Goal: Task Accomplishment & Management: Use online tool/utility

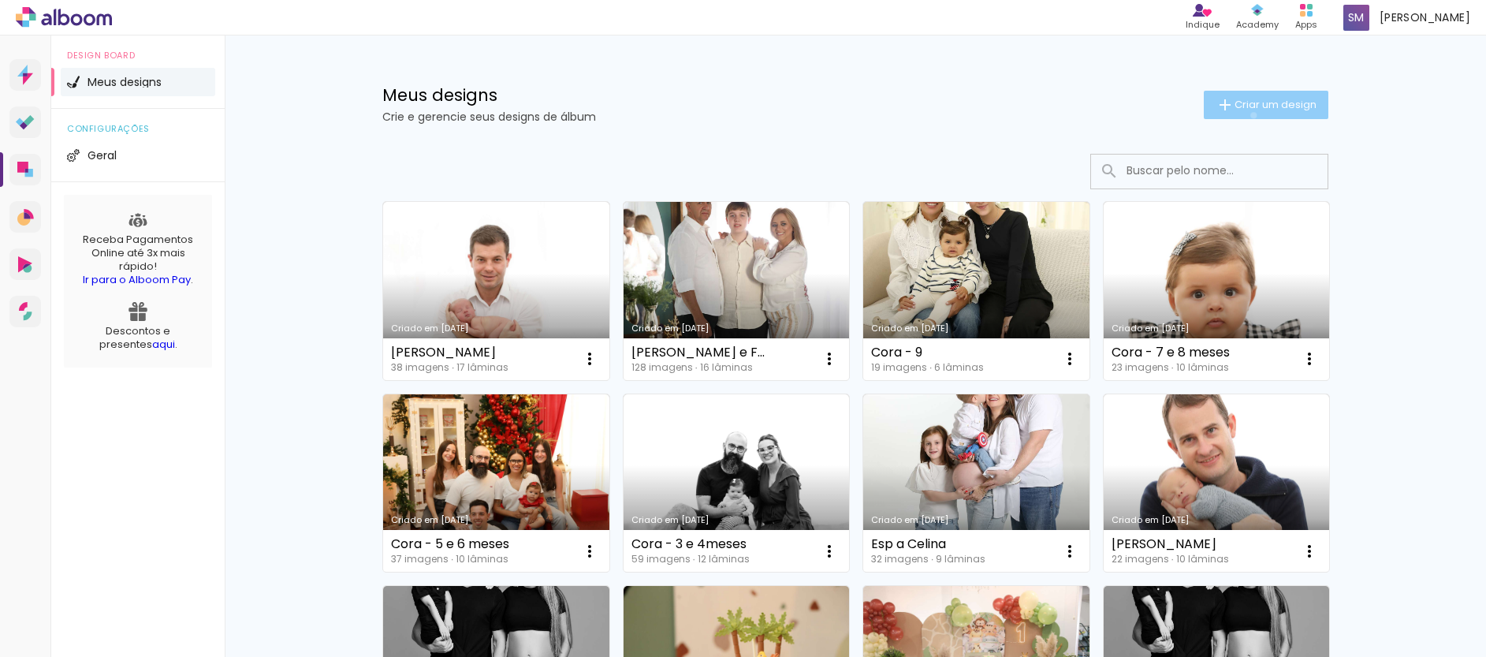
click at [1244, 115] on paper-button "Criar um design" at bounding box center [1265, 105] width 125 height 28
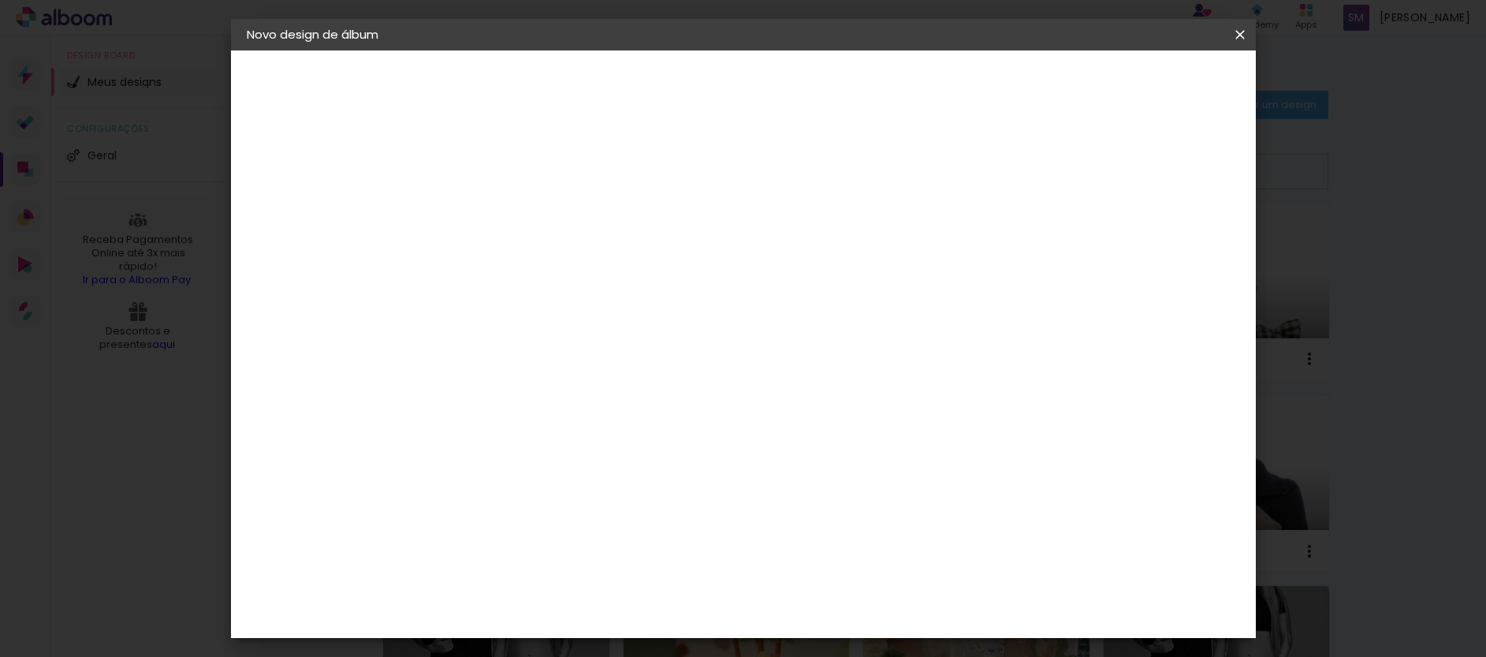
click at [504, 218] on input at bounding box center [504, 211] width 0 height 24
click at [504, 210] on input "orcamento" at bounding box center [504, 211] width 0 height 24
drag, startPoint x: 723, startPoint y: 215, endPoint x: 709, endPoint y: 211, distance: 14.0
click at [504, 211] on input "or,camento" at bounding box center [504, 211] width 0 height 24
click at [504, 215] on input "orcamento" at bounding box center [504, 211] width 0 height 24
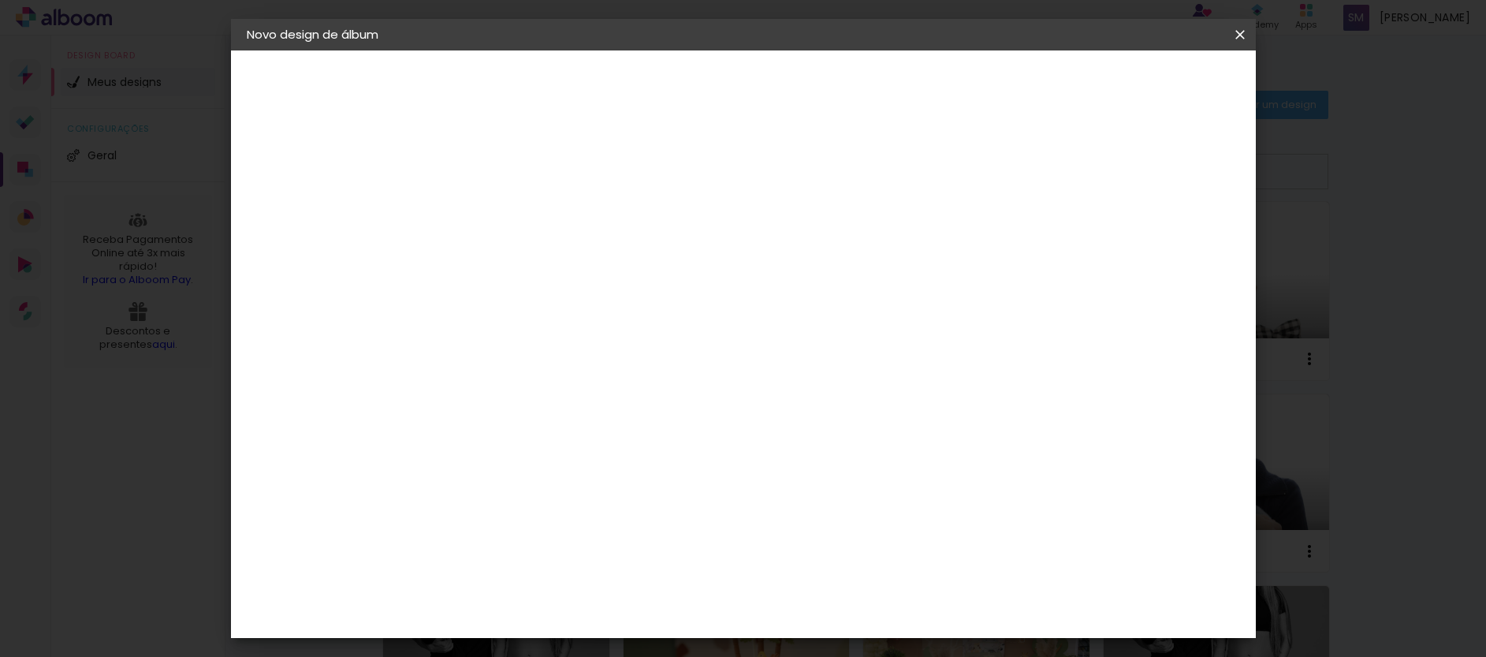
type input "orcamento"
type paper-input "orcamento"
click at [0, 0] on slot "Avançar" at bounding box center [0, 0] width 0 height 0
click at [552, 301] on input at bounding box center [544, 300] width 159 height 20
type input "go"
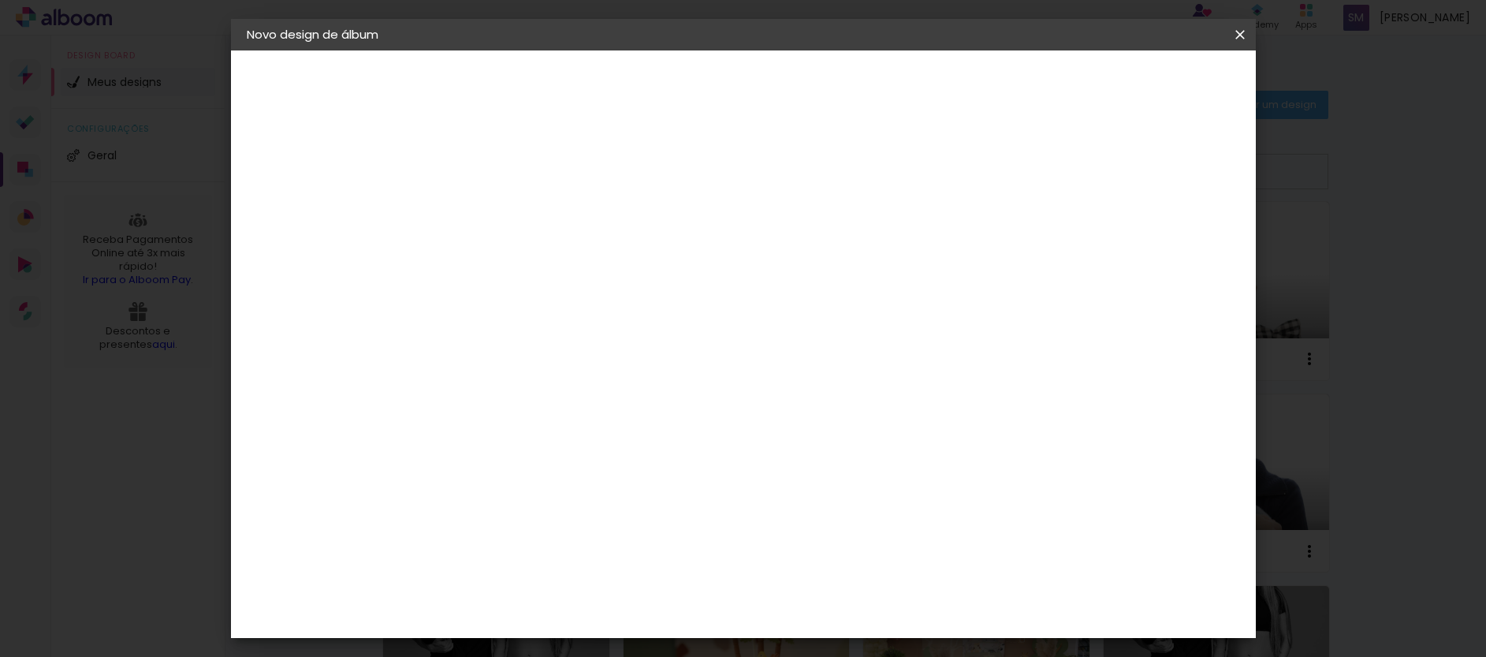
type paper-input "go"
click at [598, 363] on paper-item "Go image" at bounding box center [528, 359] width 139 height 41
click at [0, 0] on slot "Avançar" at bounding box center [0, 0] width 0 height 0
click at [585, 270] on div "Linha" at bounding box center [544, 274] width 80 height 24
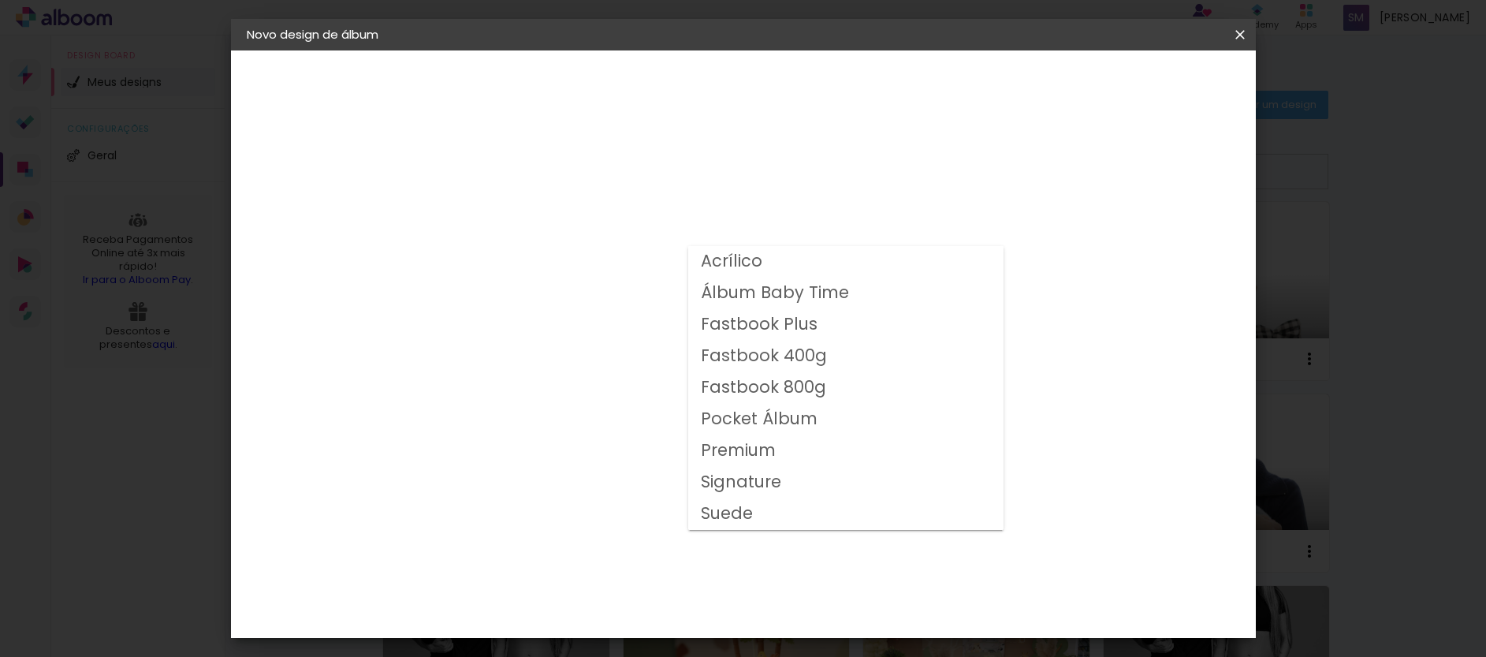
click at [832, 384] on paper-item "Fastbook 800g" at bounding box center [845, 388] width 315 height 32
type input "Fastbook 800g"
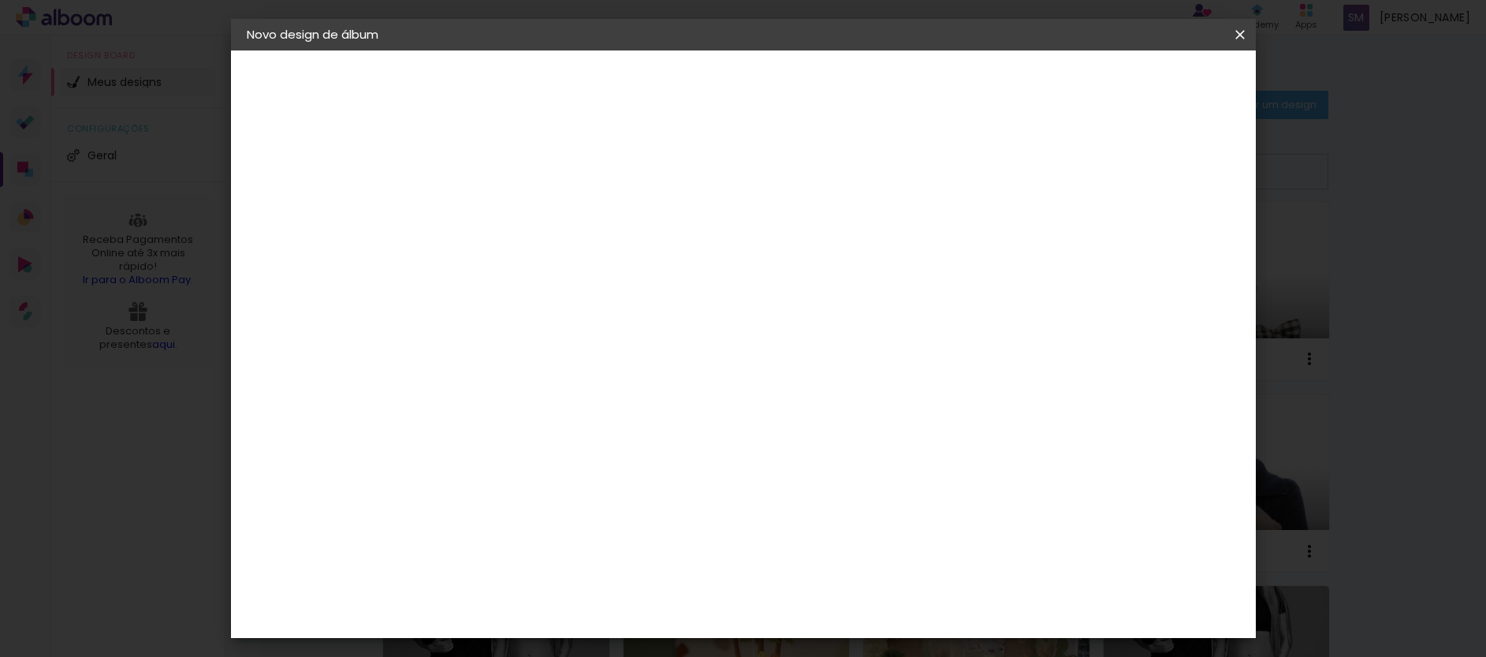
scroll to position [63, 0]
click at [785, 184] on div "Opções disponíveis Acrílico Álbum Baby Time Fastbook Plus Fastbook 400g Fastboo…" at bounding box center [610, 117] width 349 height 134
click at [611, 607] on span "20 × 25" at bounding box center [573, 628] width 73 height 42
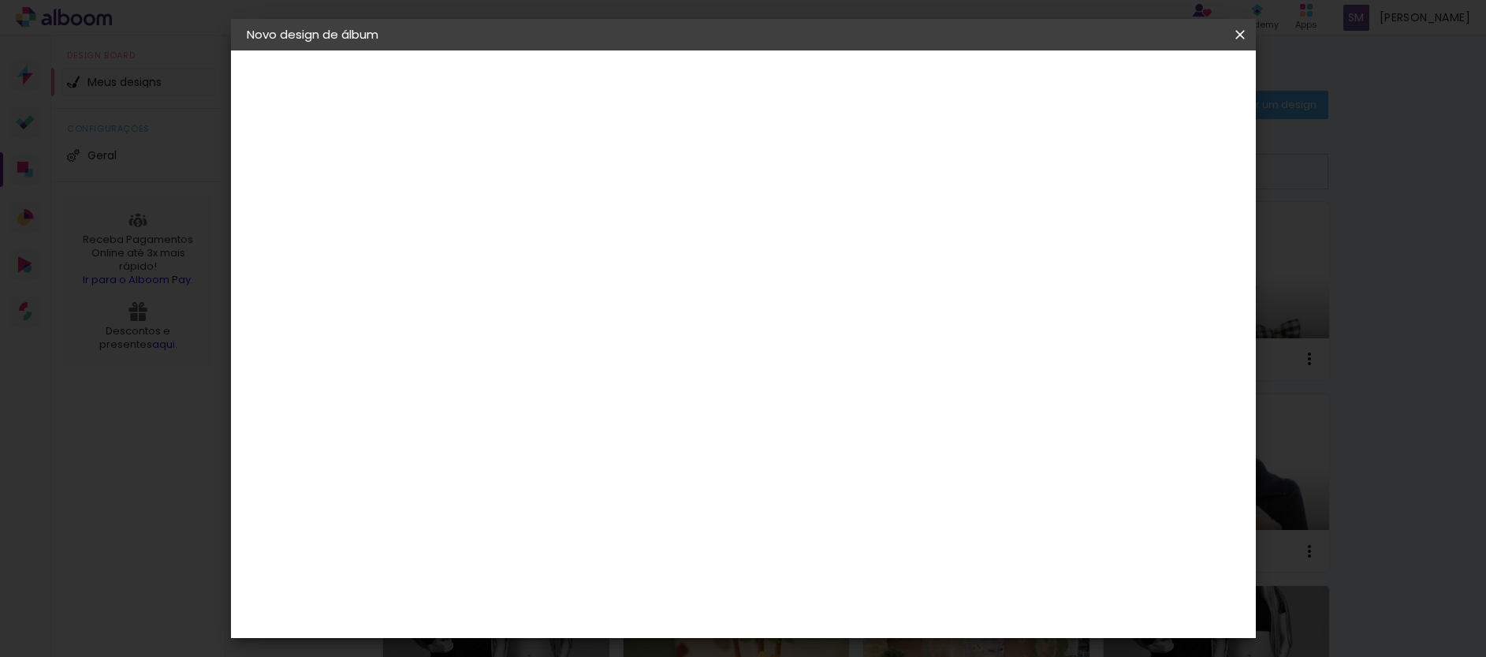
click at [611, 305] on span "25 × 20" at bounding box center [573, 325] width 73 height 42
click at [0, 0] on slot "Avançar" at bounding box center [0, 0] width 0 height 0
click at [1046, 92] on paper-button "Voltar" at bounding box center [1014, 83] width 64 height 27
click at [590, 326] on div "Escolha o tamanho" at bounding box center [544, 359] width 91 height 73
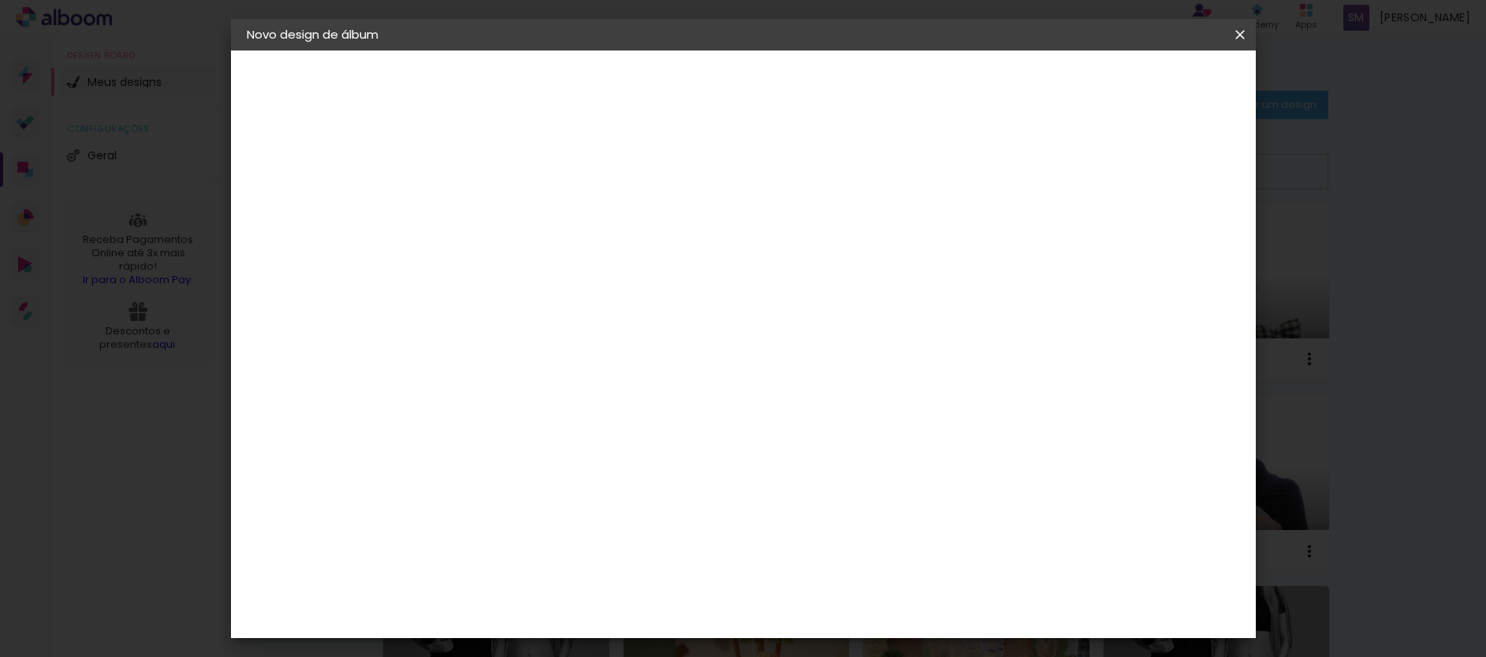
click at [585, 287] on div at bounding box center [544, 288] width 80 height 2
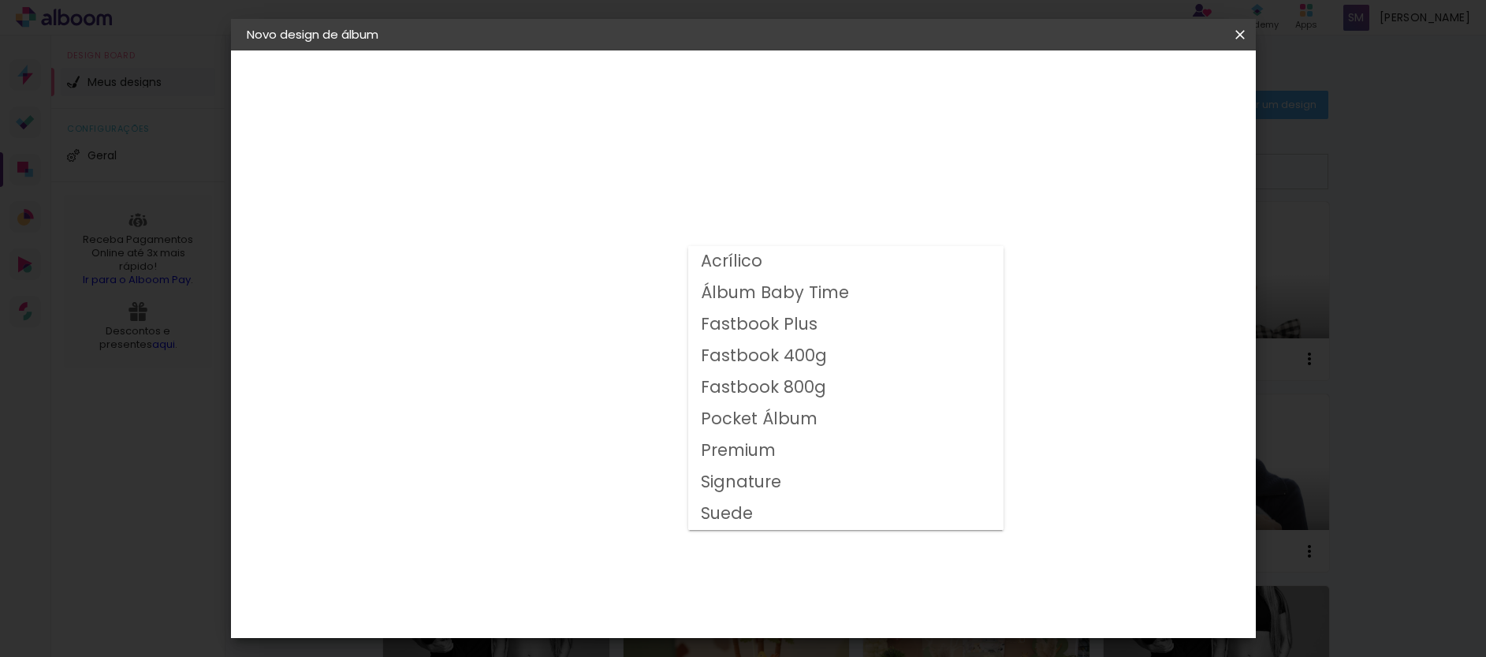
click at [0, 0] on slot "Fastbook 400g" at bounding box center [0, 0] width 0 height 0
type input "Fastbook 400g"
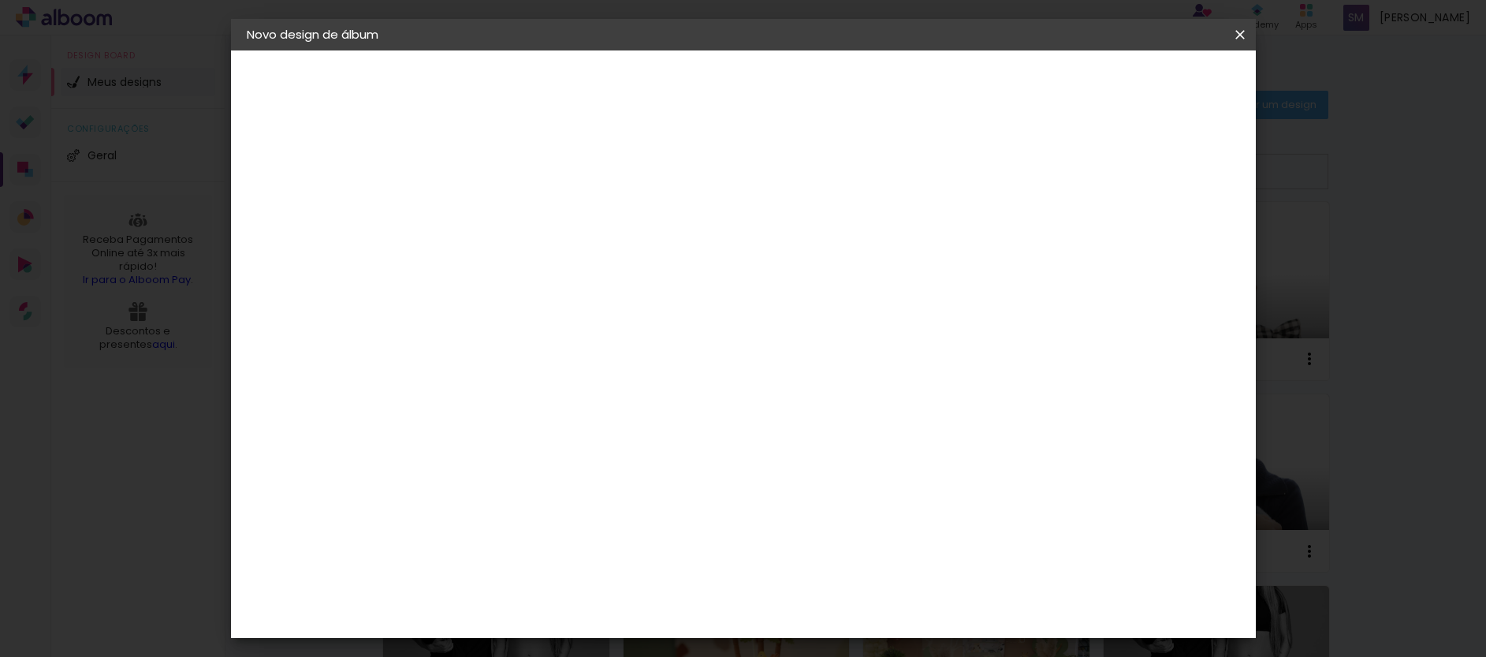
scroll to position [202, 0]
click at [611, 483] on span "15 × 15" at bounding box center [573, 504] width 73 height 42
click at [0, 0] on slot "Avançar" at bounding box center [0, 0] width 0 height 0
click at [1046, 87] on paper-button "Voltar" at bounding box center [1014, 83] width 64 height 27
click at [585, 265] on iron-icon at bounding box center [575, 274] width 19 height 19
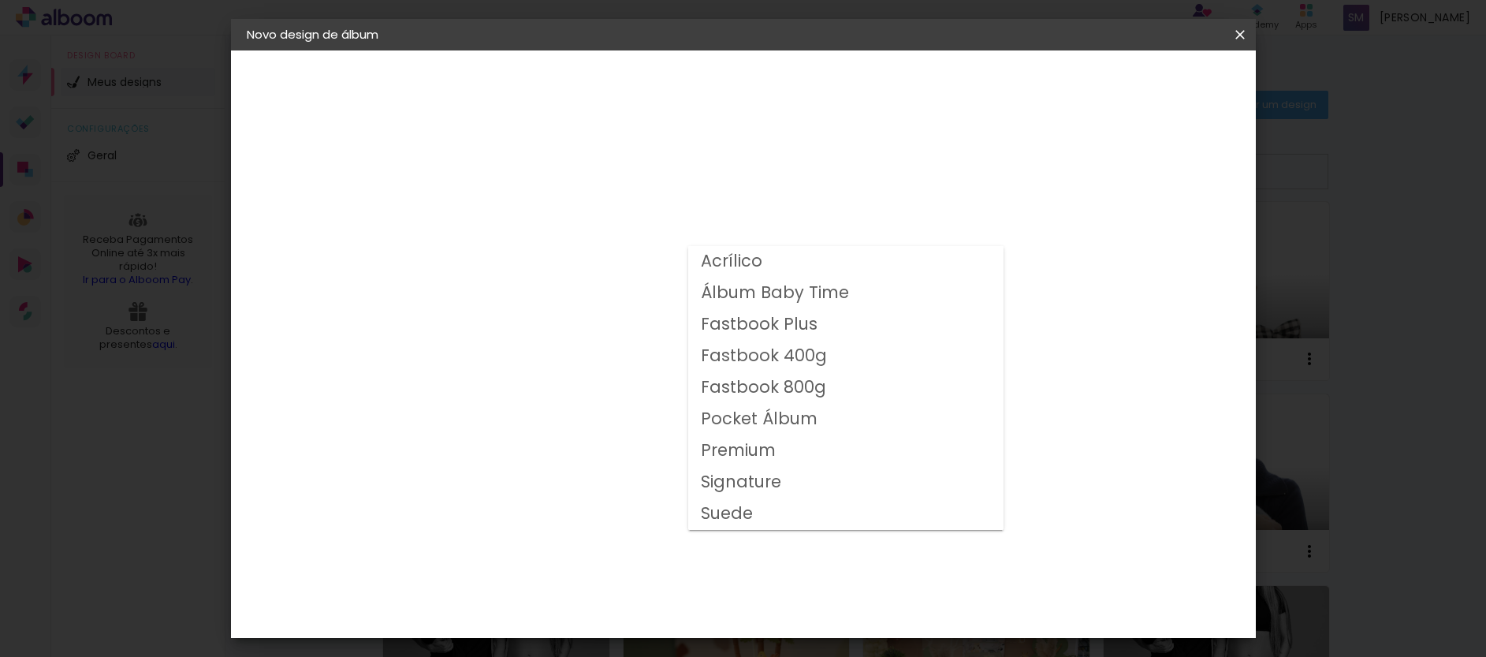
click at [0, 0] on slot "Fastbook 400g" at bounding box center [0, 0] width 0 height 0
type input "Fastbook 400g"
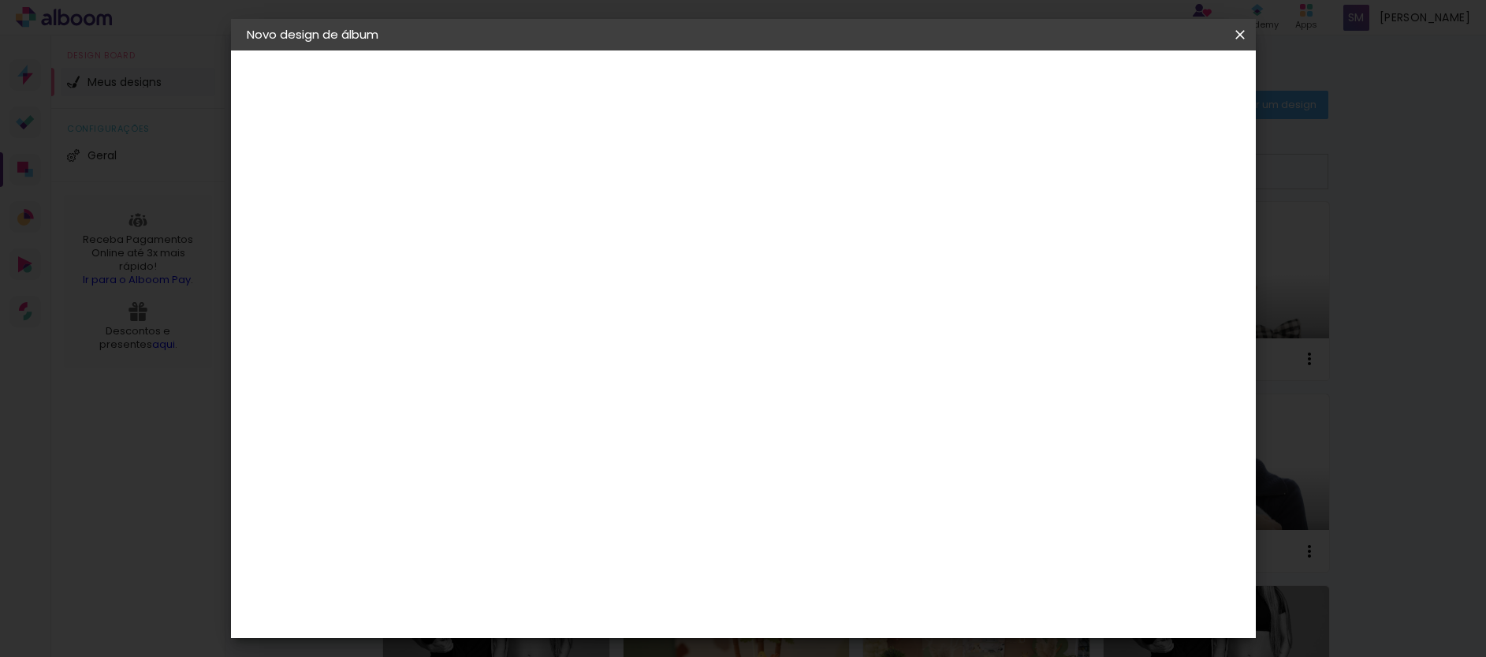
scroll to position [170, 0]
click at [611, 556] on span "20 × 20" at bounding box center [573, 581] width 73 height 51
click at [0, 0] on slot "Avançar" at bounding box center [0, 0] width 0 height 0
click at [1052, 177] on div at bounding box center [1045, 170] width 14 height 14
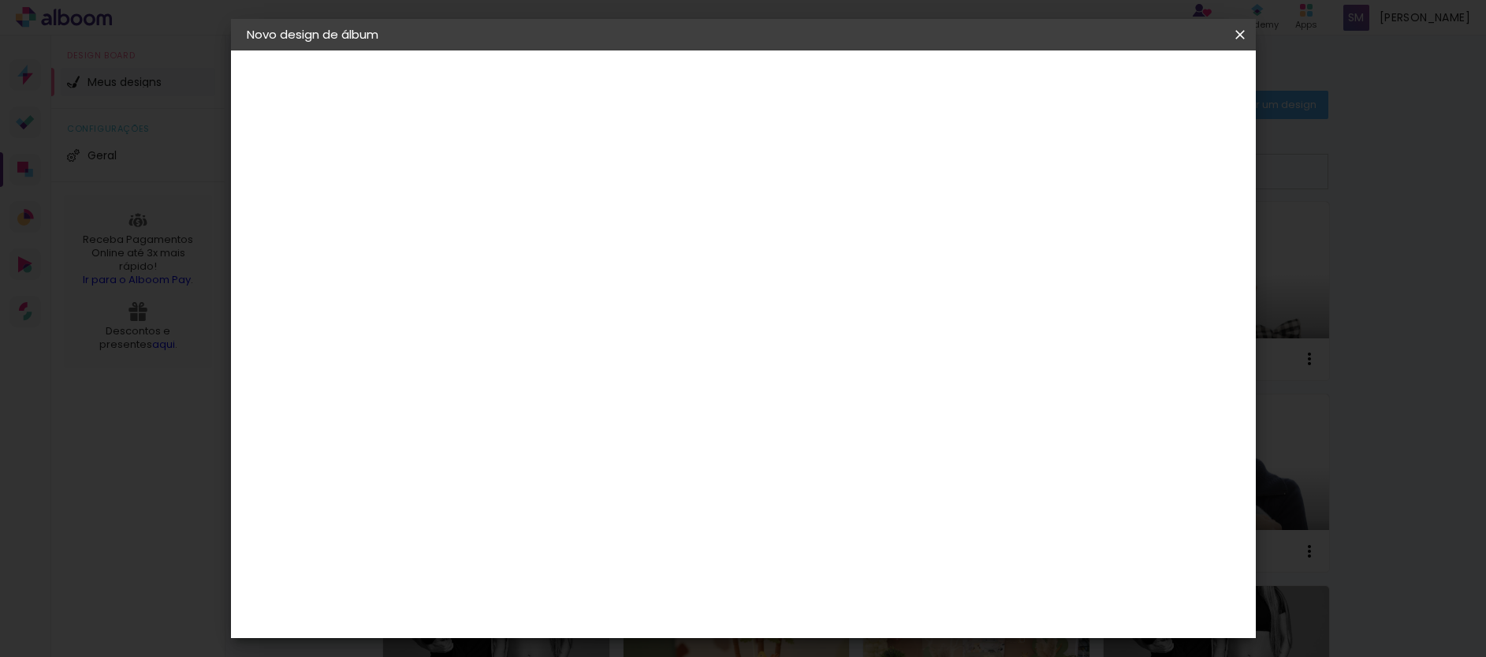
type paper-checkbox "on"
click at [1141, 78] on span "Iniciar design" at bounding box center [1105, 83] width 72 height 11
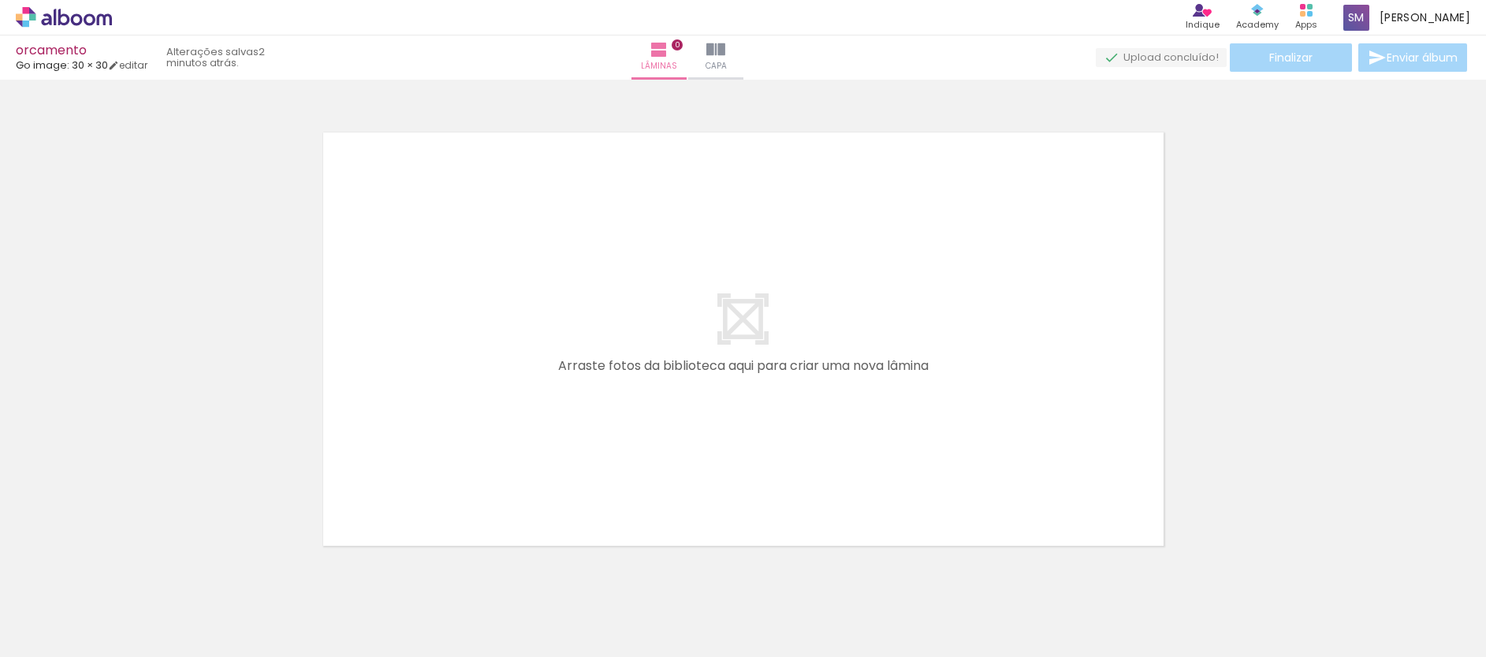
scroll to position [20, 0]
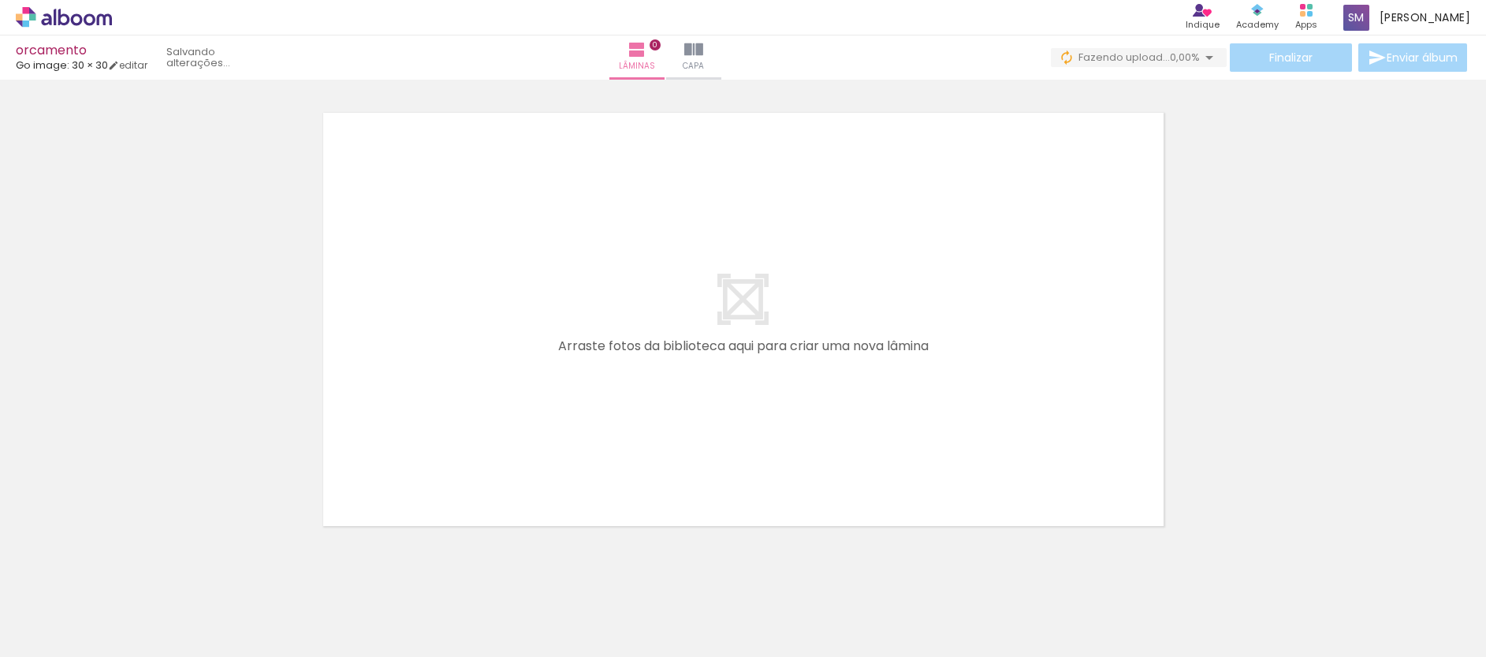
drag, startPoint x: 1374, startPoint y: 598, endPoint x: 808, endPoint y: 632, distance: 566.9
click at [129, 632] on iron-horizontal-list at bounding box center [114, 607] width 32 height 99
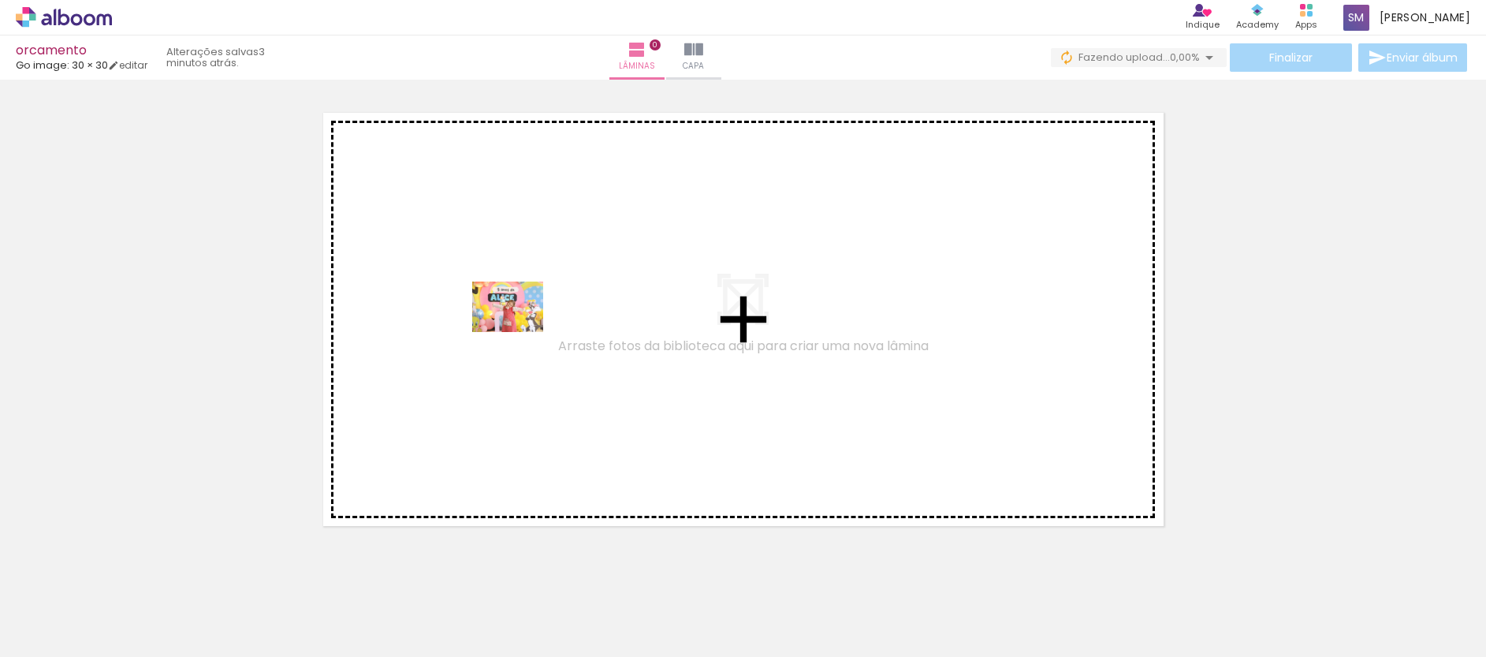
drag, startPoint x: 162, startPoint y: 602, endPoint x: 385, endPoint y: 601, distance: 223.8
click at [523, 326] on quentale-workspace at bounding box center [743, 328] width 1486 height 657
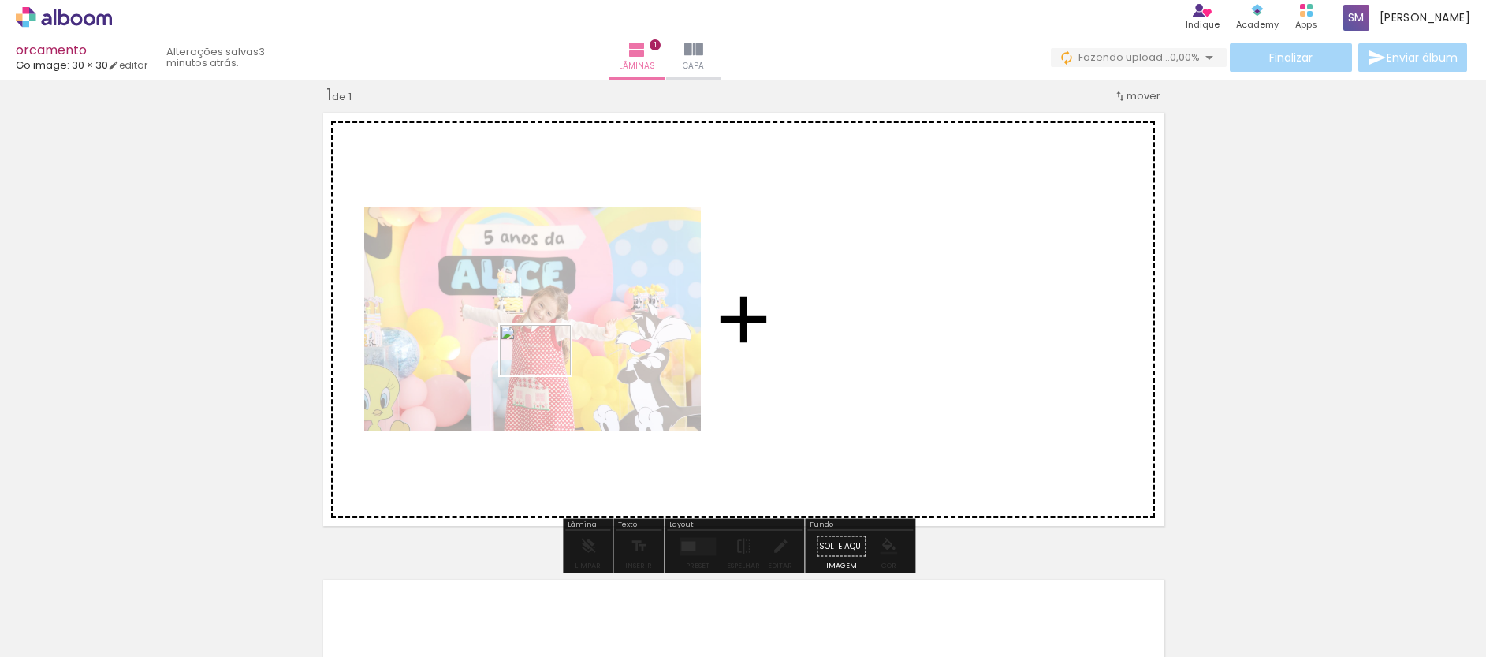
drag, startPoint x: 259, startPoint y: 598, endPoint x: 547, endPoint y: 371, distance: 366.4
click at [547, 371] on quentale-workspace at bounding box center [743, 328] width 1486 height 657
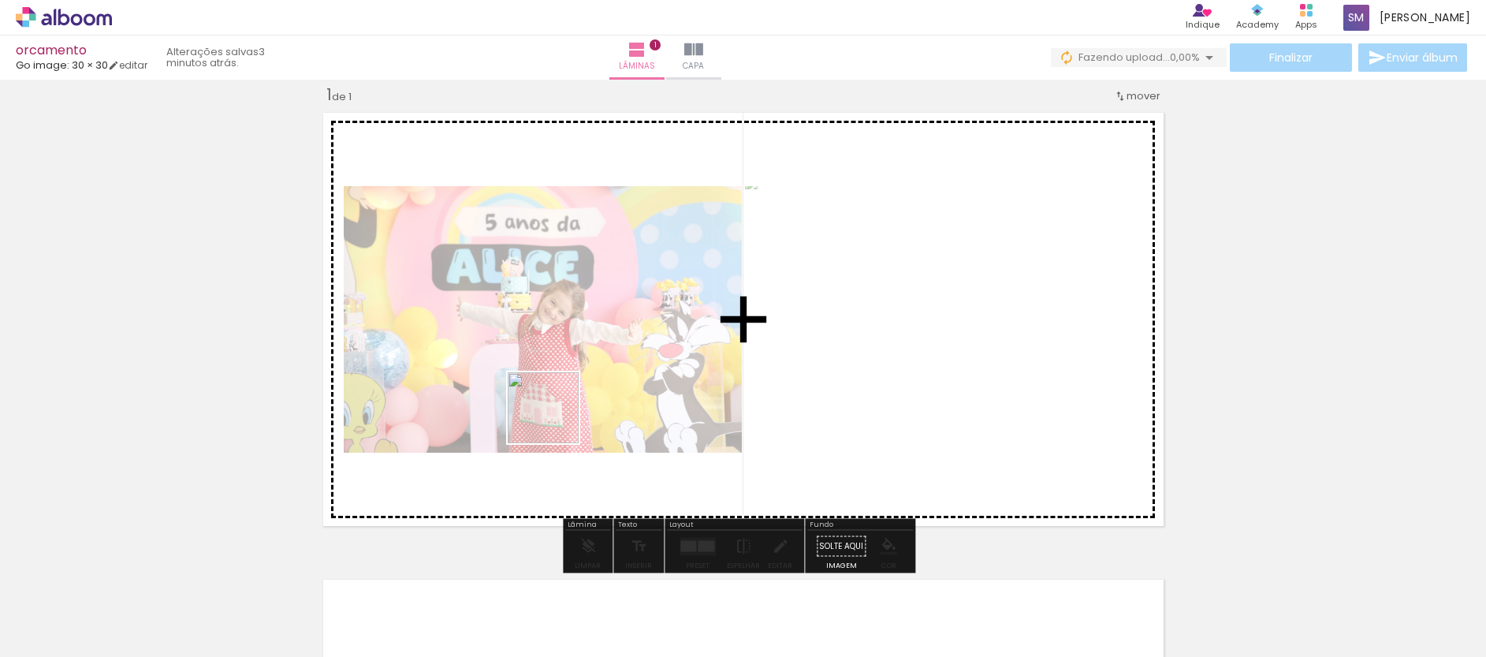
drag, startPoint x: 355, startPoint y: 610, endPoint x: 554, endPoint y: 549, distance: 207.7
click at [622, 361] on quentale-workspace at bounding box center [743, 328] width 1486 height 657
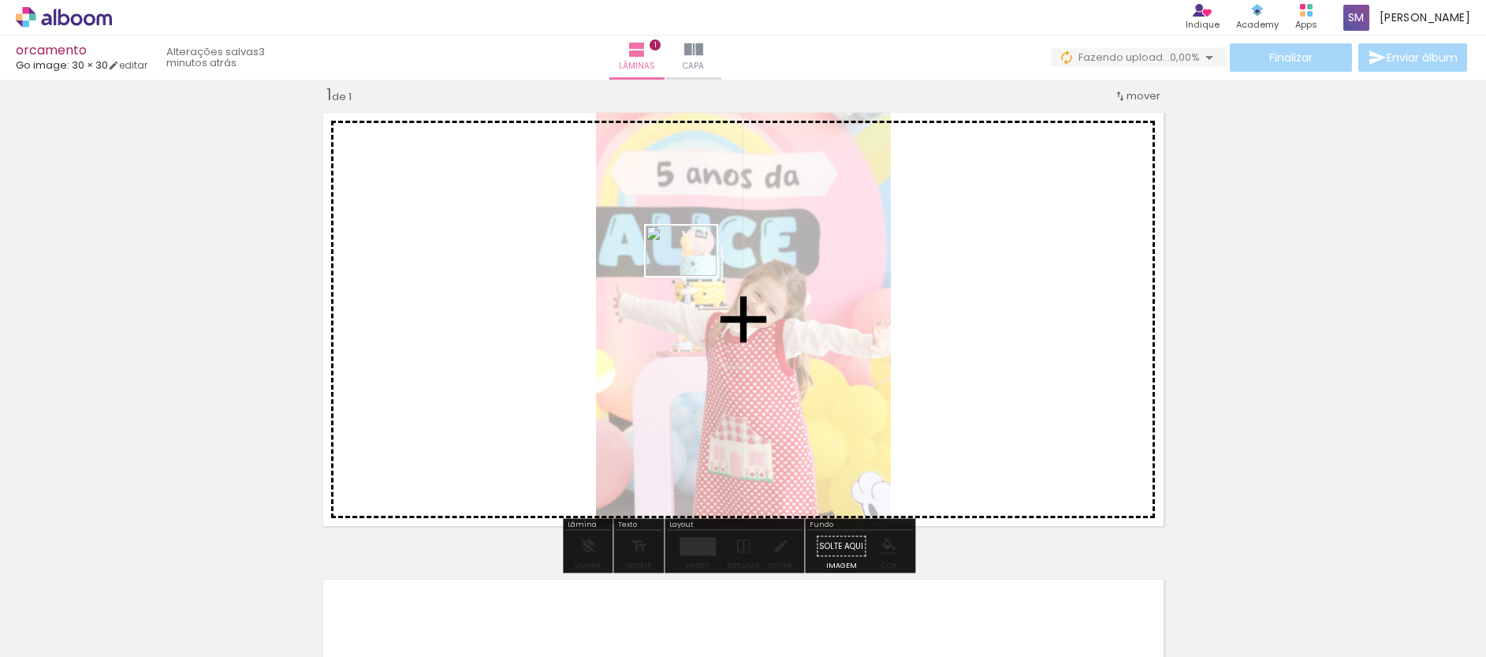
drag, startPoint x: 450, startPoint y: 610, endPoint x: 693, endPoint y: 273, distance: 415.6
click at [693, 273] on quentale-workspace at bounding box center [743, 328] width 1486 height 657
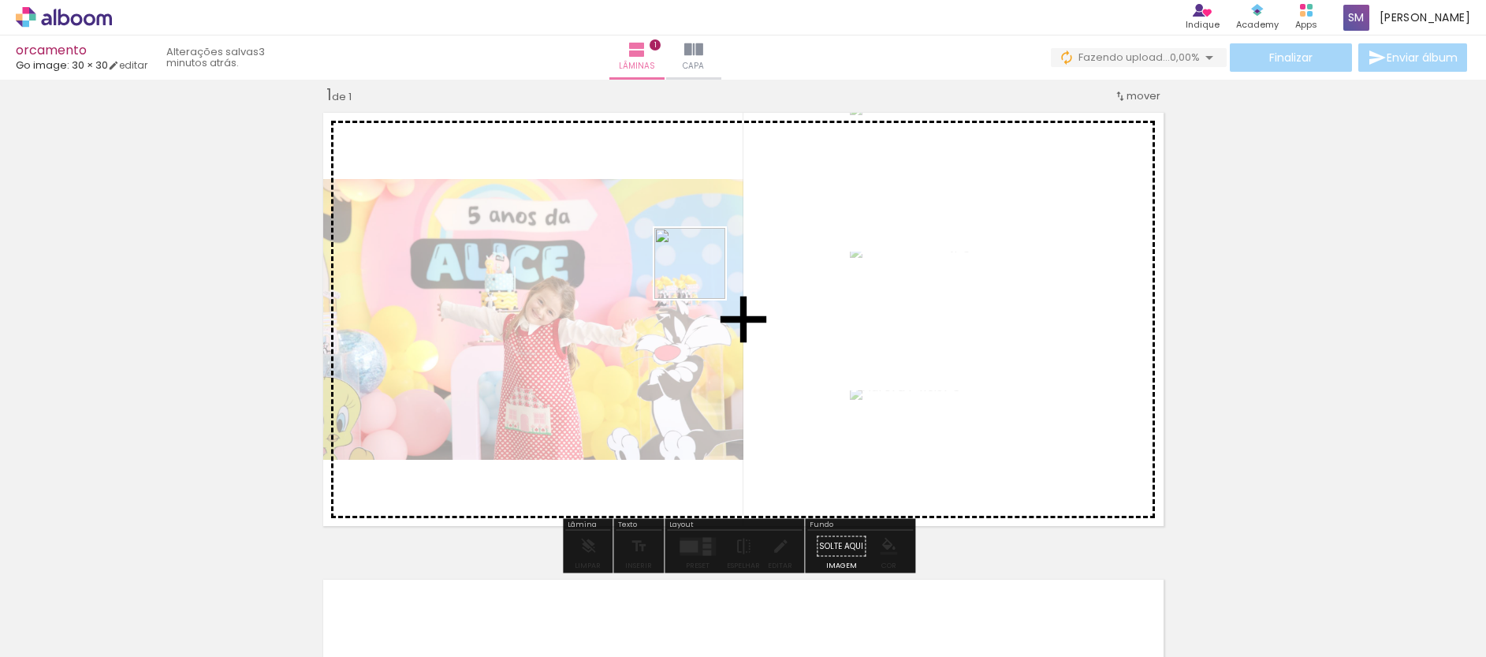
drag, startPoint x: 603, startPoint y: 604, endPoint x: 702, endPoint y: 274, distance: 344.1
click at [702, 274] on quentale-workspace at bounding box center [743, 328] width 1486 height 657
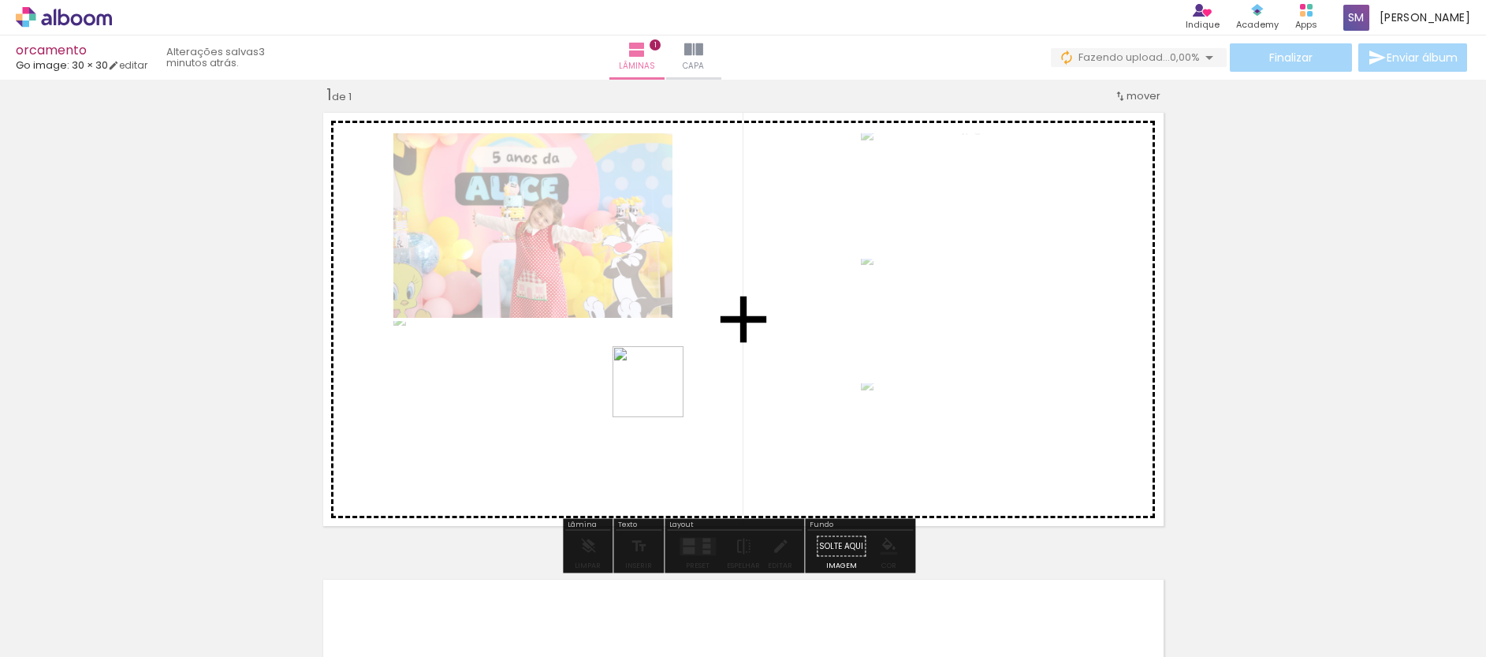
drag, startPoint x: 671, startPoint y: 609, endPoint x: 657, endPoint y: 378, distance: 232.1
click at [657, 378] on quentale-workspace at bounding box center [743, 328] width 1486 height 657
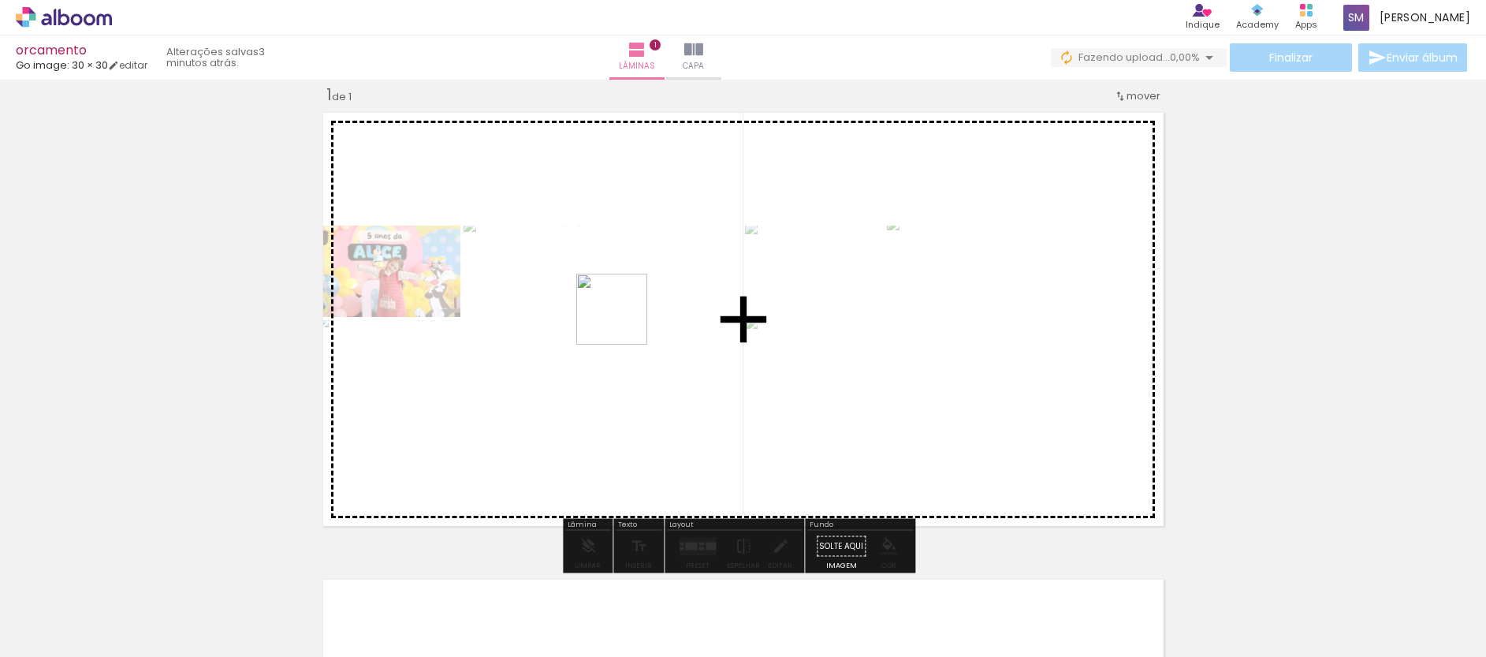
drag, startPoint x: 772, startPoint y: 608, endPoint x: 614, endPoint y: 289, distance: 356.0
click at [614, 289] on quentale-workspace at bounding box center [743, 328] width 1486 height 657
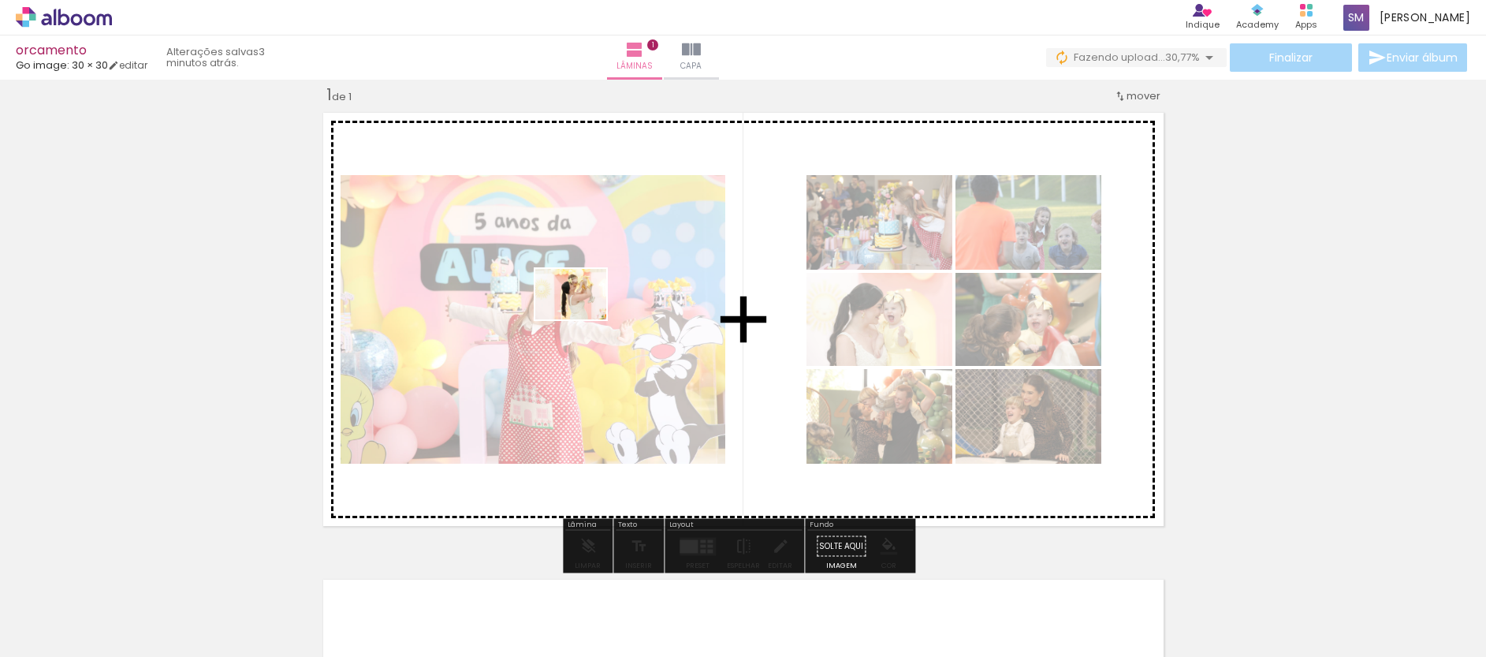
drag, startPoint x: 529, startPoint y: 608, endPoint x: 582, endPoint y: 316, distance: 296.5
click at [582, 316] on quentale-workspace at bounding box center [743, 328] width 1486 height 657
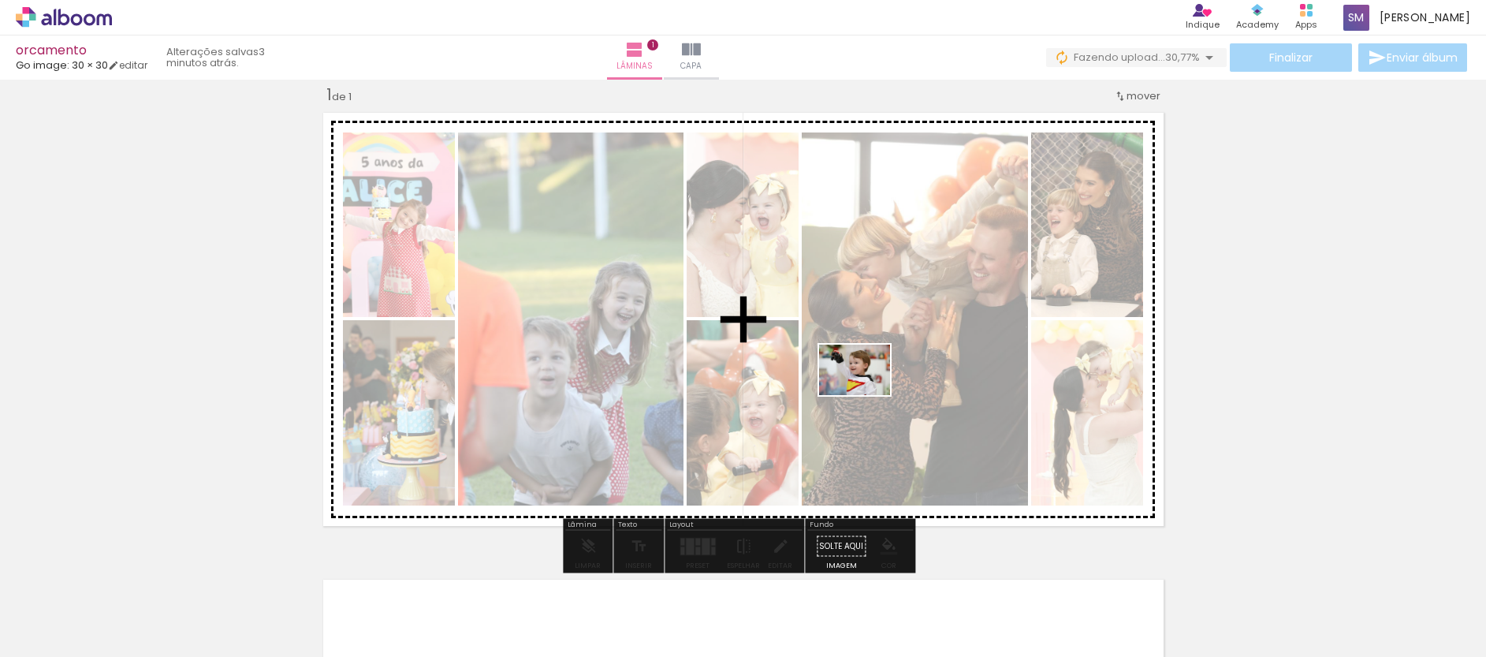
drag, startPoint x: 1028, startPoint y: 590, endPoint x: 866, endPoint y: 392, distance: 255.9
click at [866, 392] on quentale-workspace at bounding box center [743, 328] width 1486 height 657
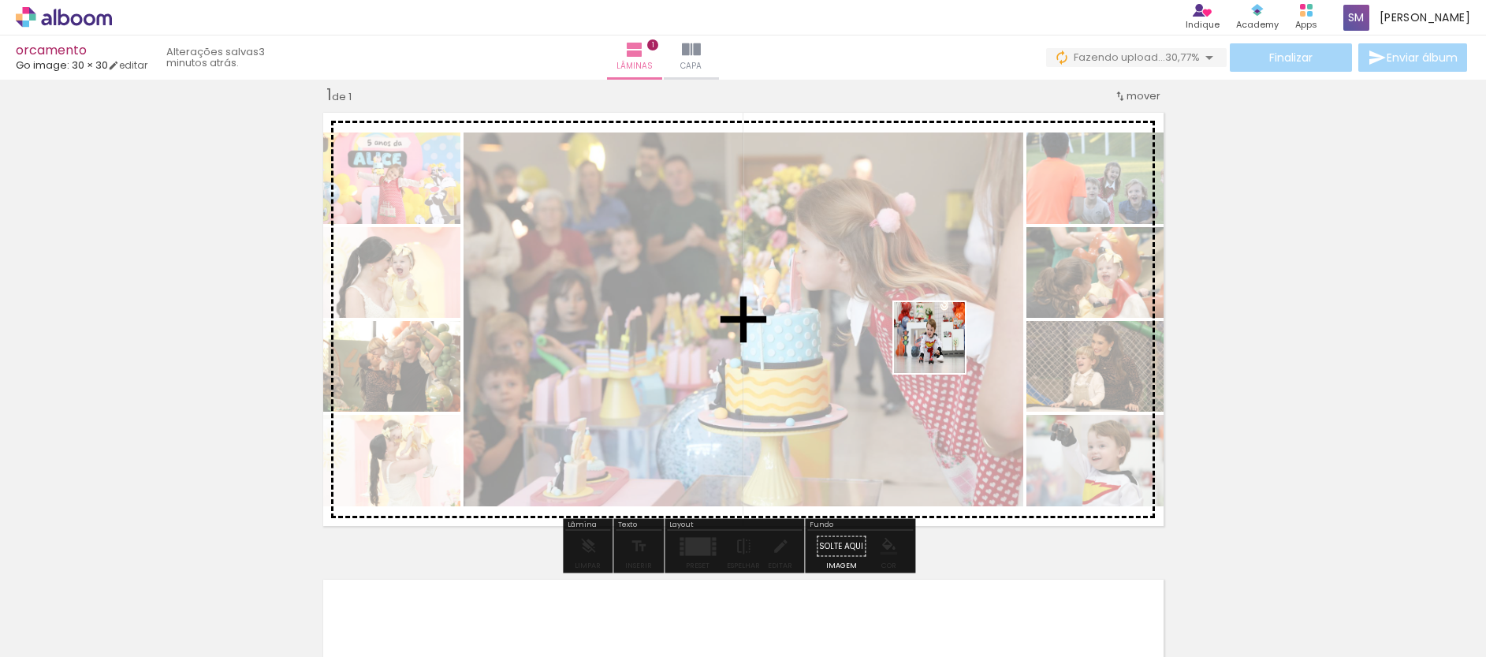
drag, startPoint x: 1126, startPoint y: 594, endPoint x: 872, endPoint y: 261, distance: 419.0
click at [872, 261] on quentale-workspace at bounding box center [743, 328] width 1486 height 657
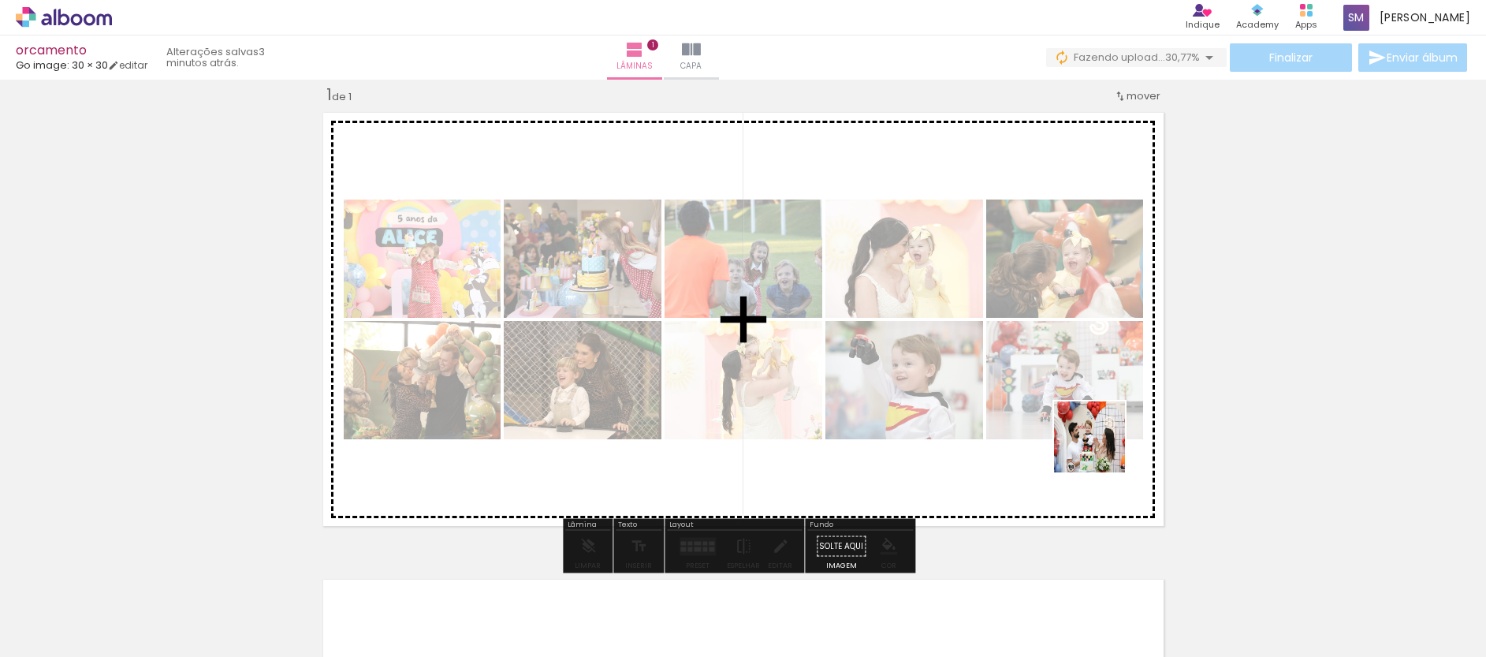
drag, startPoint x: 1206, startPoint y: 572, endPoint x: 993, endPoint y: 334, distance: 319.3
click at [993, 334] on quentale-workspace at bounding box center [743, 328] width 1486 height 657
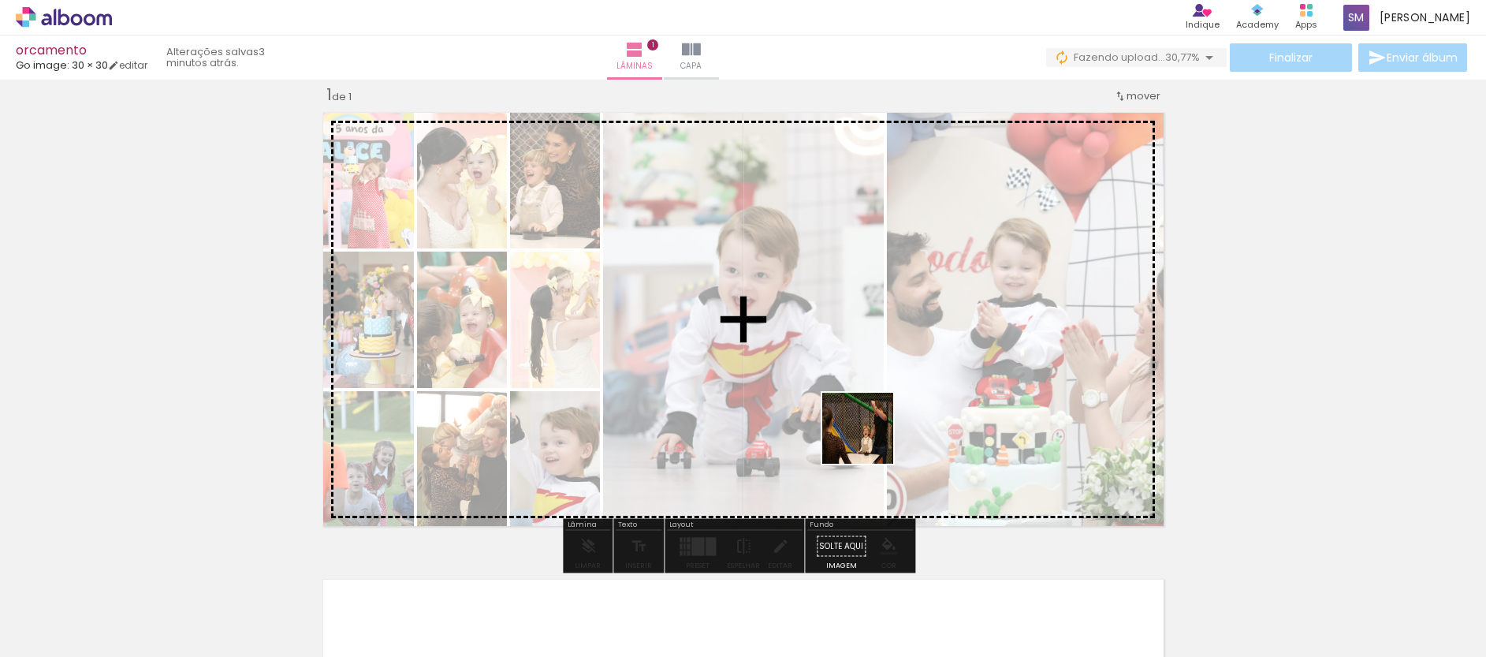
drag, startPoint x: 971, startPoint y: 590, endPoint x: 821, endPoint y: 343, distance: 289.2
click at [760, 277] on quentale-workspace at bounding box center [743, 328] width 1486 height 657
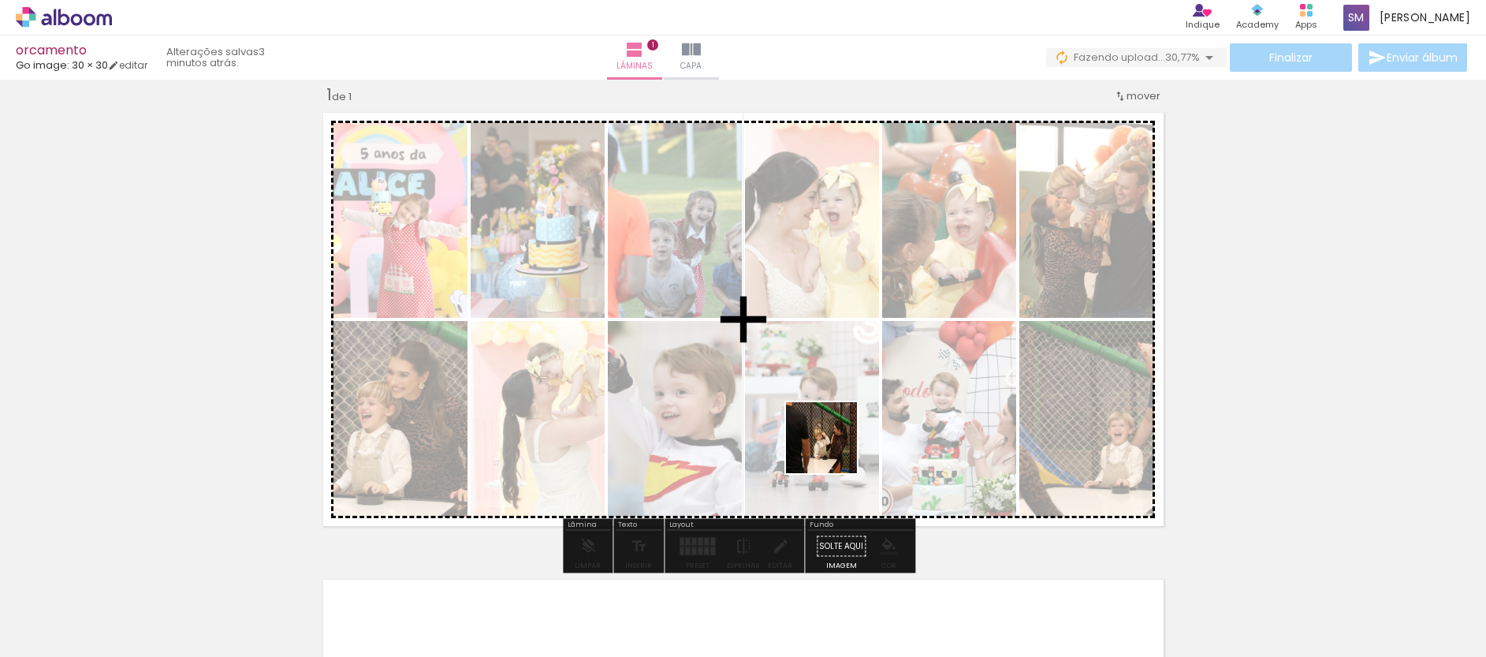
drag, startPoint x: 868, startPoint y: 605, endPoint x: 813, endPoint y: 382, distance: 229.6
click at [812, 384] on quentale-workspace at bounding box center [743, 328] width 1486 height 657
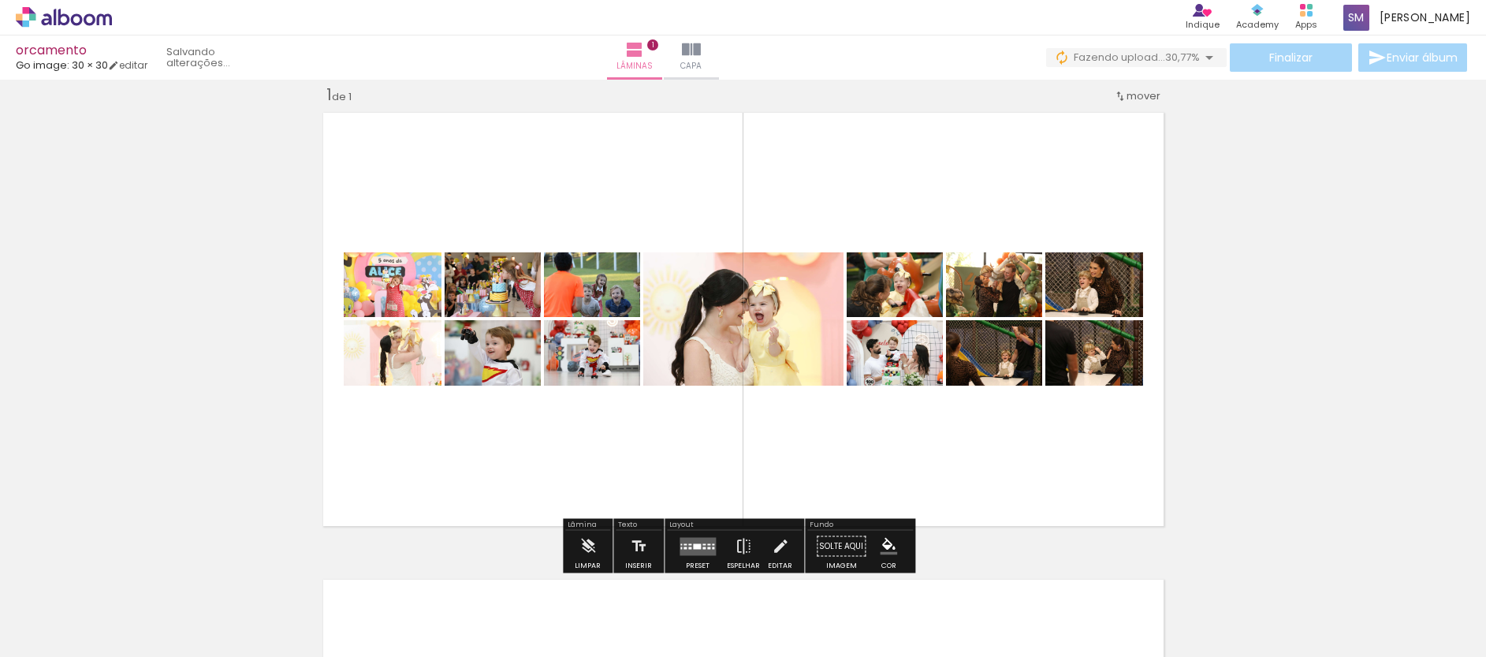
click at [712, 546] on div at bounding box center [713, 547] width 2 height 2
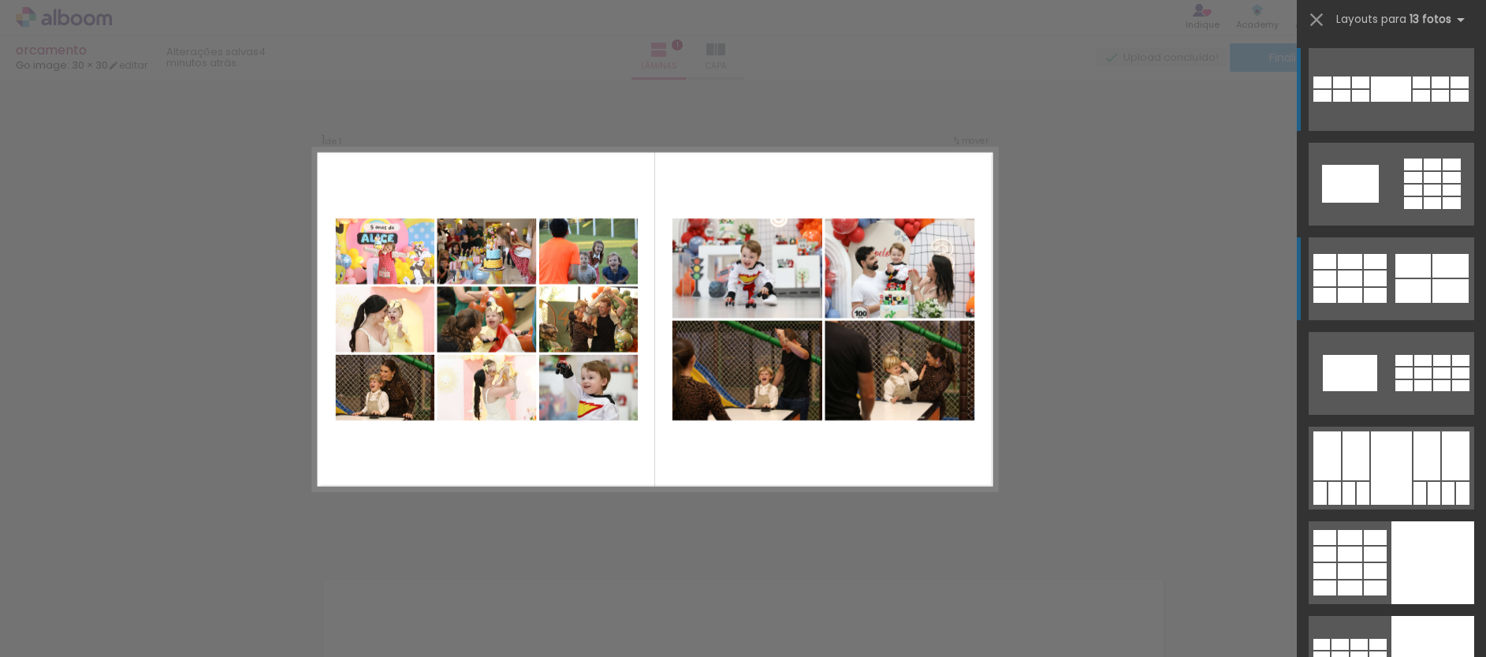
click at [1371, 283] on div at bounding box center [1374, 278] width 23 height 16
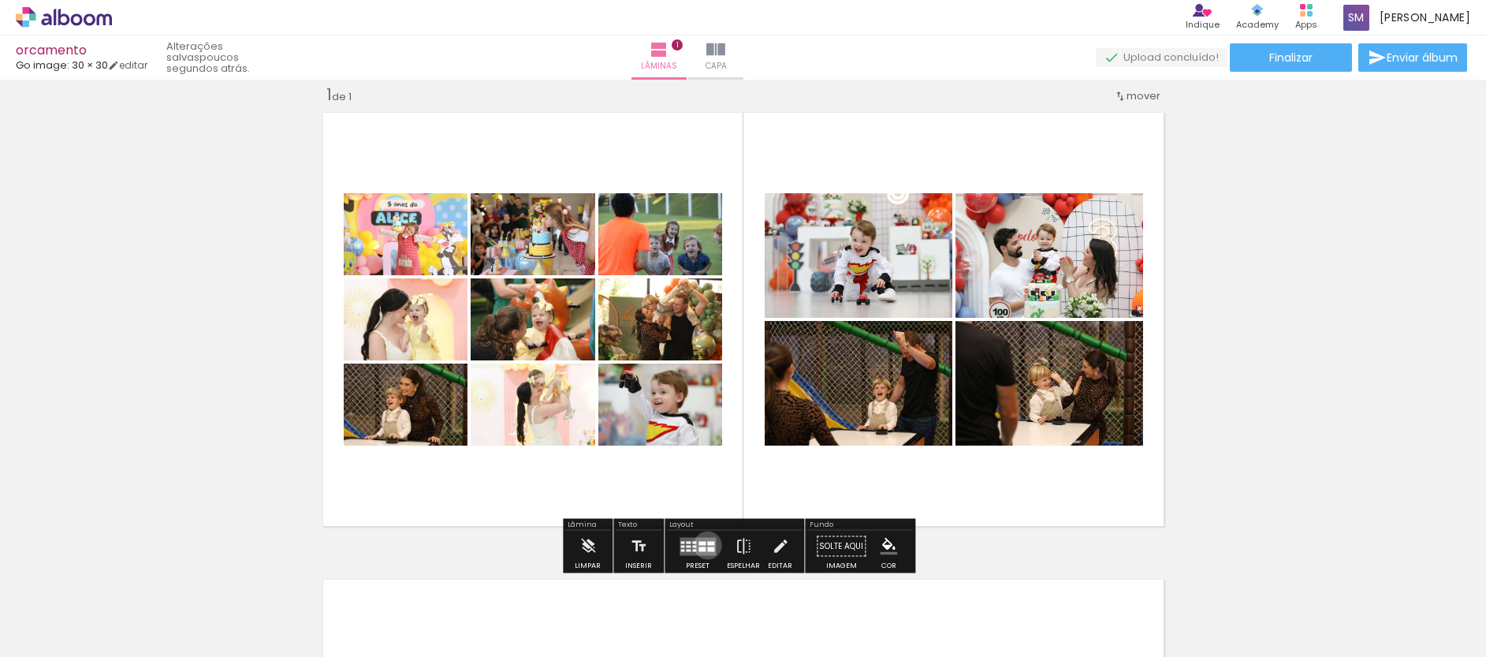
click at [707, 546] on div at bounding box center [710, 548] width 7 height 5
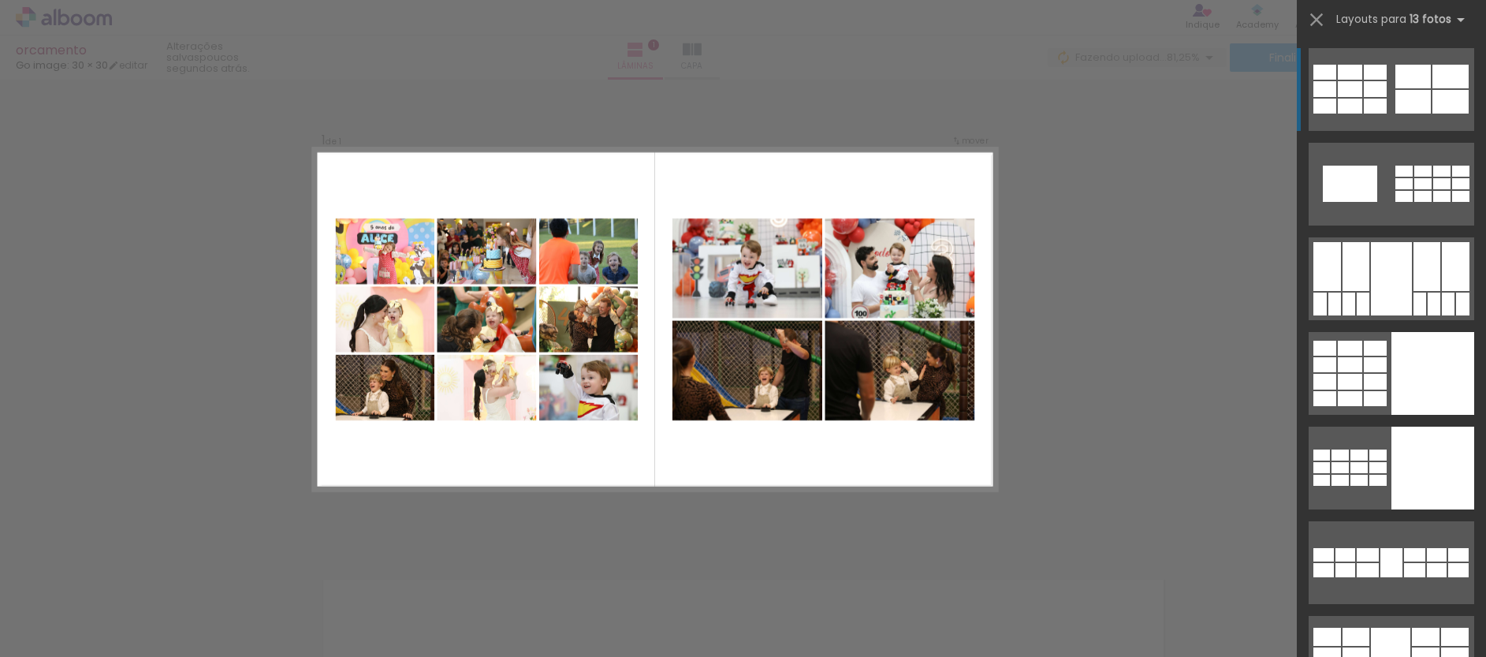
scroll to position [0, 61]
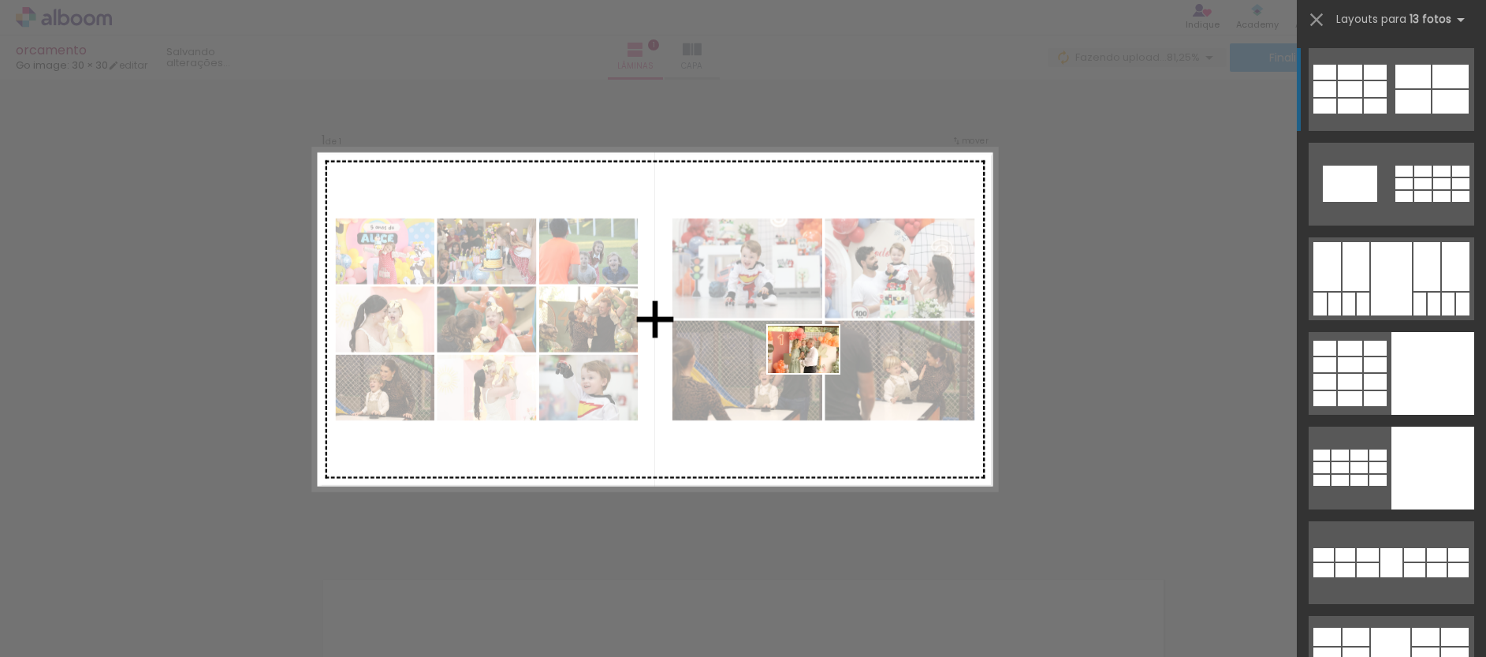
drag, startPoint x: 1267, startPoint y: 608, endPoint x: 815, endPoint y: 373, distance: 509.0
click at [815, 373] on quentale-workspace at bounding box center [743, 328] width 1486 height 657
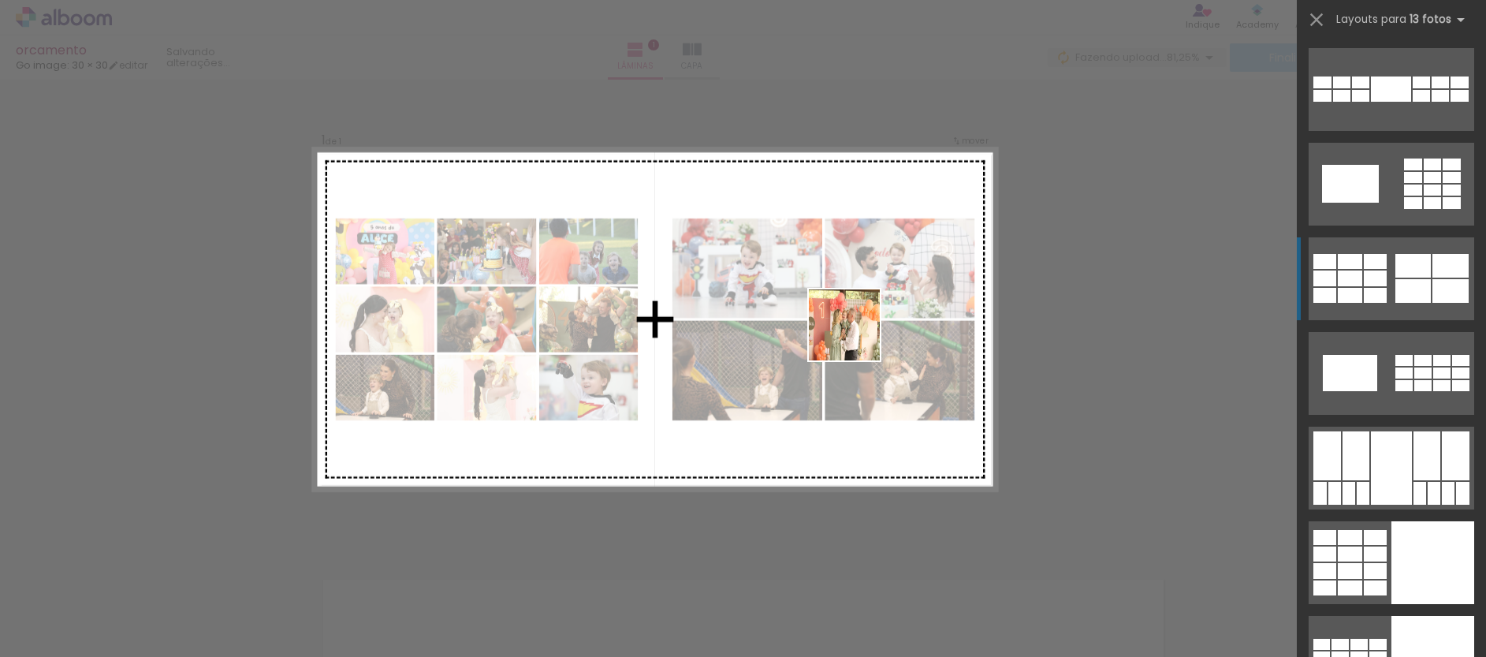
scroll to position [189, 0]
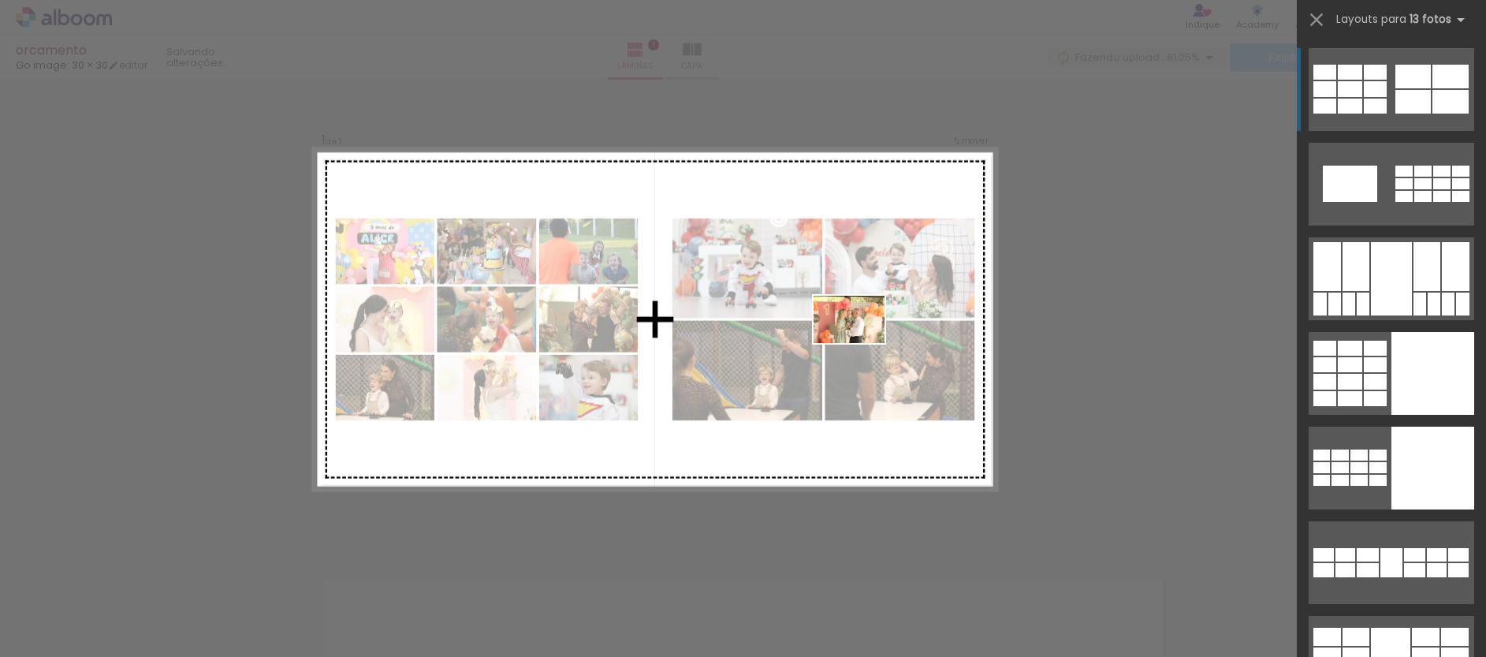
drag, startPoint x: 1062, startPoint y: 485, endPoint x: 861, endPoint y: 343, distance: 246.6
click at [861, 343] on quentale-workspace at bounding box center [743, 328] width 1486 height 657
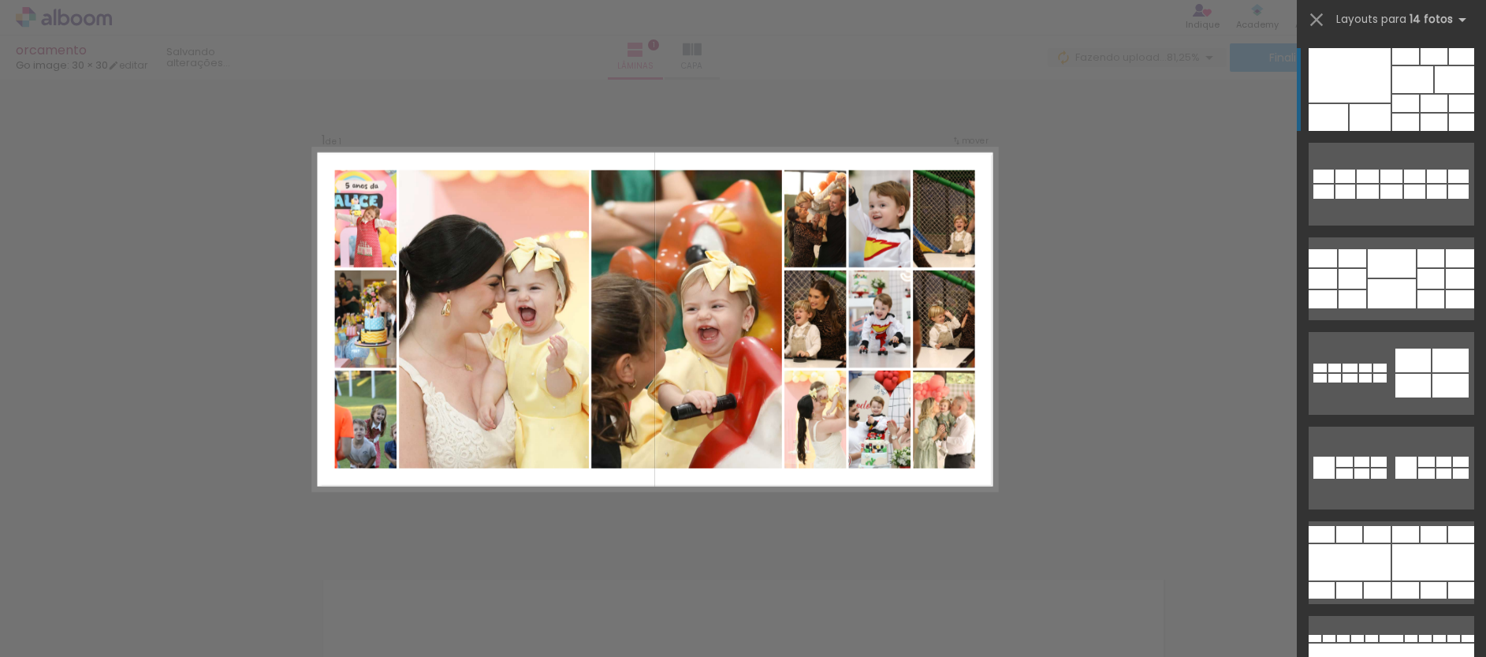
scroll to position [0, 0]
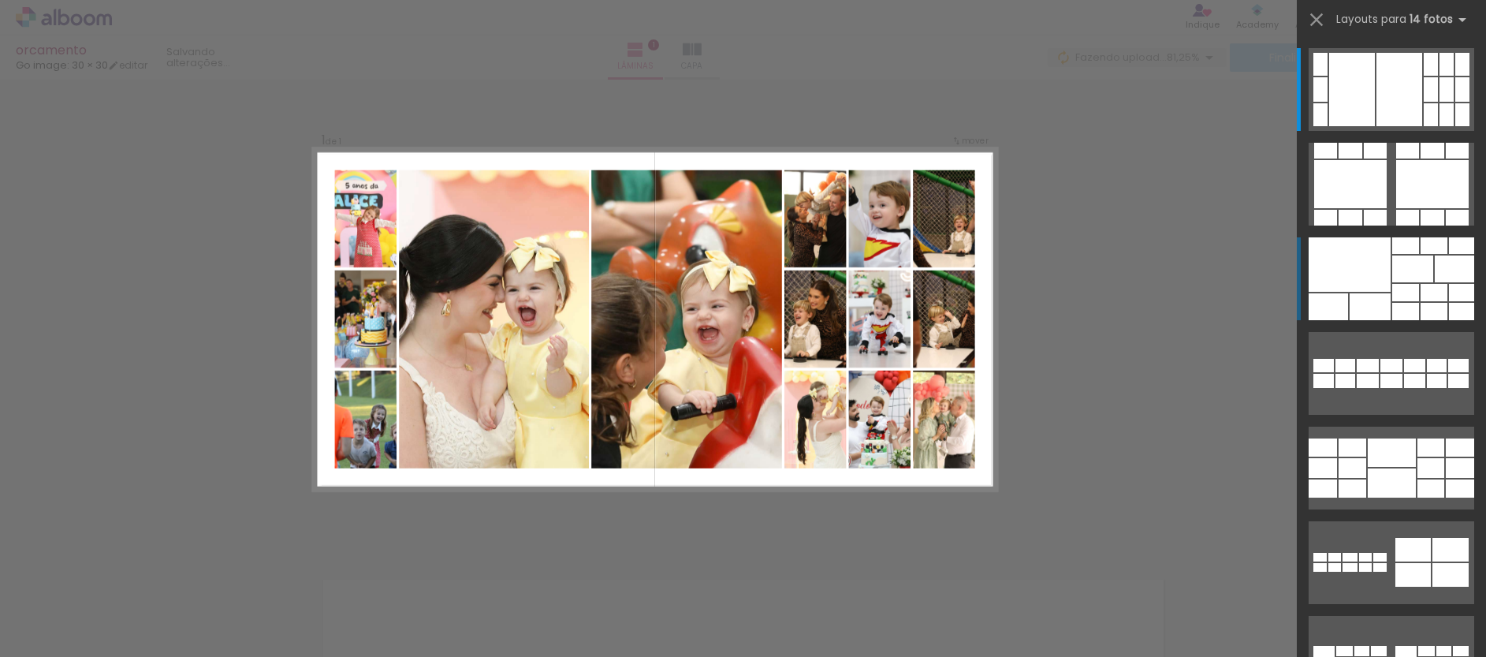
click at [78, 607] on iron-icon at bounding box center [80, 609] width 13 height 13
click at [0, 0] on slot "Não utilizadas" at bounding box center [0, 0] width 0 height 0
type input "Não utilizadas"
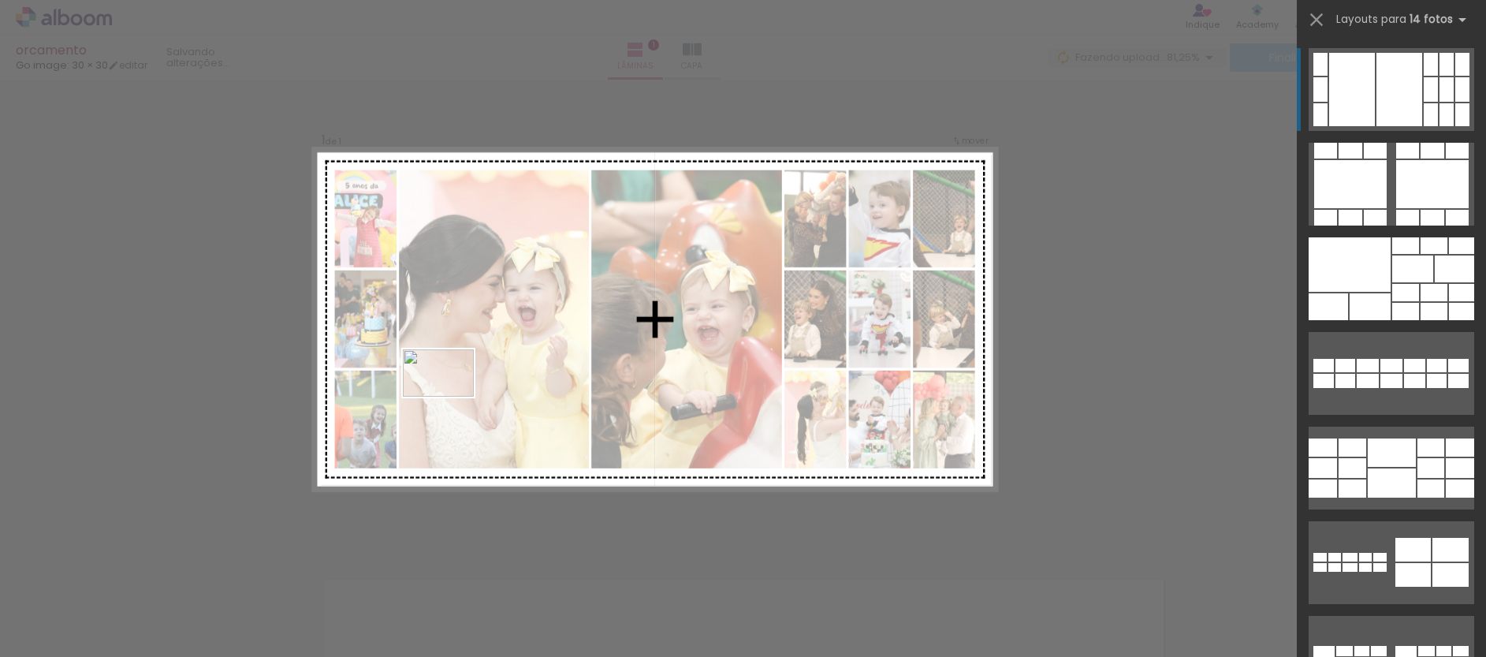
drag, startPoint x: 150, startPoint y: 608, endPoint x: 450, endPoint y: 396, distance: 367.6
click at [450, 396] on quentale-workspace at bounding box center [743, 328] width 1486 height 657
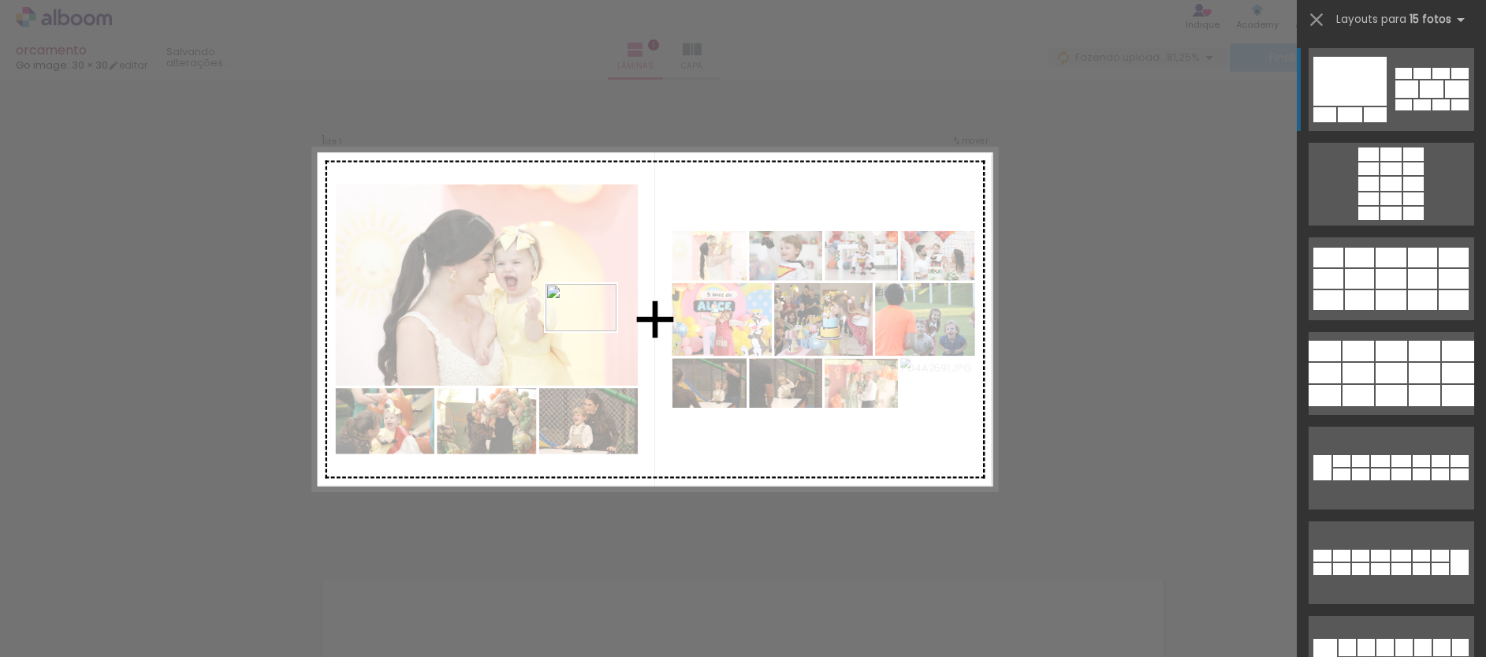
drag, startPoint x: 169, startPoint y: 611, endPoint x: 593, endPoint y: 331, distance: 508.0
click at [593, 331] on quentale-workspace at bounding box center [743, 328] width 1486 height 657
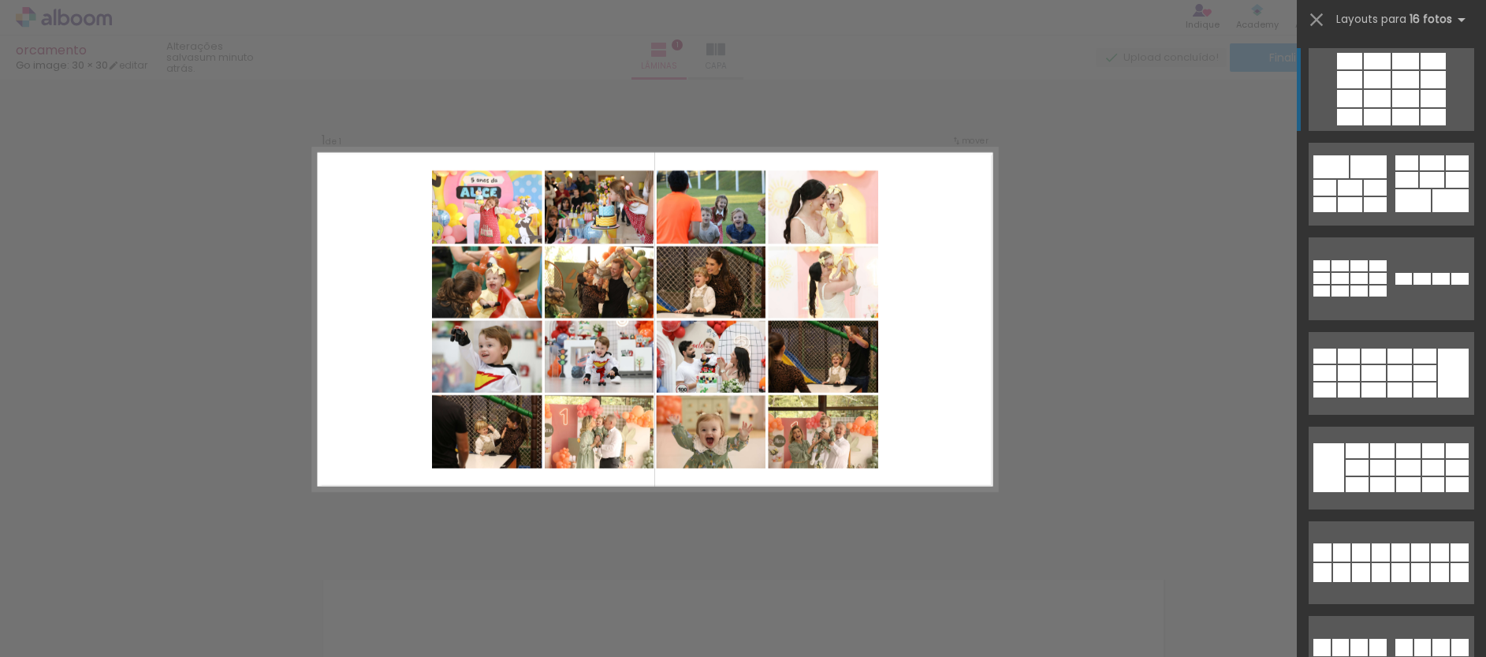
click at [515, 415] on quentale-photo at bounding box center [486, 431] width 110 height 73
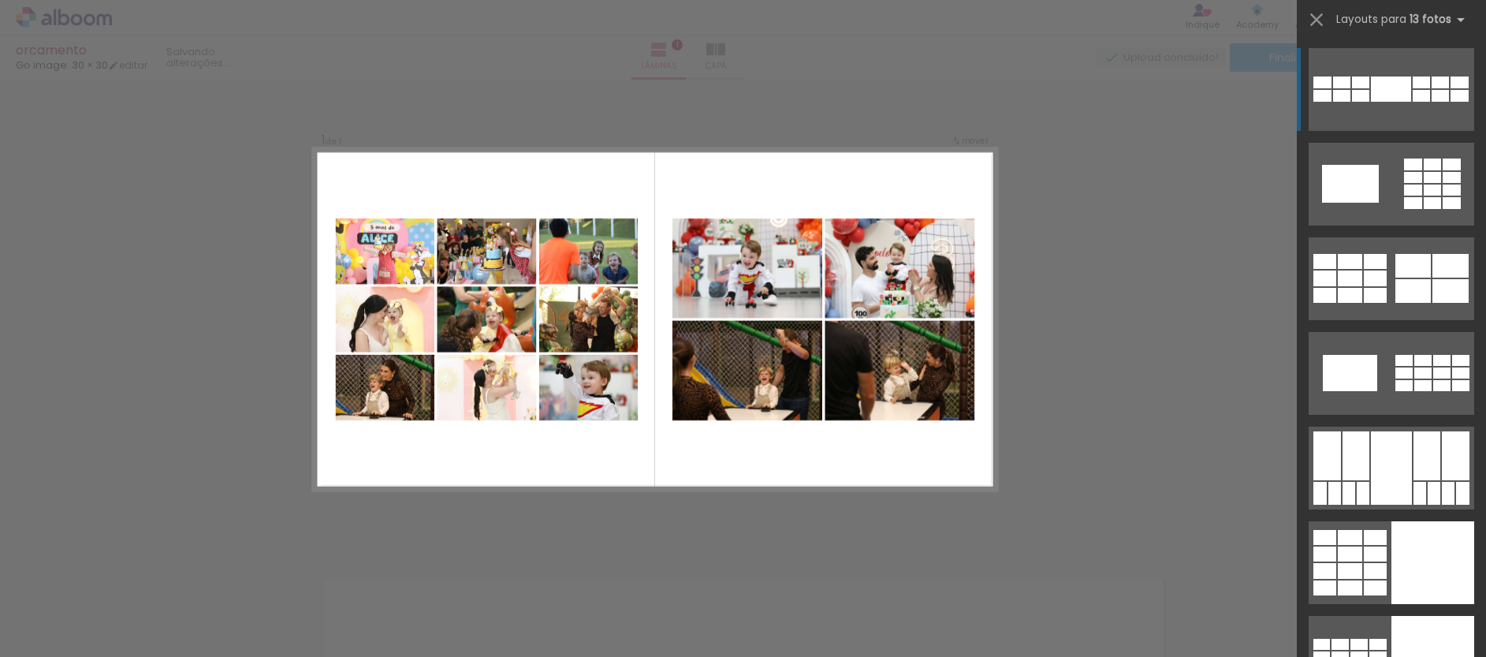
click at [798, 437] on quentale-layouter at bounding box center [654, 319] width 683 height 342
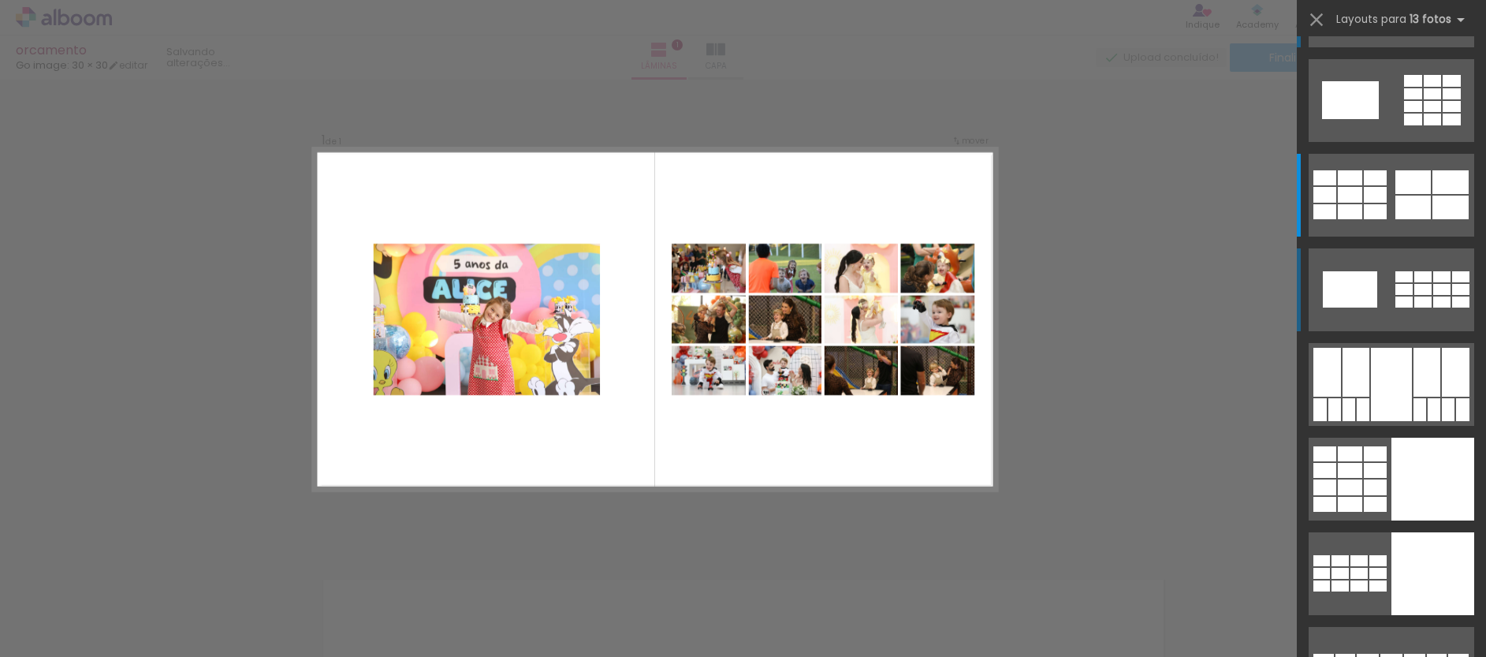
scroll to position [78, 0]
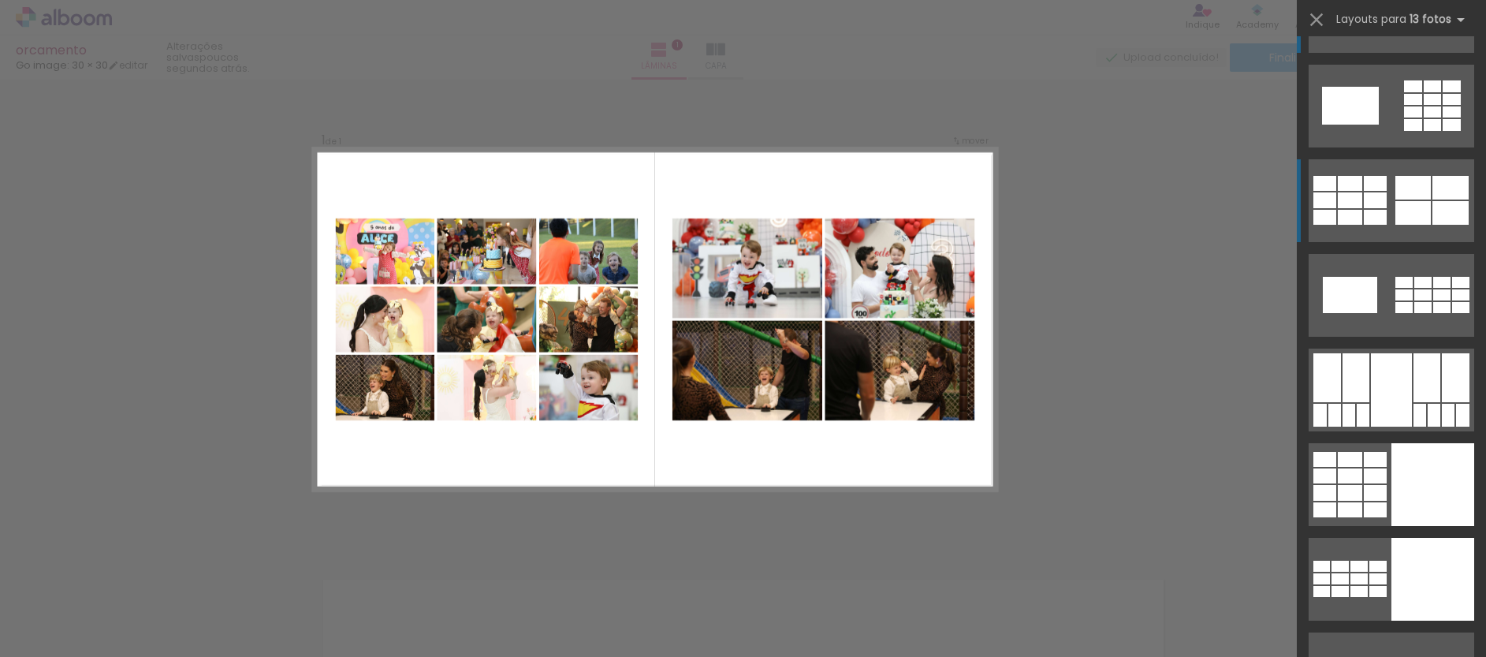
click at [1382, 222] on quentale-layouter at bounding box center [1391, 200] width 166 height 83
click at [1382, 216] on quentale-layouter at bounding box center [1391, 200] width 166 height 83
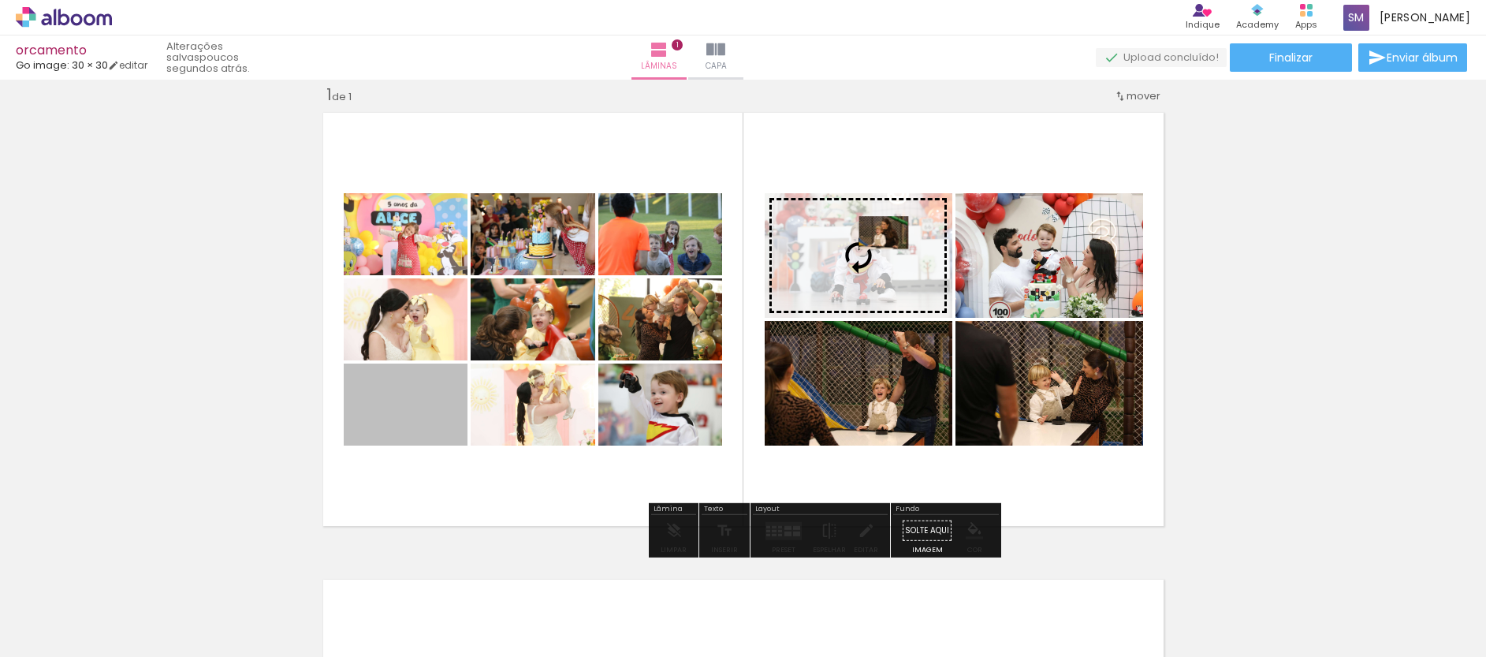
drag, startPoint x: 392, startPoint y: 403, endPoint x: 872, endPoint y: 240, distance: 506.7
click at [0, 0] on slot at bounding box center [0, 0] width 0 height 0
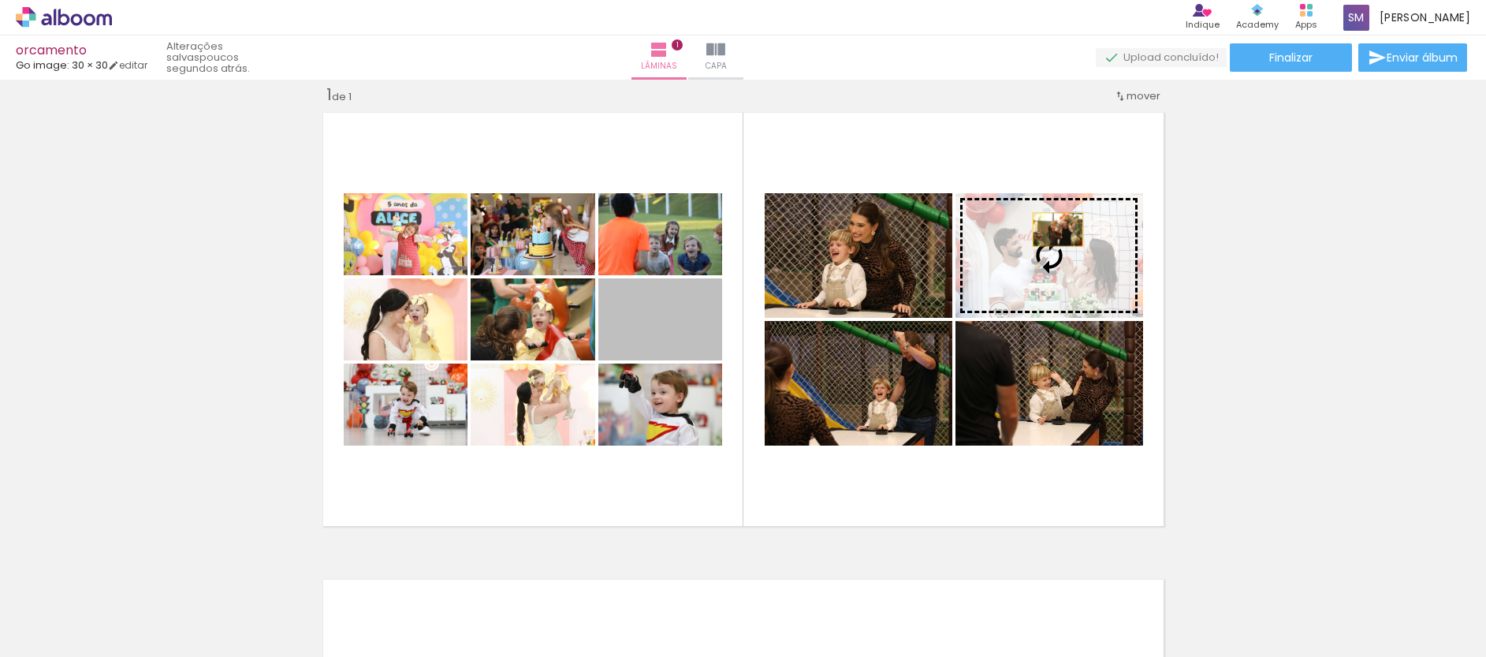
drag, startPoint x: 657, startPoint y: 317, endPoint x: 1055, endPoint y: 234, distance: 407.3
click at [0, 0] on slot at bounding box center [0, 0] width 0 height 0
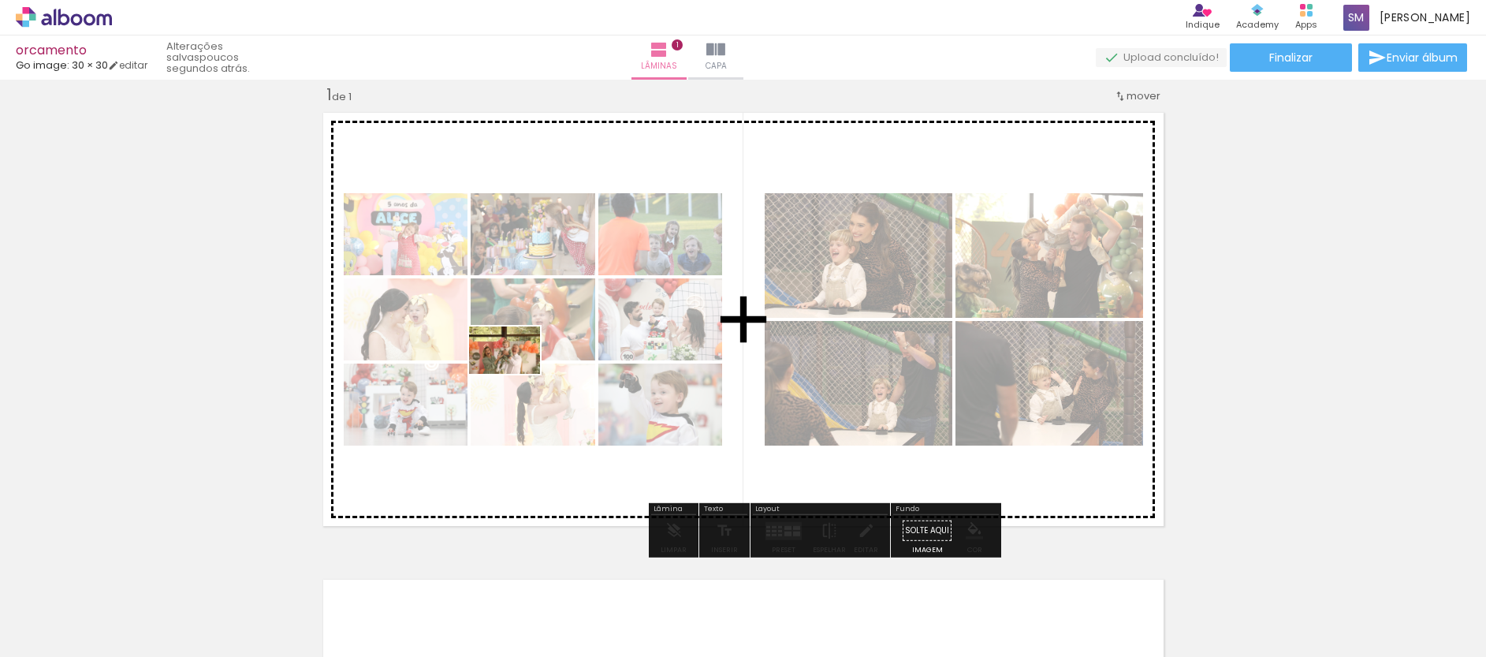
drag, startPoint x: 337, startPoint y: 607, endPoint x: 518, endPoint y: 372, distance: 296.2
click at [518, 372] on quentale-workspace at bounding box center [743, 328] width 1486 height 657
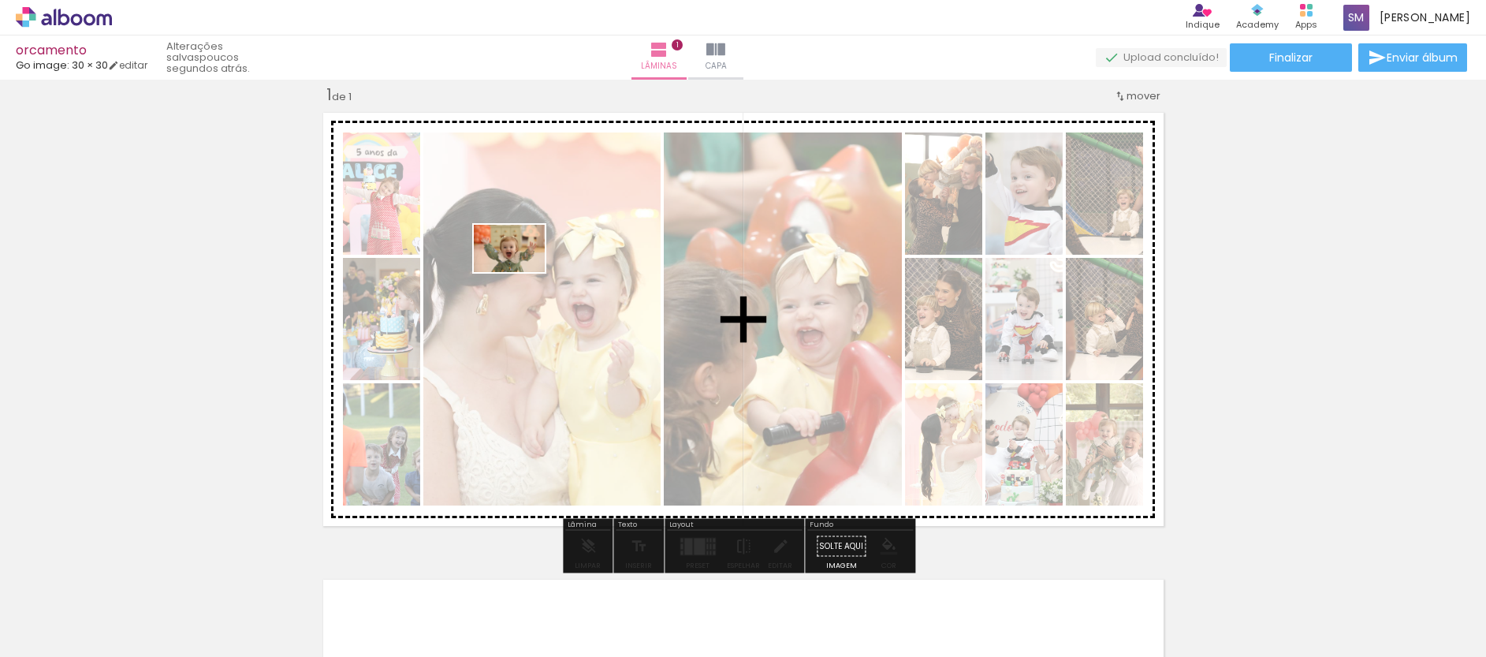
drag, startPoint x: 243, startPoint y: 601, endPoint x: 521, endPoint y: 272, distance: 431.2
click at [521, 272] on quentale-workspace at bounding box center [743, 328] width 1486 height 657
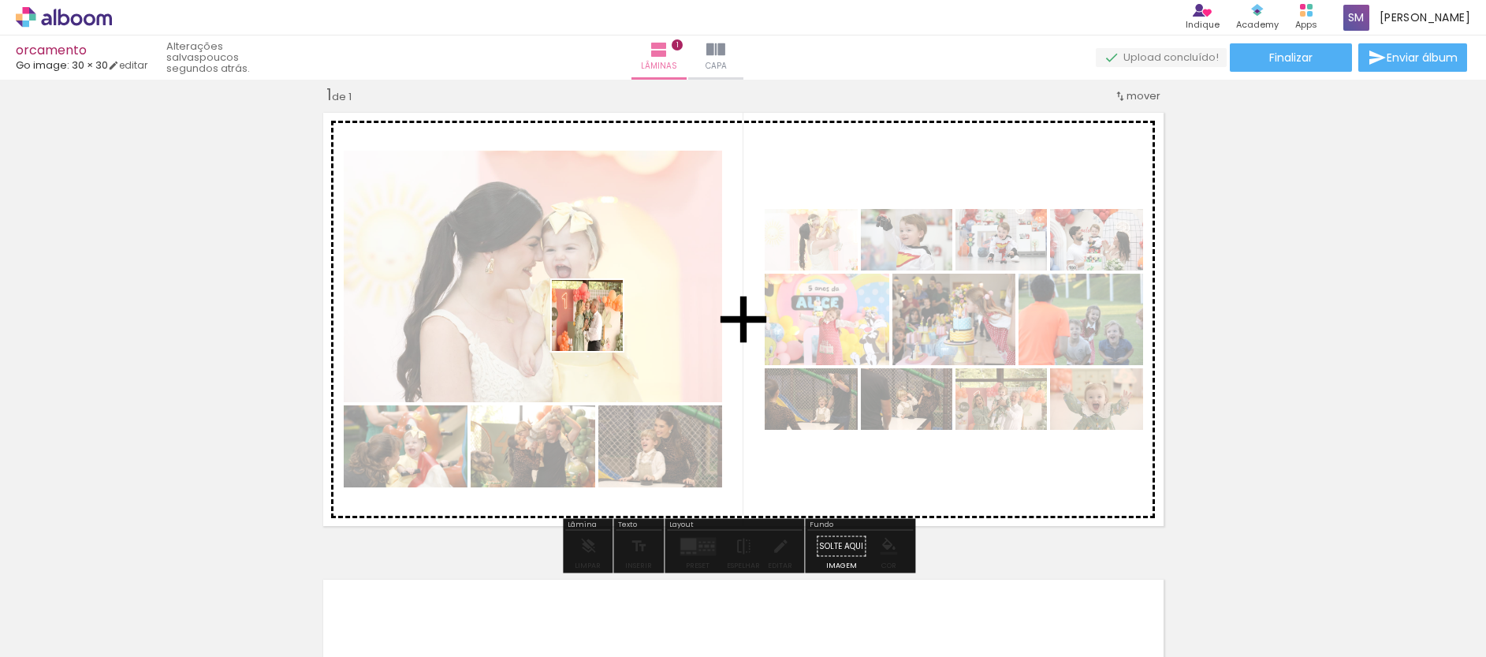
drag, startPoint x: 179, startPoint y: 600, endPoint x: 601, endPoint y: 324, distance: 503.9
click at [601, 324] on quentale-workspace at bounding box center [743, 328] width 1486 height 657
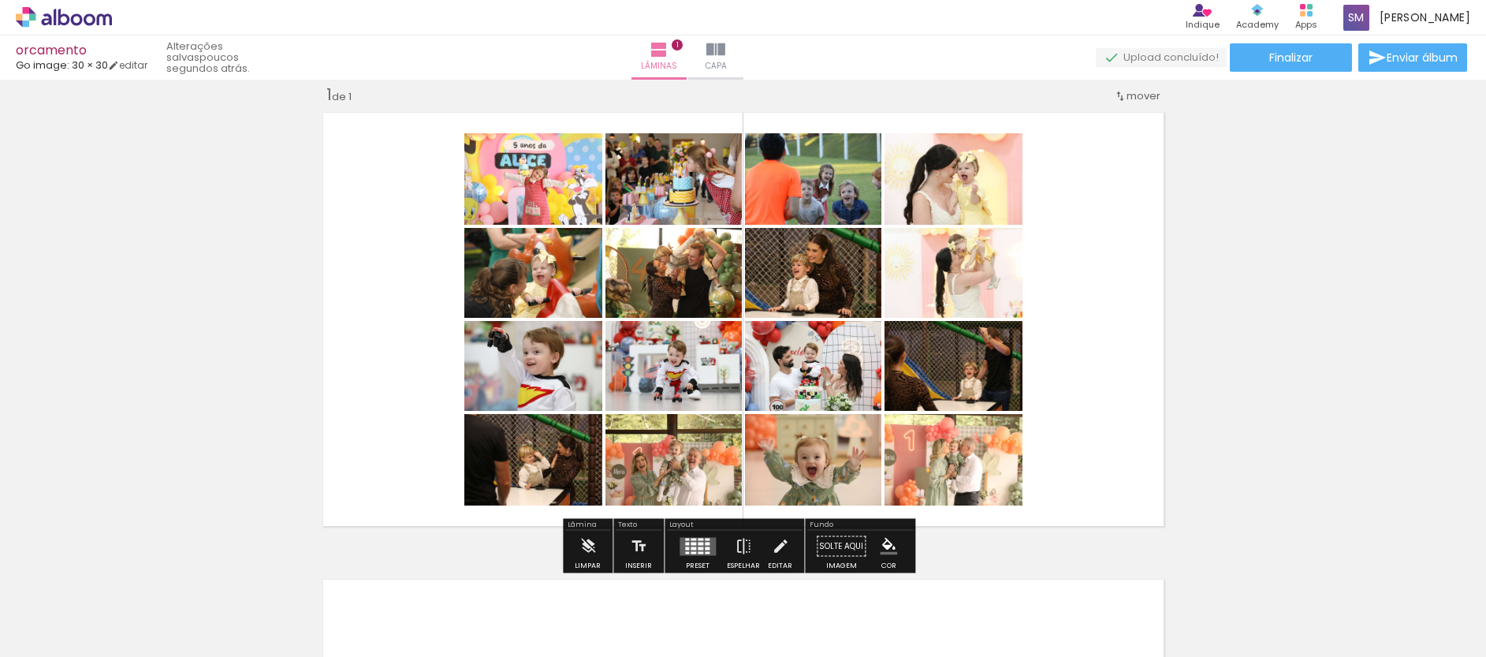
click at [705, 546] on div at bounding box center [707, 547] width 5 height 3
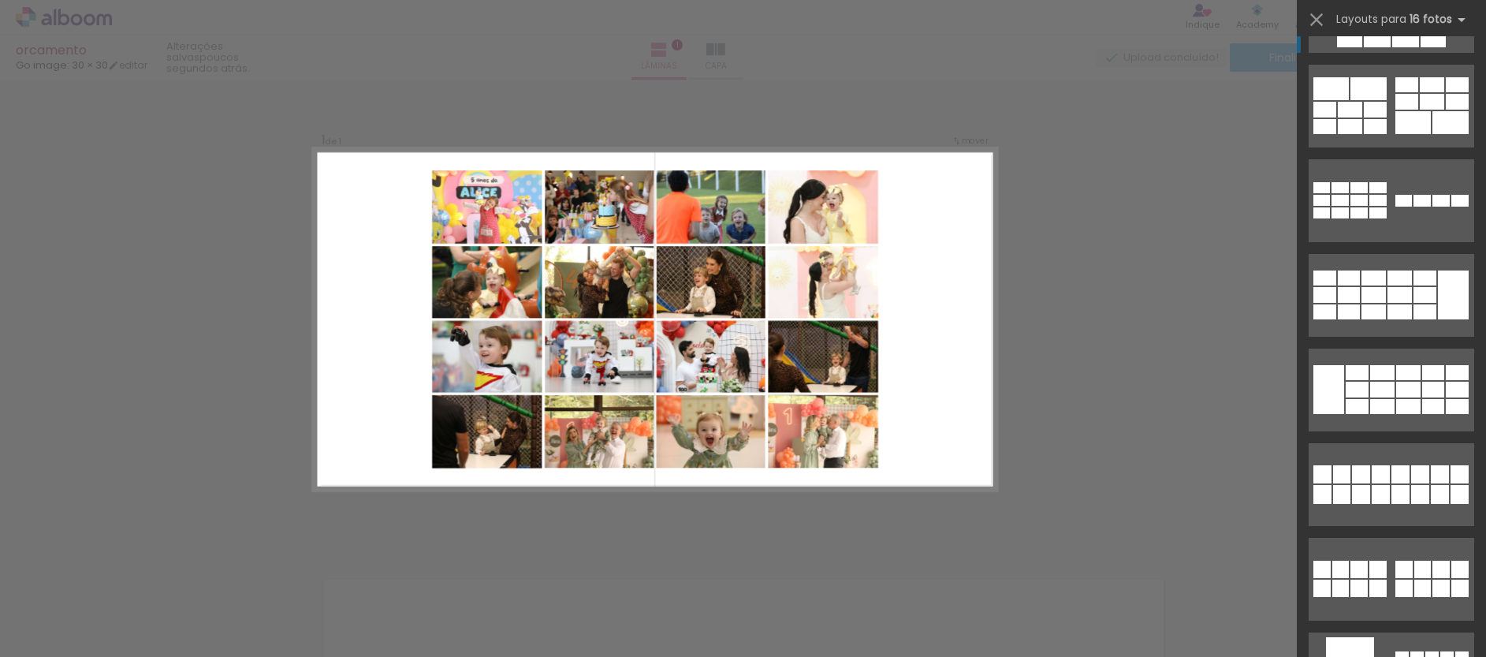
scroll to position [0, 0]
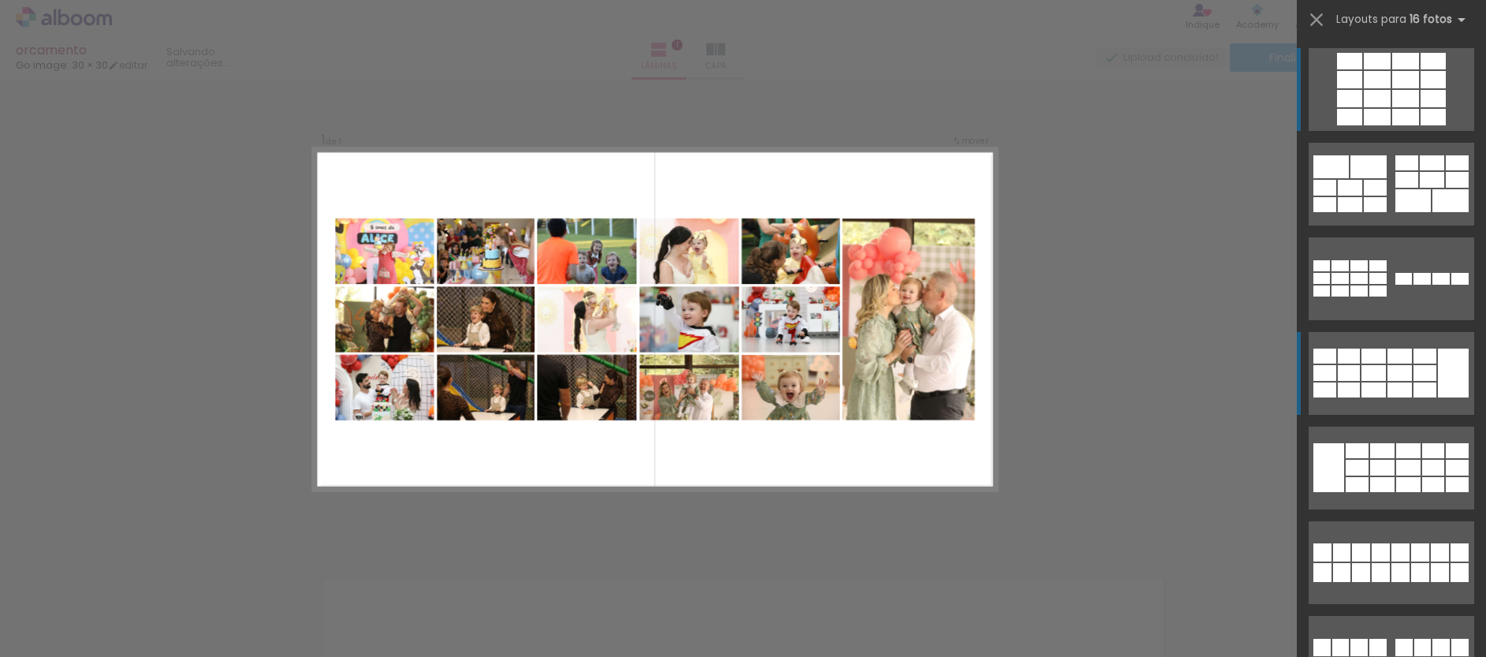
click at [1400, 384] on div at bounding box center [1399, 389] width 24 height 15
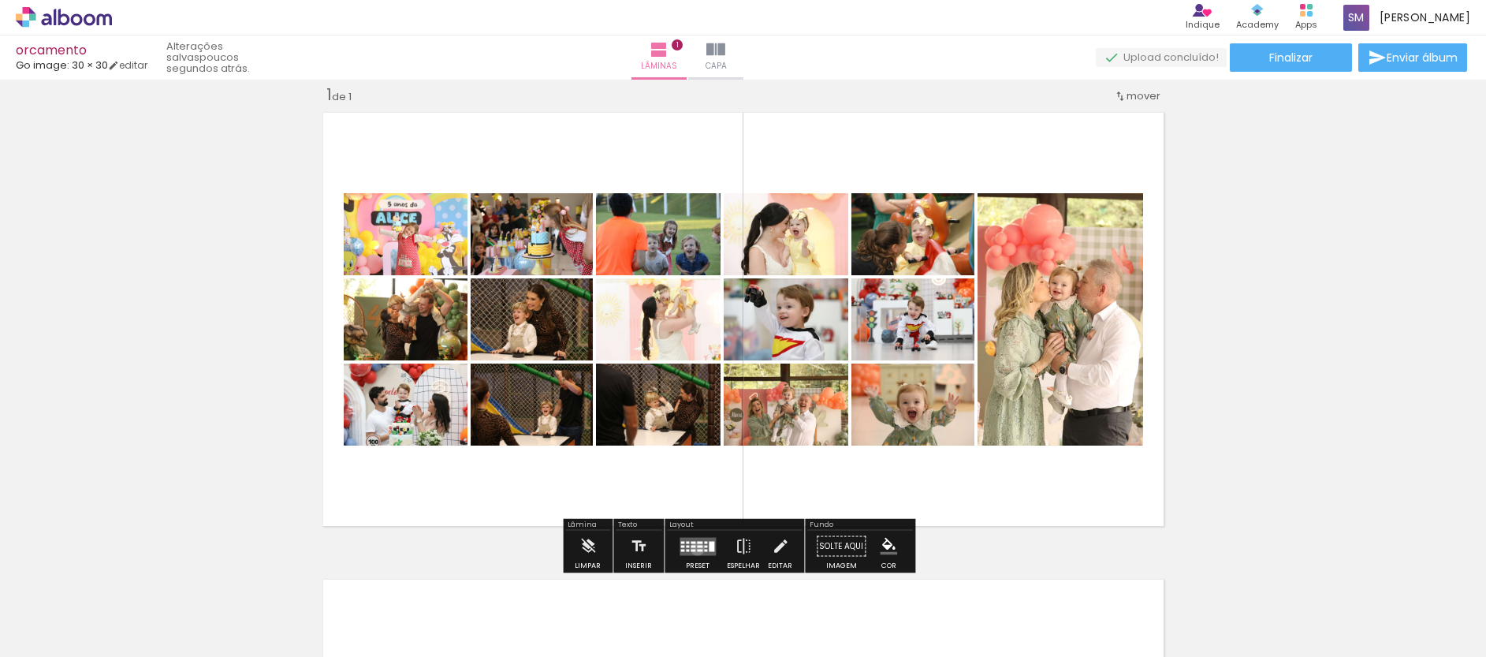
click at [697, 549] on div at bounding box center [700, 550] width 6 height 2
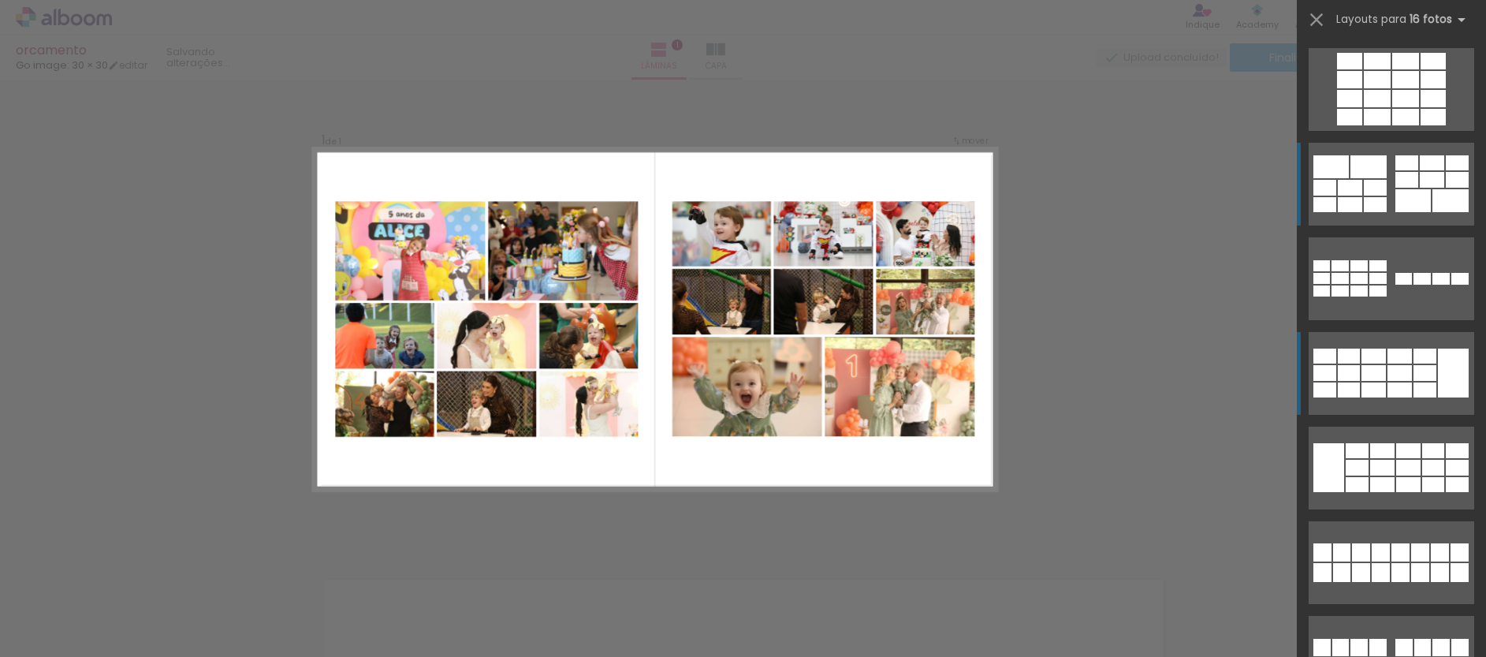
click at [1415, 194] on div at bounding box center [1412, 200] width 35 height 23
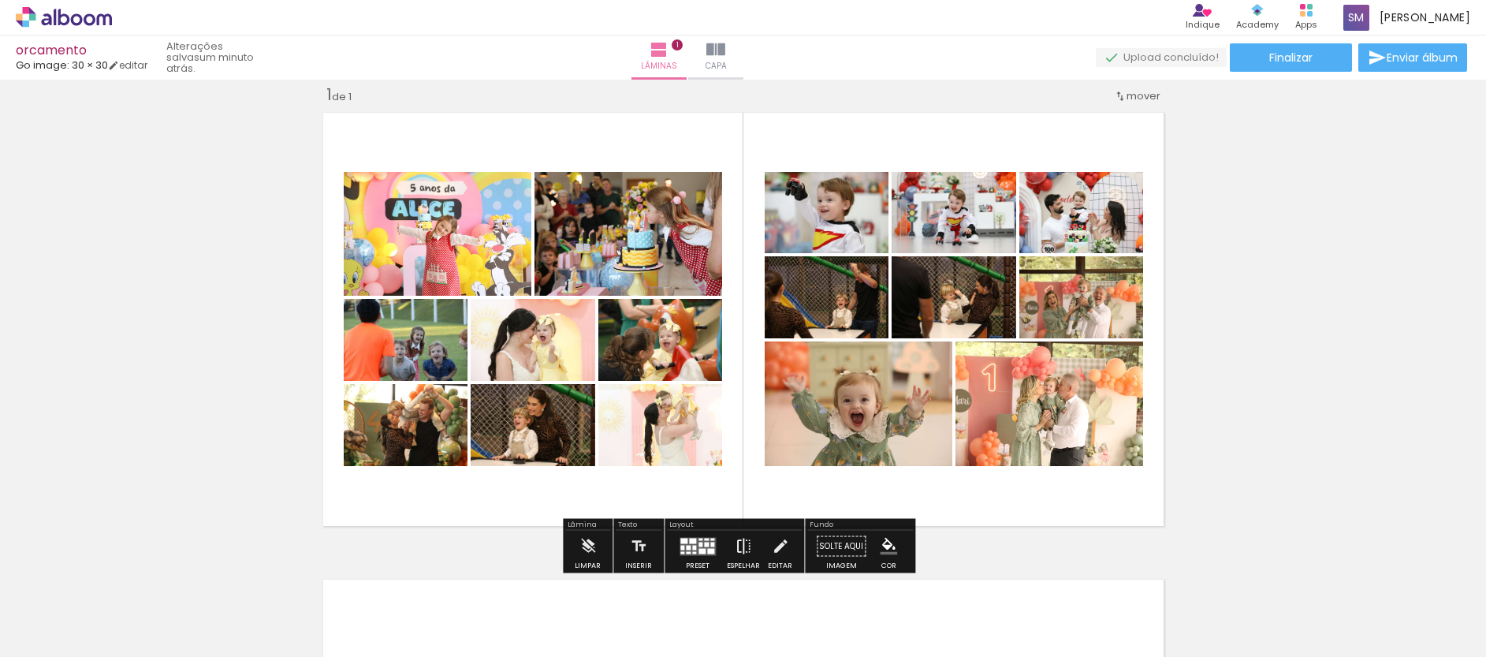
click at [735, 546] on iron-icon at bounding box center [743, 546] width 17 height 32
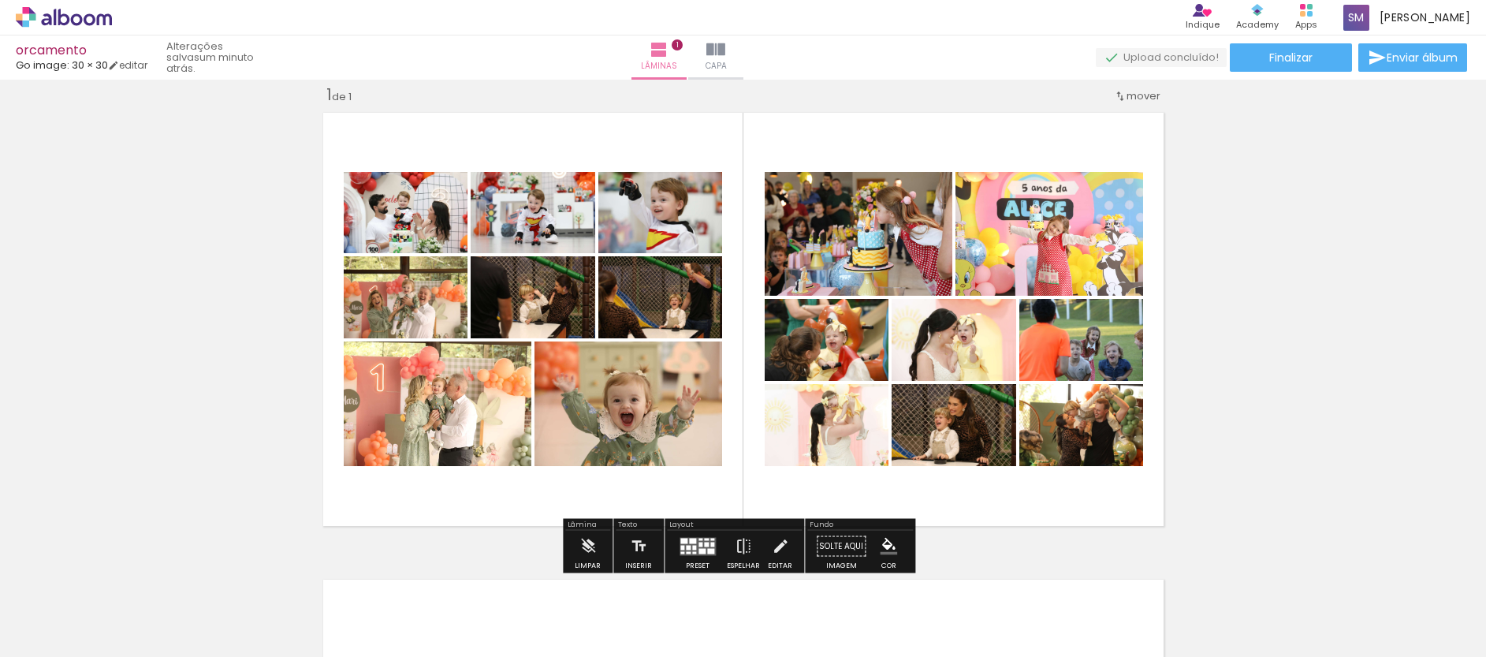
click at [759, 578] on quentale-workspace at bounding box center [743, 328] width 1486 height 657
click at [745, 537] on iron-icon at bounding box center [743, 546] width 17 height 32
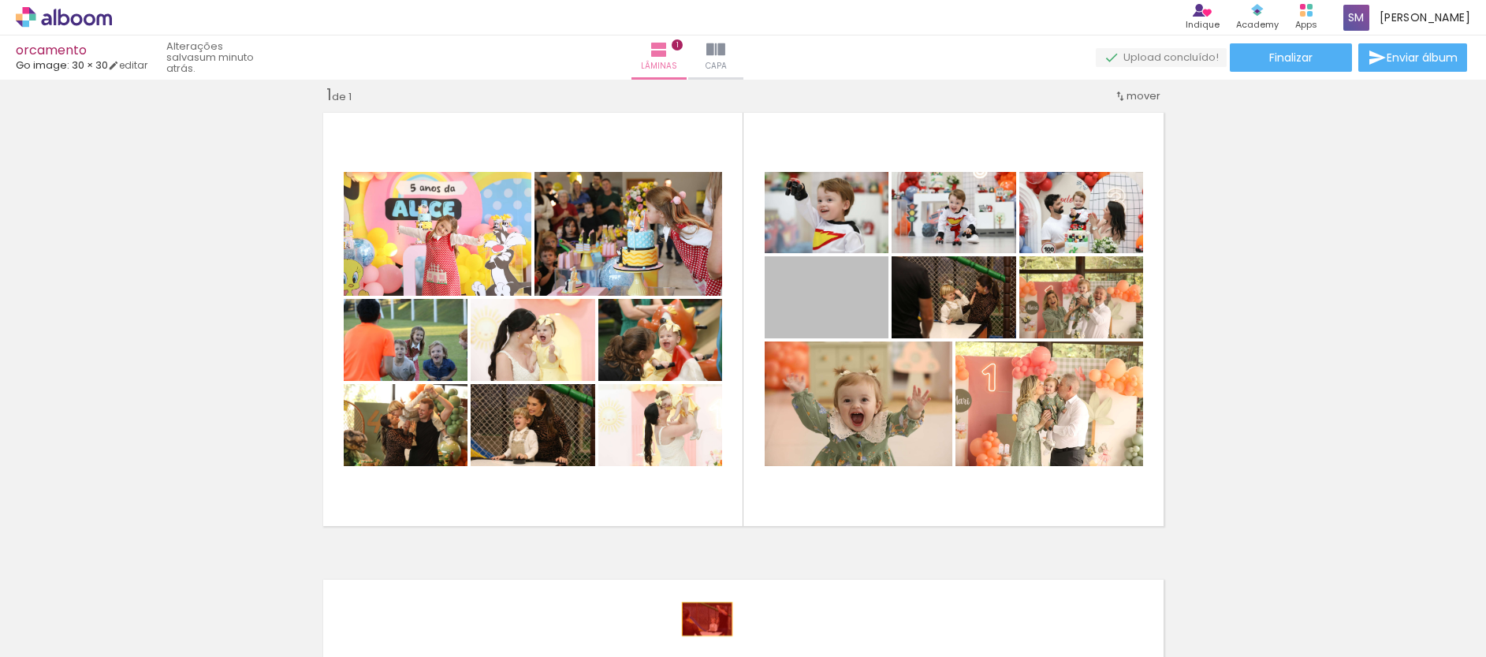
drag, startPoint x: 846, startPoint y: 303, endPoint x: 701, endPoint y: 619, distance: 347.0
click at [701, 619] on quentale-workspace at bounding box center [743, 328] width 1486 height 657
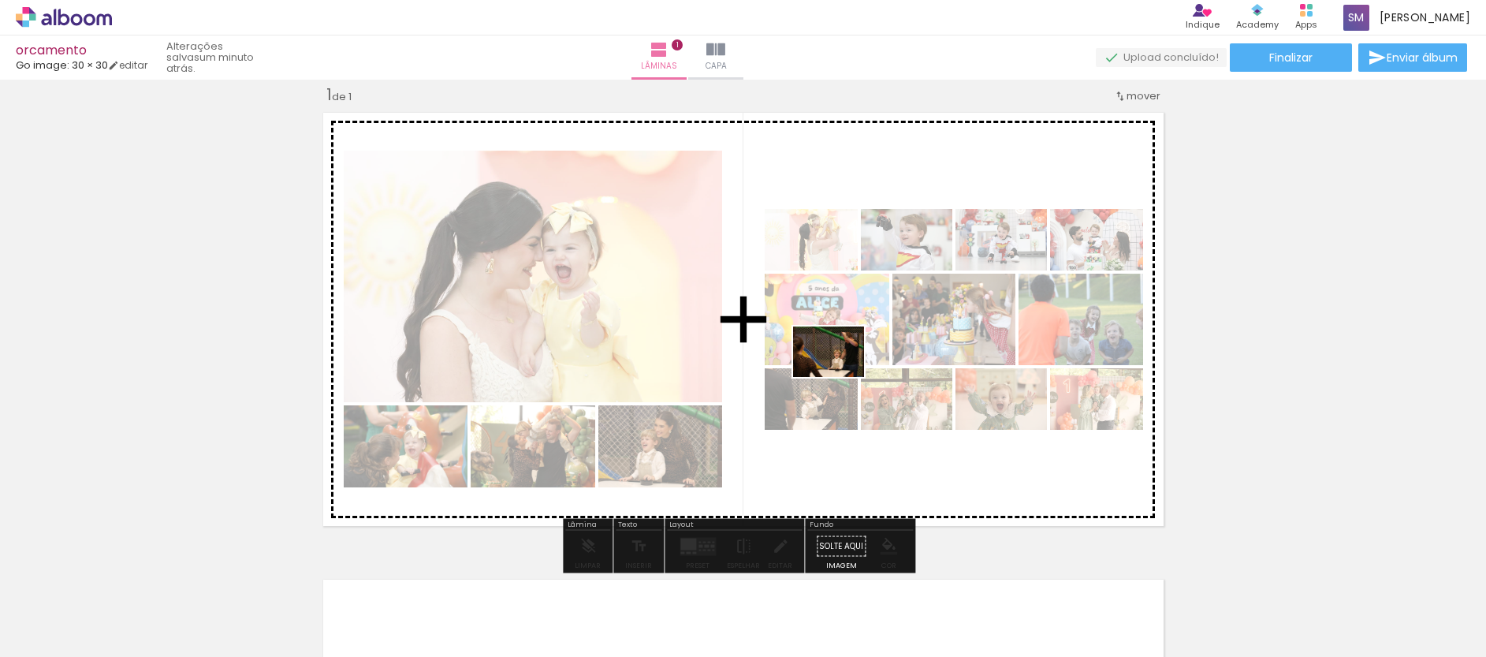
drag, startPoint x: 223, startPoint y: 600, endPoint x: 715, endPoint y: 374, distance: 541.3
click at [715, 374] on quentale-workspace at bounding box center [743, 328] width 1486 height 657
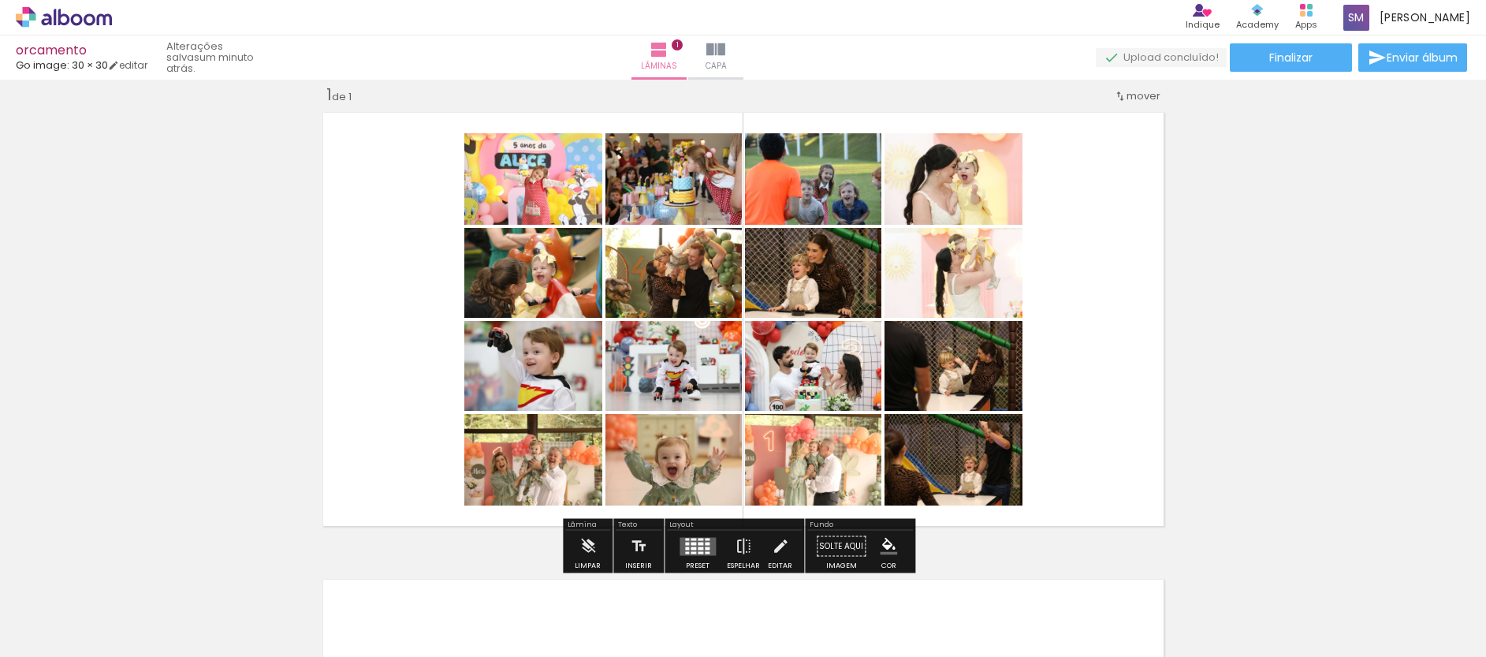
drag, startPoint x: 715, startPoint y: 607, endPoint x: 705, endPoint y: 618, distance: 15.1
click at [700, 618] on quentale-workspace at bounding box center [743, 328] width 1486 height 657
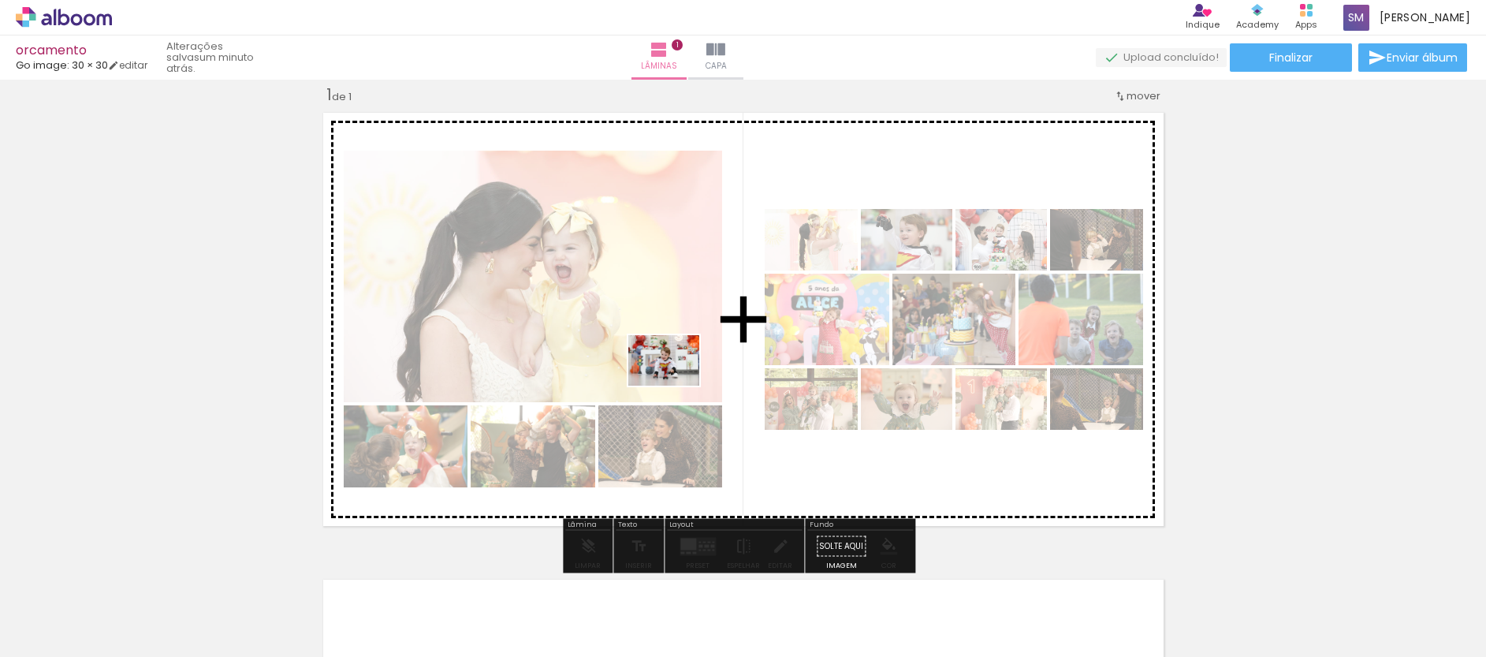
drag, startPoint x: 183, startPoint y: 593, endPoint x: 694, endPoint y: 385, distance: 551.9
click at [675, 382] on quentale-workspace at bounding box center [743, 328] width 1486 height 657
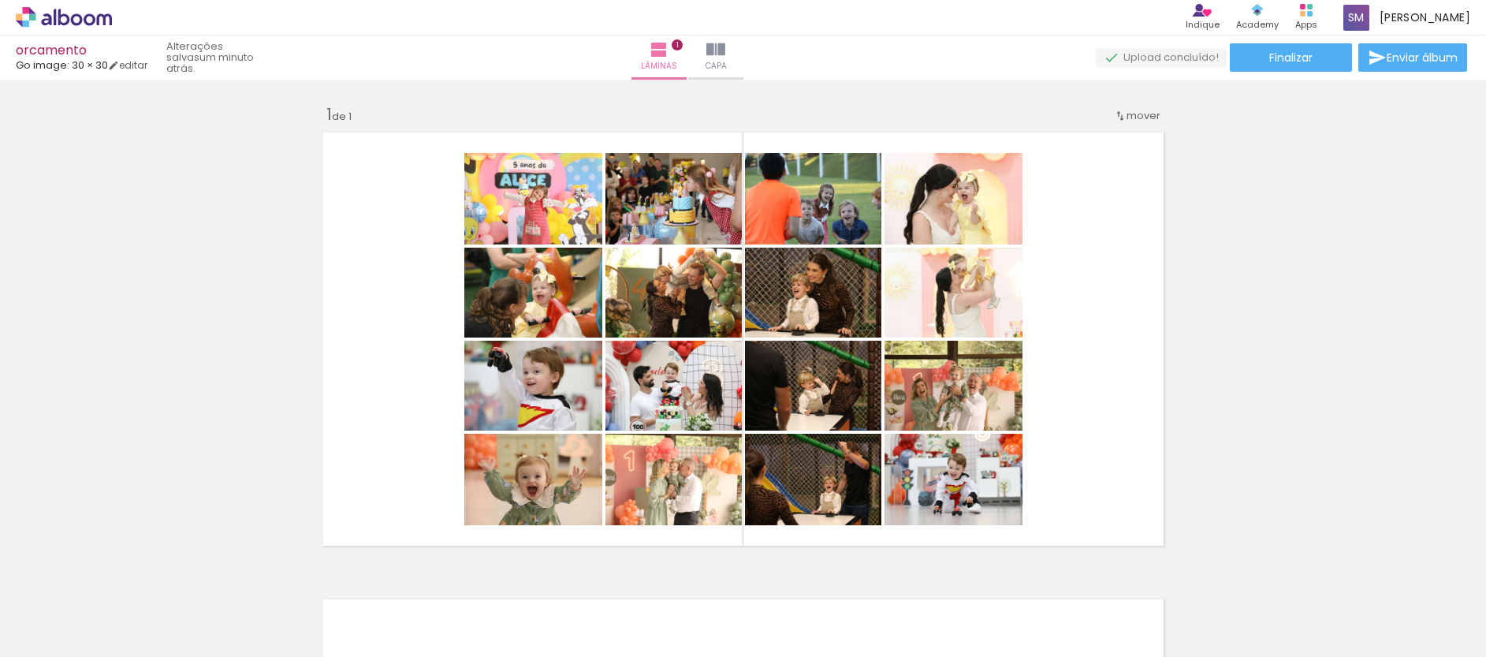
scroll to position [20, 0]
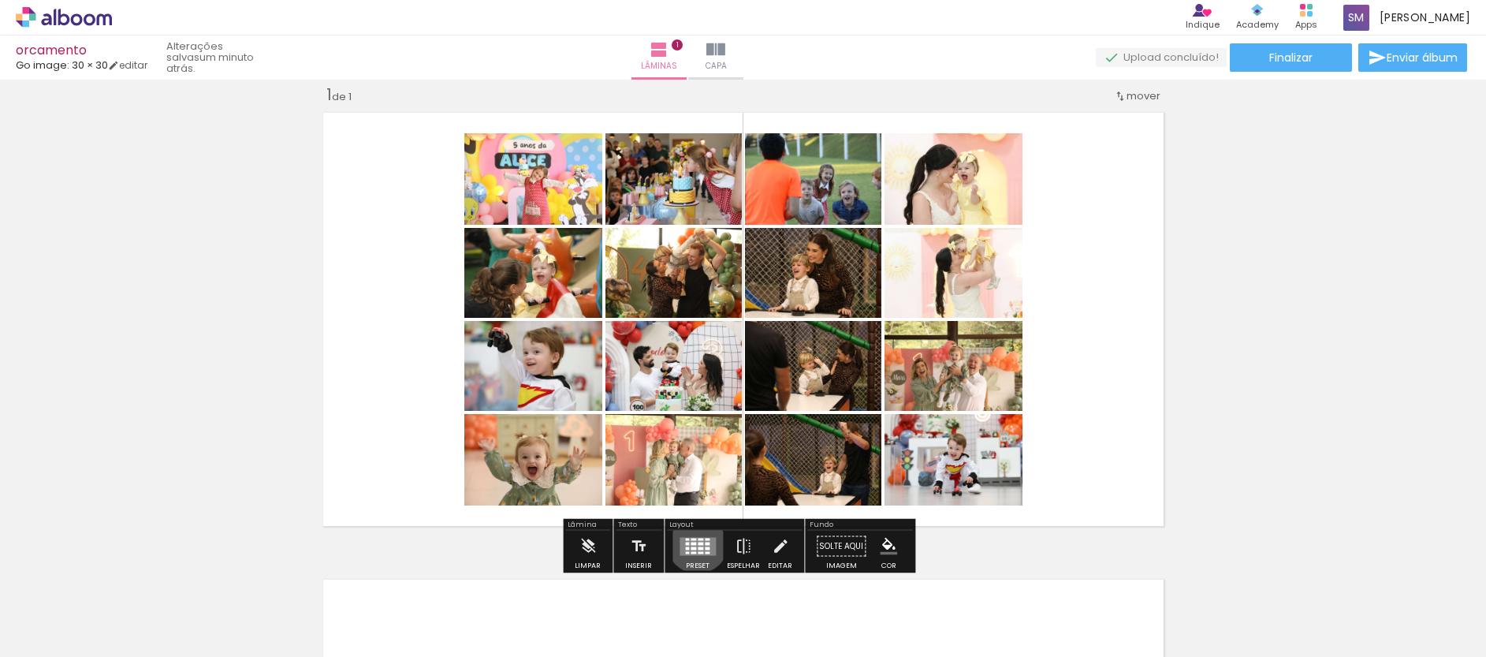
click at [697, 541] on div at bounding box center [700, 542] width 6 height 3
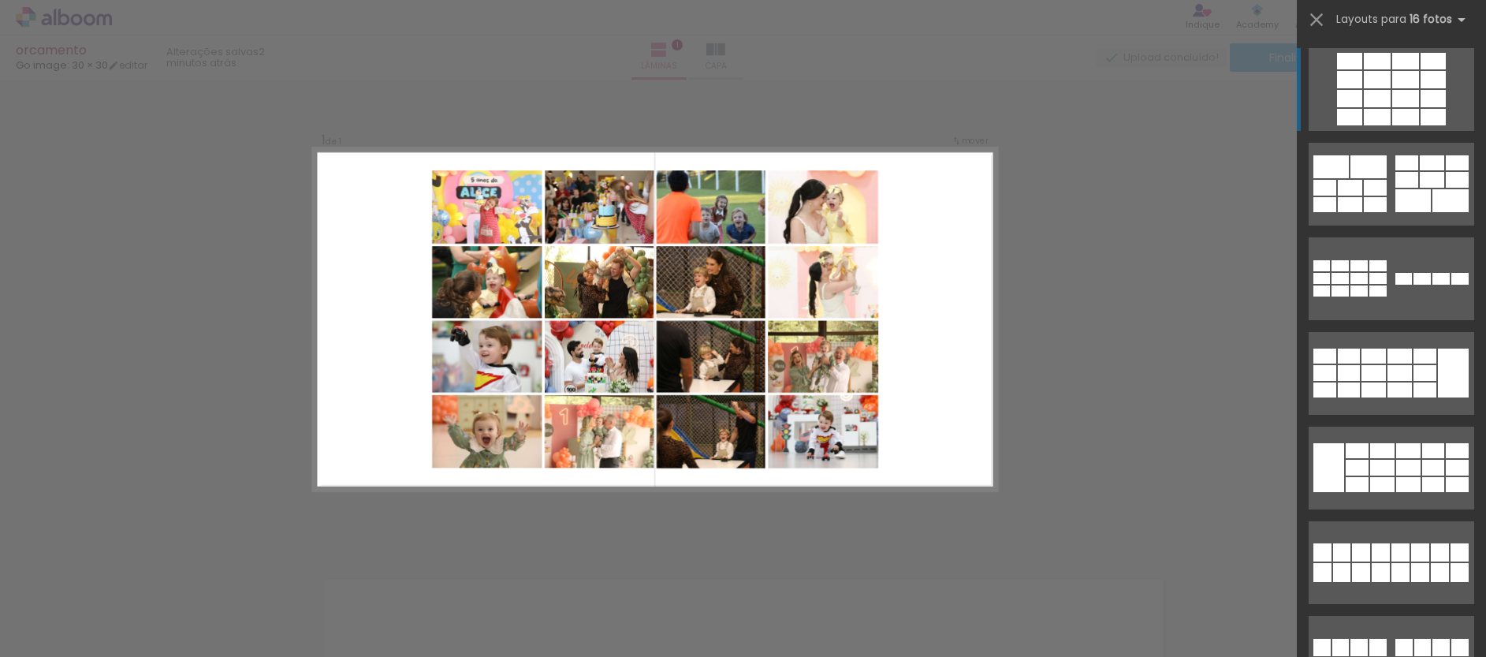
click at [1395, 110] on div at bounding box center [1405, 117] width 27 height 17
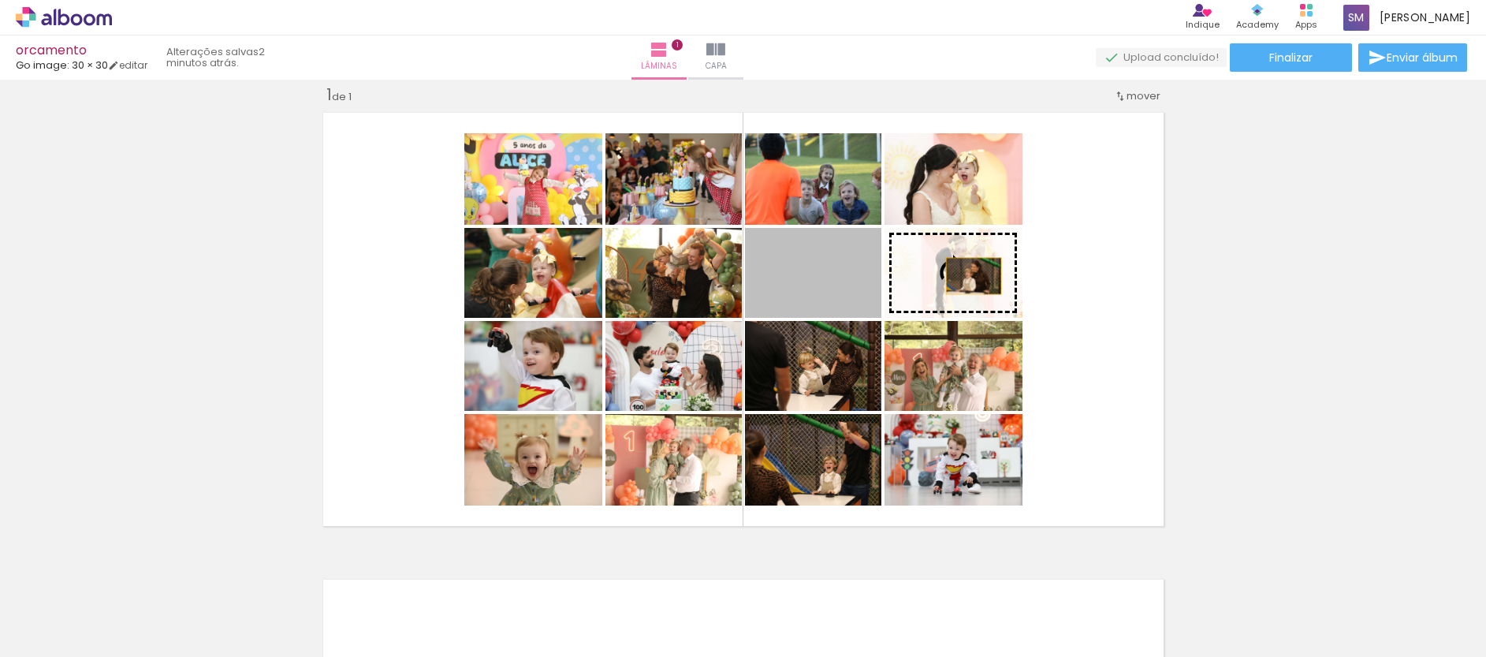
drag, startPoint x: 821, startPoint y: 276, endPoint x: 967, endPoint y: 276, distance: 145.8
click at [0, 0] on slot at bounding box center [0, 0] width 0 height 0
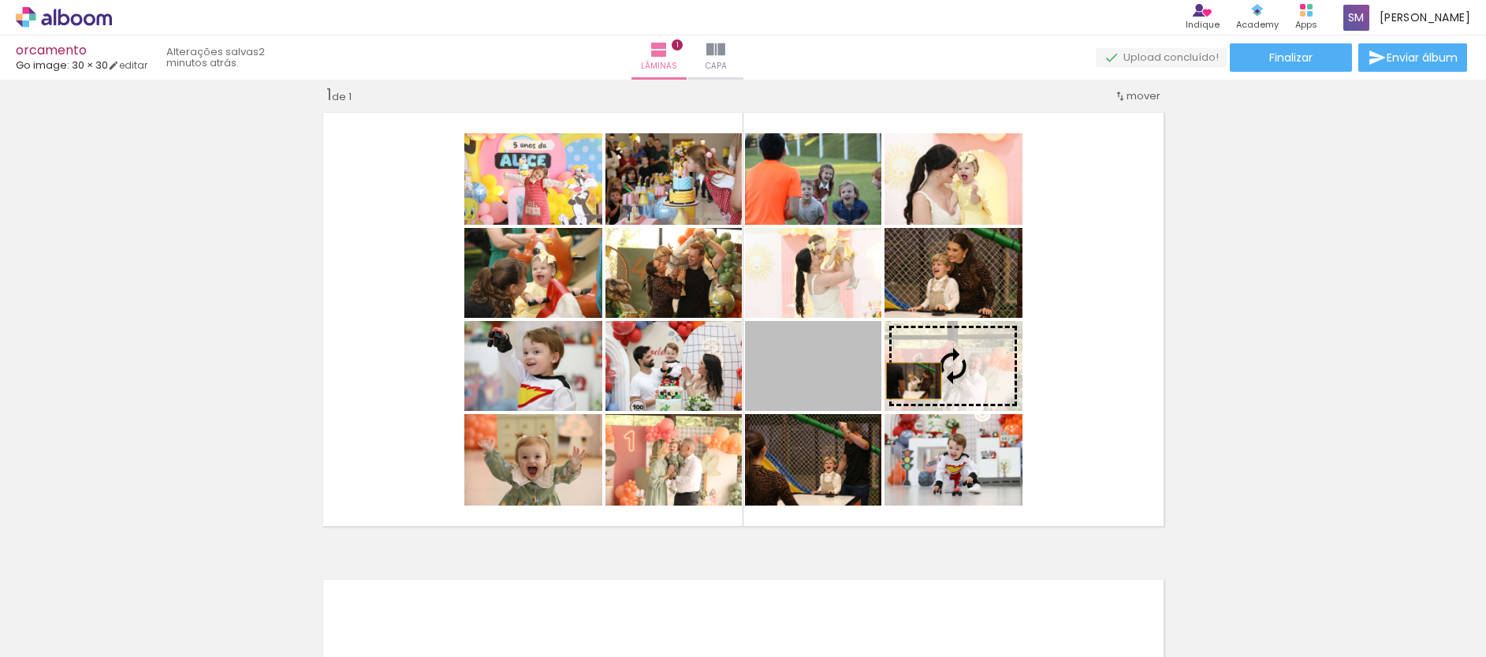
drag, startPoint x: 809, startPoint y: 392, endPoint x: 919, endPoint y: 381, distance: 110.1
click at [0, 0] on slot at bounding box center [0, 0] width 0 height 0
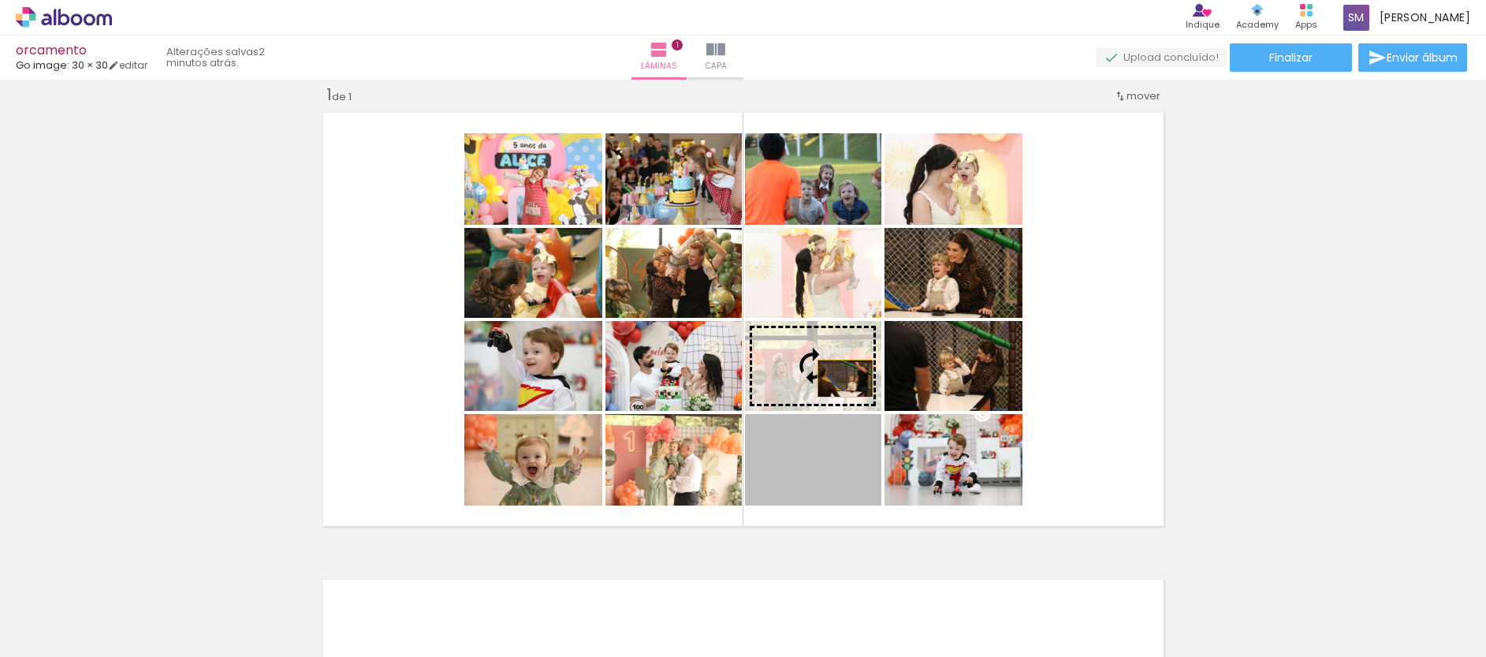
drag, startPoint x: 823, startPoint y: 476, endPoint x: 839, endPoint y: 376, distance: 101.3
click at [0, 0] on slot at bounding box center [0, 0] width 0 height 0
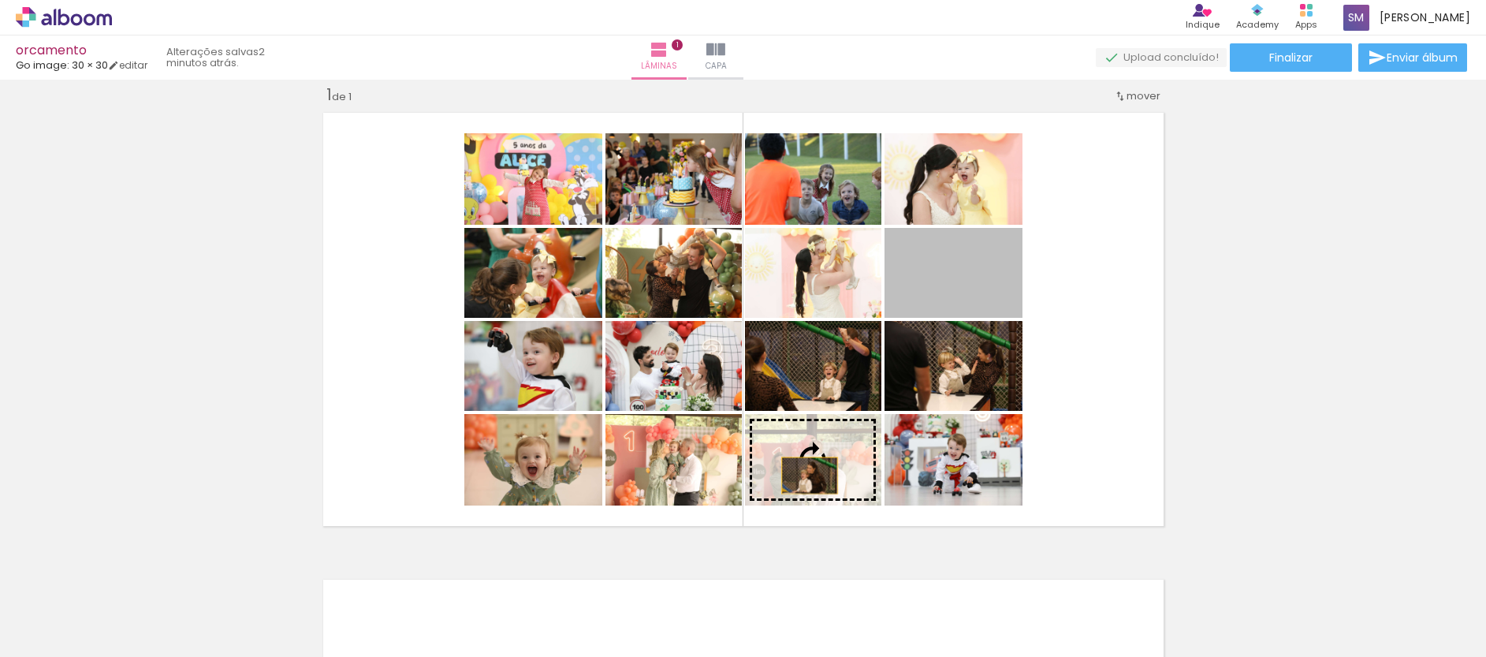
drag, startPoint x: 954, startPoint y: 276, endPoint x: 802, endPoint y: 478, distance: 253.3
click at [0, 0] on slot at bounding box center [0, 0] width 0 height 0
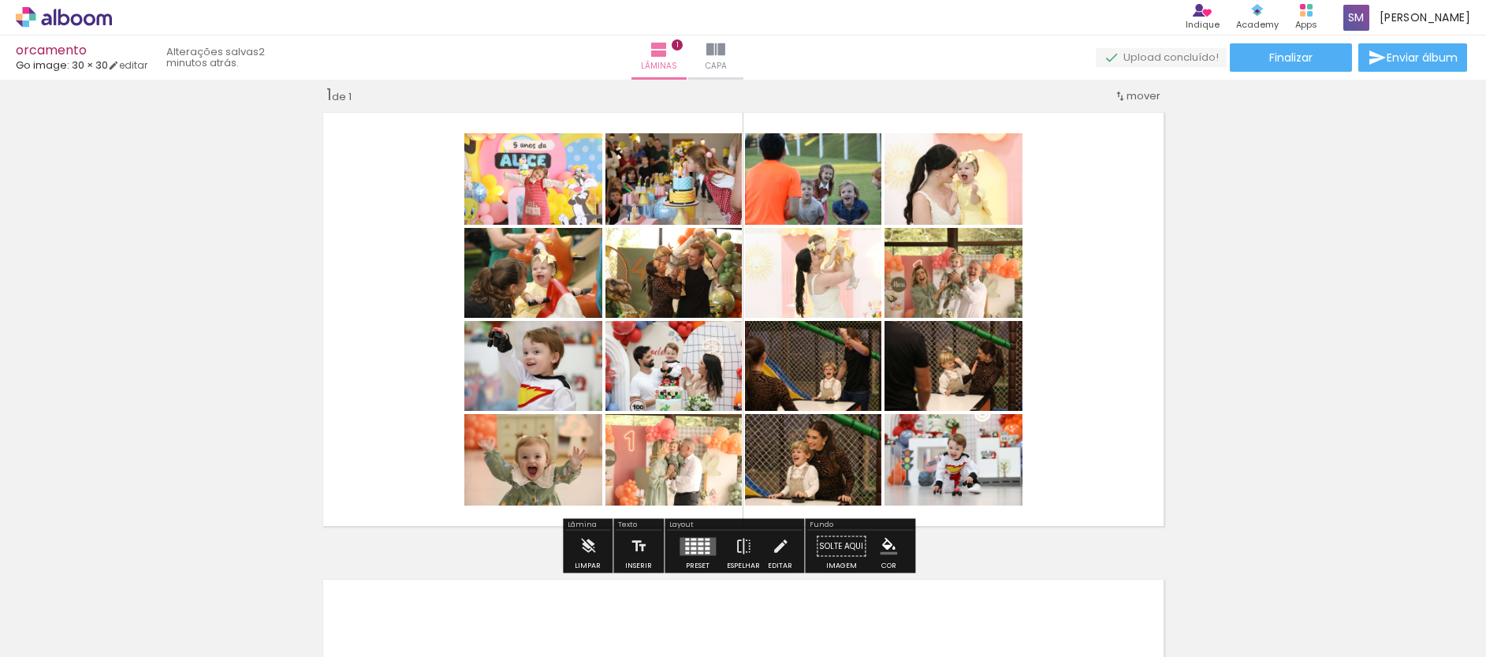
click at [705, 540] on div at bounding box center [707, 538] width 5 height 2
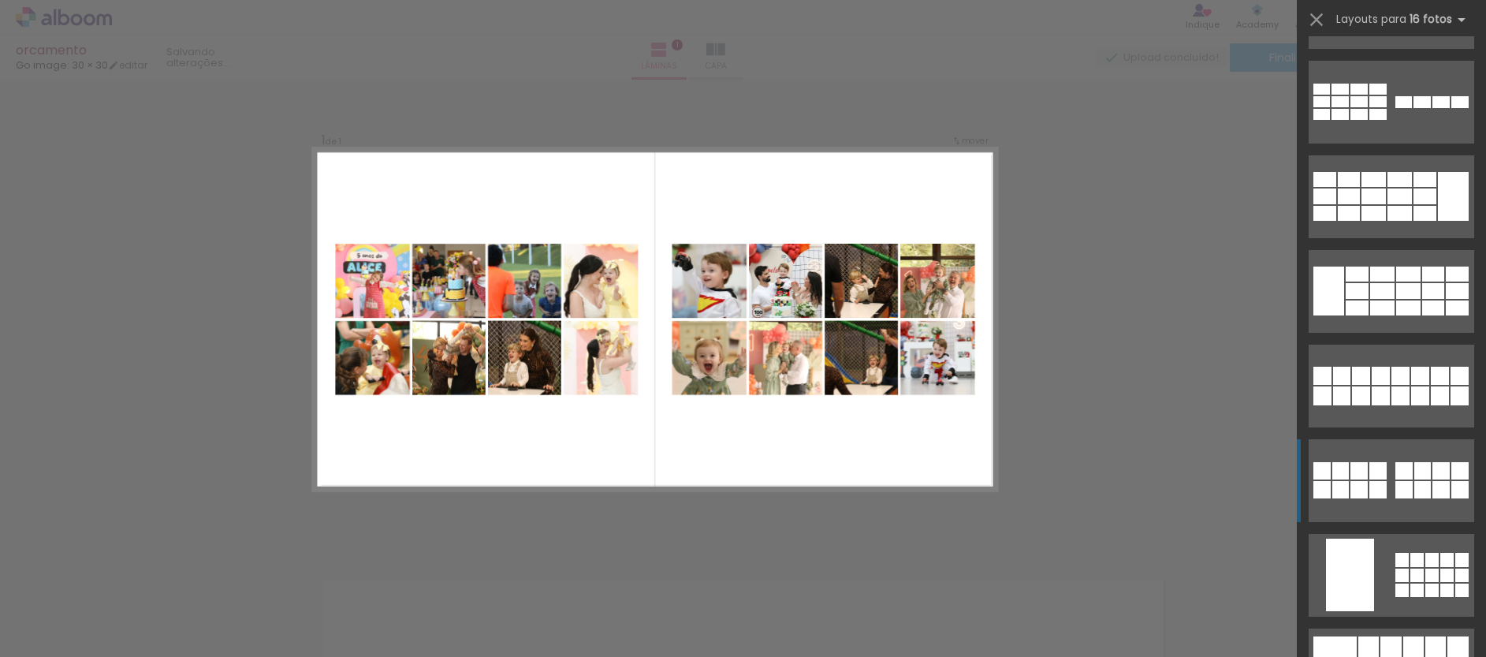
scroll to position [107, 0]
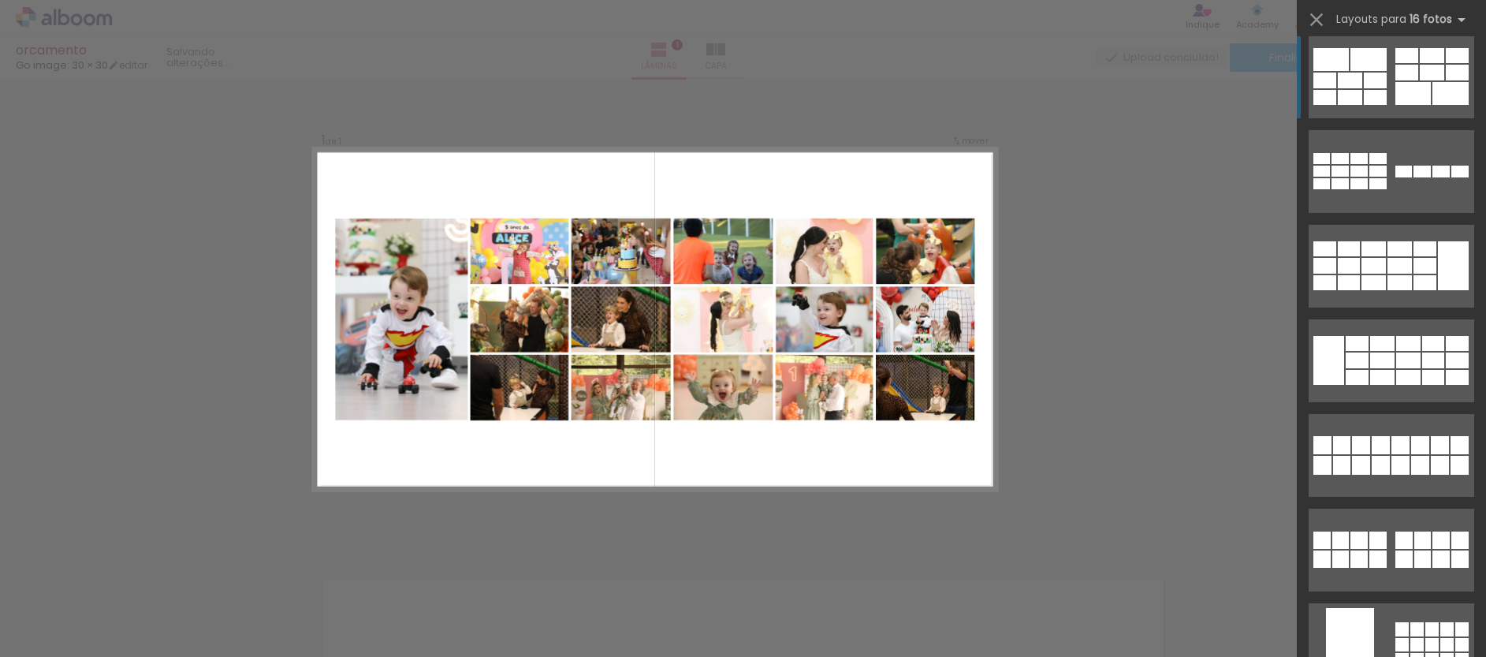
click at [1419, 79] on div at bounding box center [1431, 73] width 24 height 16
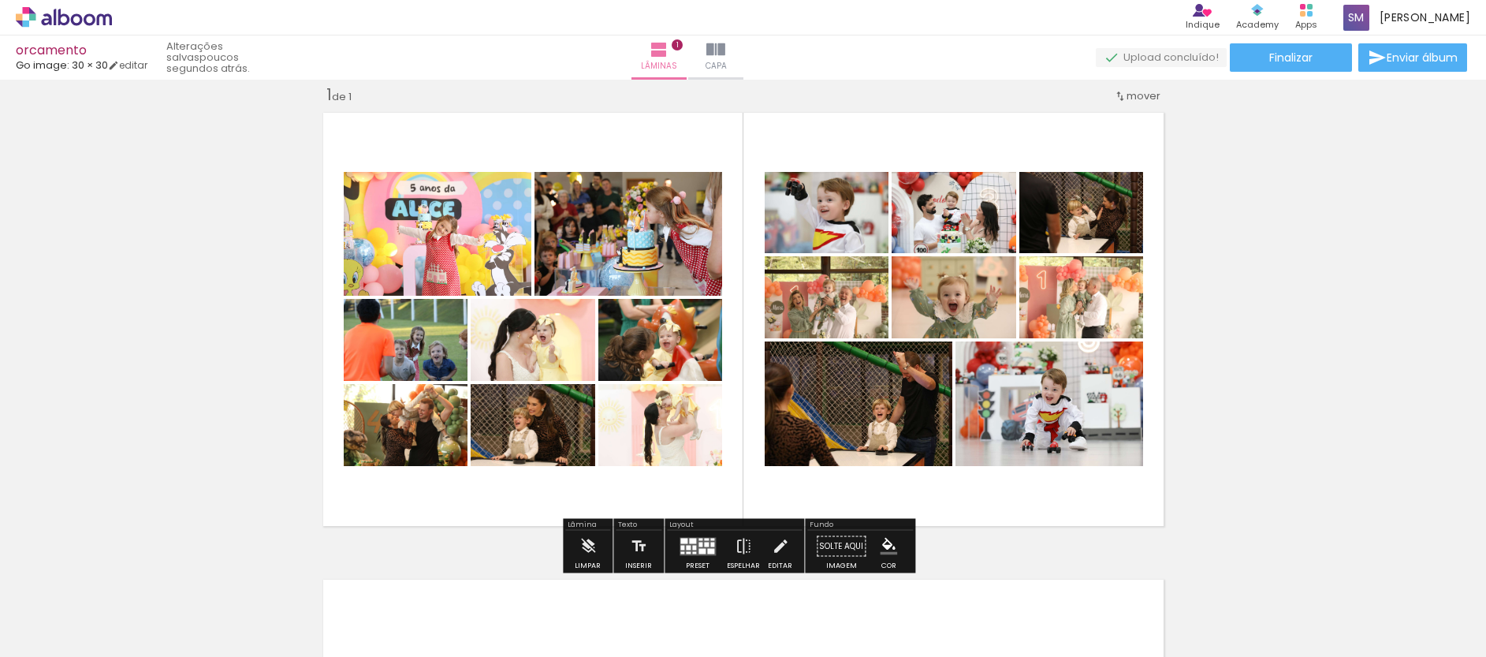
click at [710, 544] on div at bounding box center [712, 543] width 4 height 5
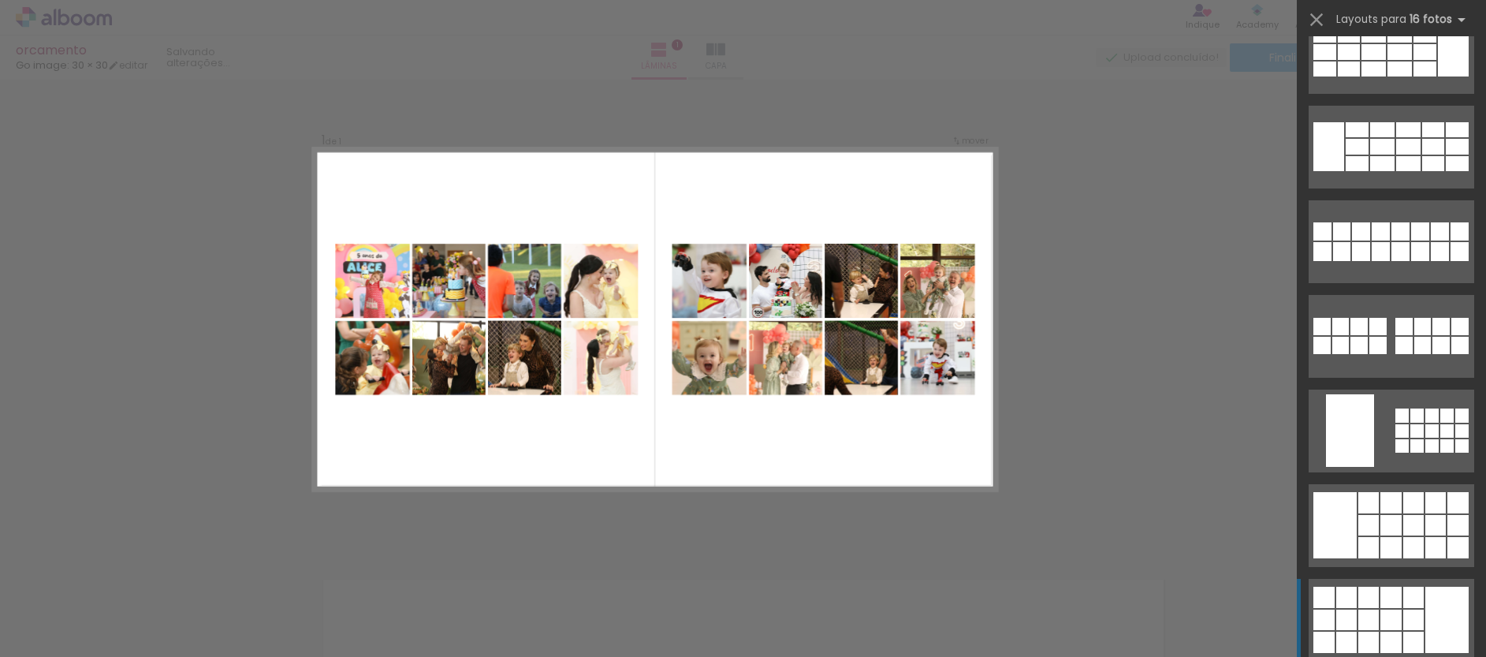
scroll to position [158, 0]
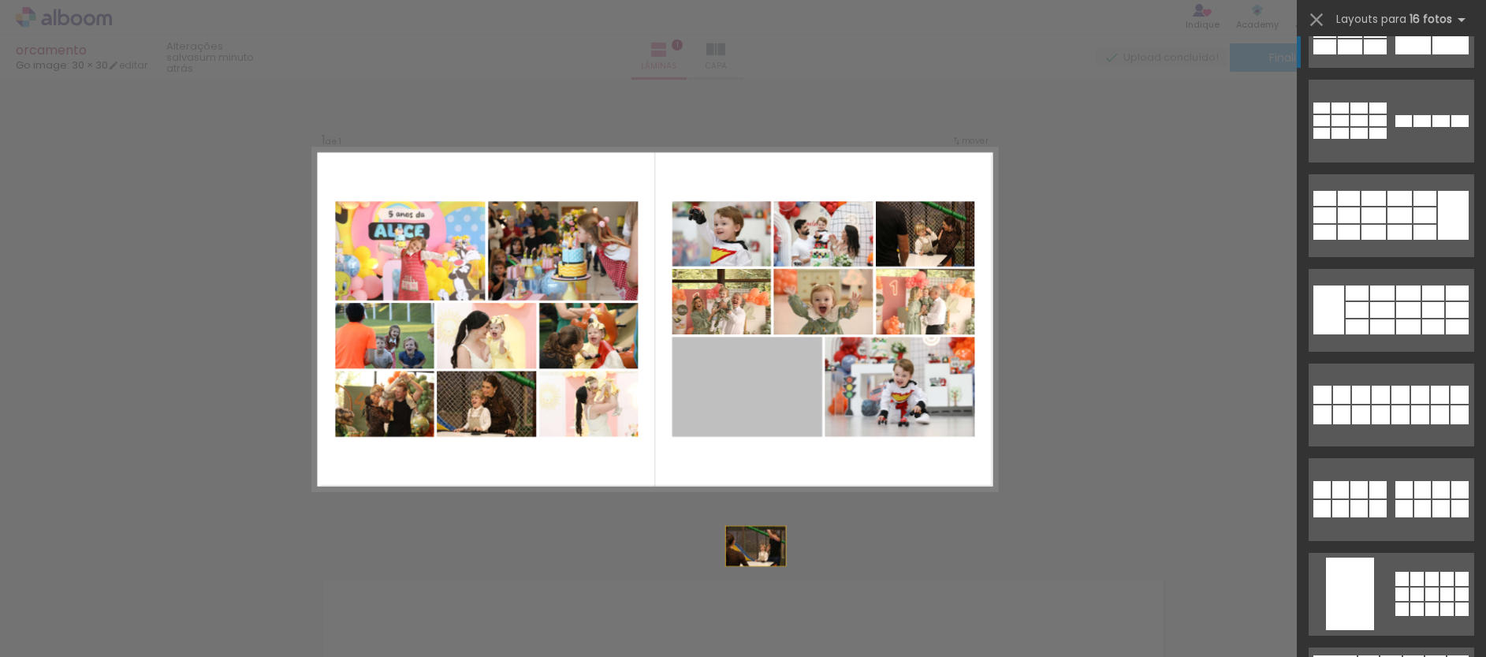
drag, startPoint x: 865, startPoint y: 516, endPoint x: 868, endPoint y: 540, distance: 23.9
click at [867, 556] on div "Inserir lâmina 1 de 1 Confirmar Cancelar" at bounding box center [743, 545] width 1486 height 971
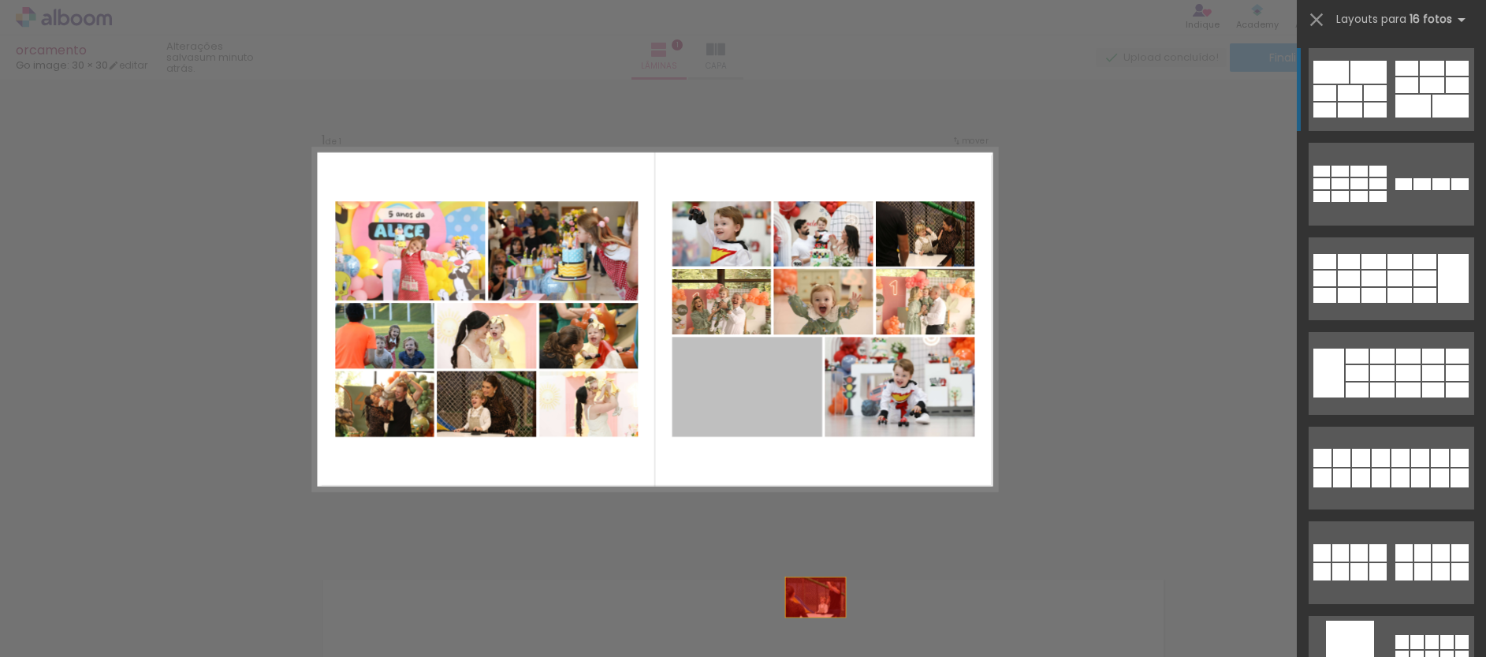
drag, startPoint x: 770, startPoint y: 376, endPoint x: 924, endPoint y: 199, distance: 234.1
click at [827, 649] on quentale-workspace at bounding box center [743, 328] width 1486 height 657
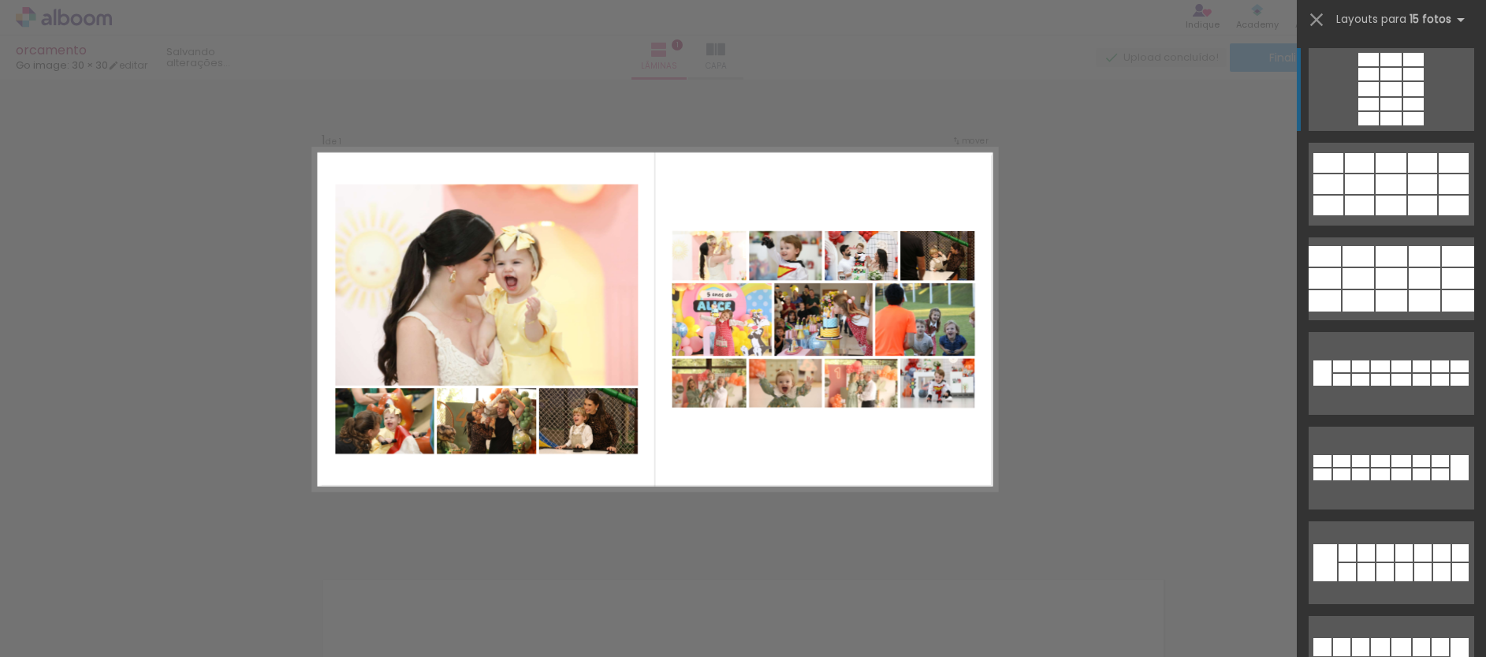
scroll to position [0, 0]
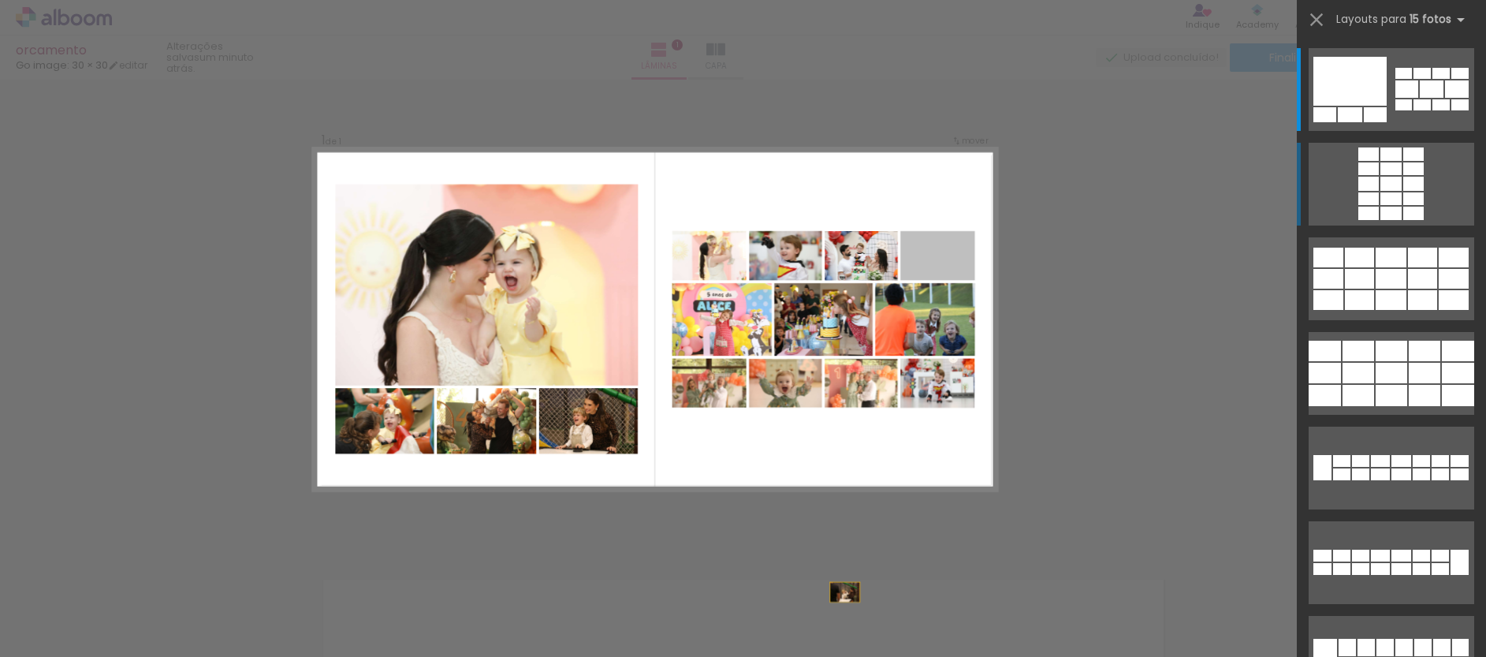
drag, startPoint x: 931, startPoint y: 222, endPoint x: 817, endPoint y: 613, distance: 407.0
click at [812, 656] on html "link( href="../../bower_components/polymer/polymer.html" rel="import" ) picture…" at bounding box center [743, 328] width 1486 height 657
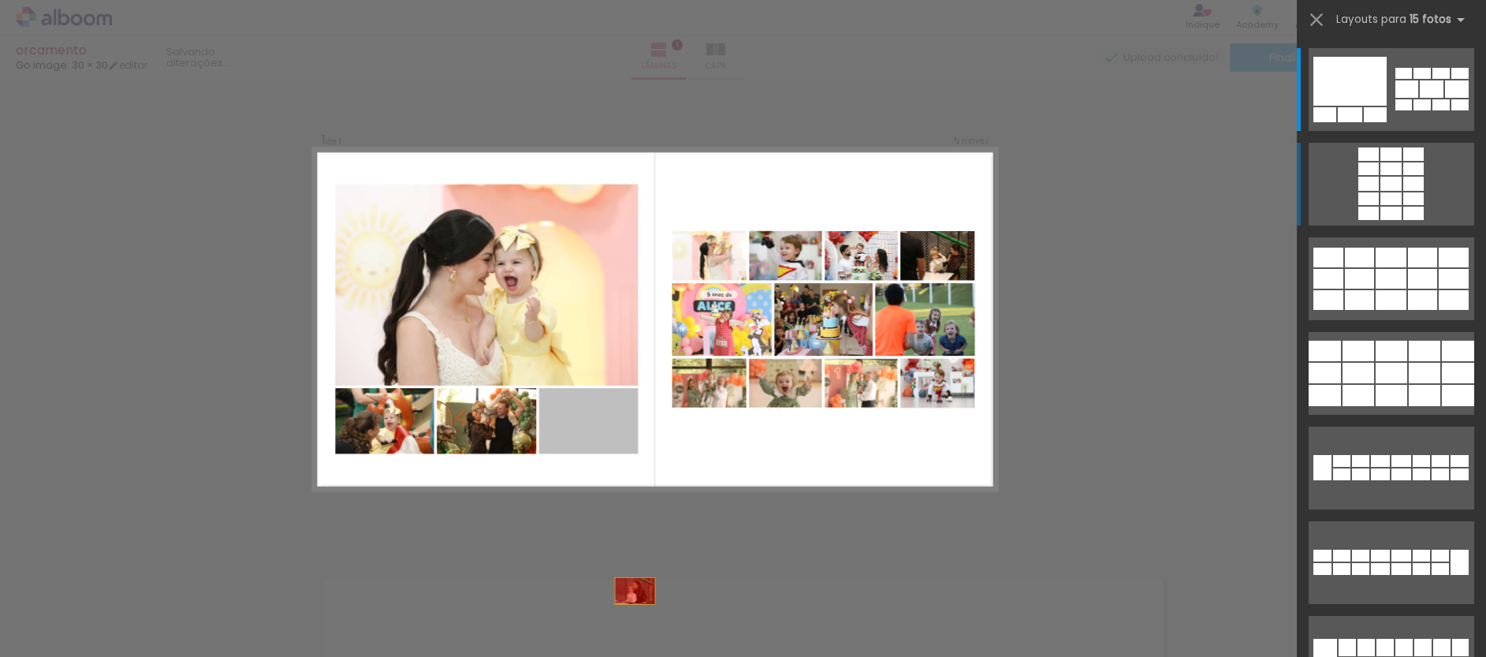
drag, startPoint x: 603, startPoint y: 422, endPoint x: 634, endPoint y: 546, distance: 127.7
click at [641, 634] on quentale-workspace at bounding box center [743, 328] width 1486 height 657
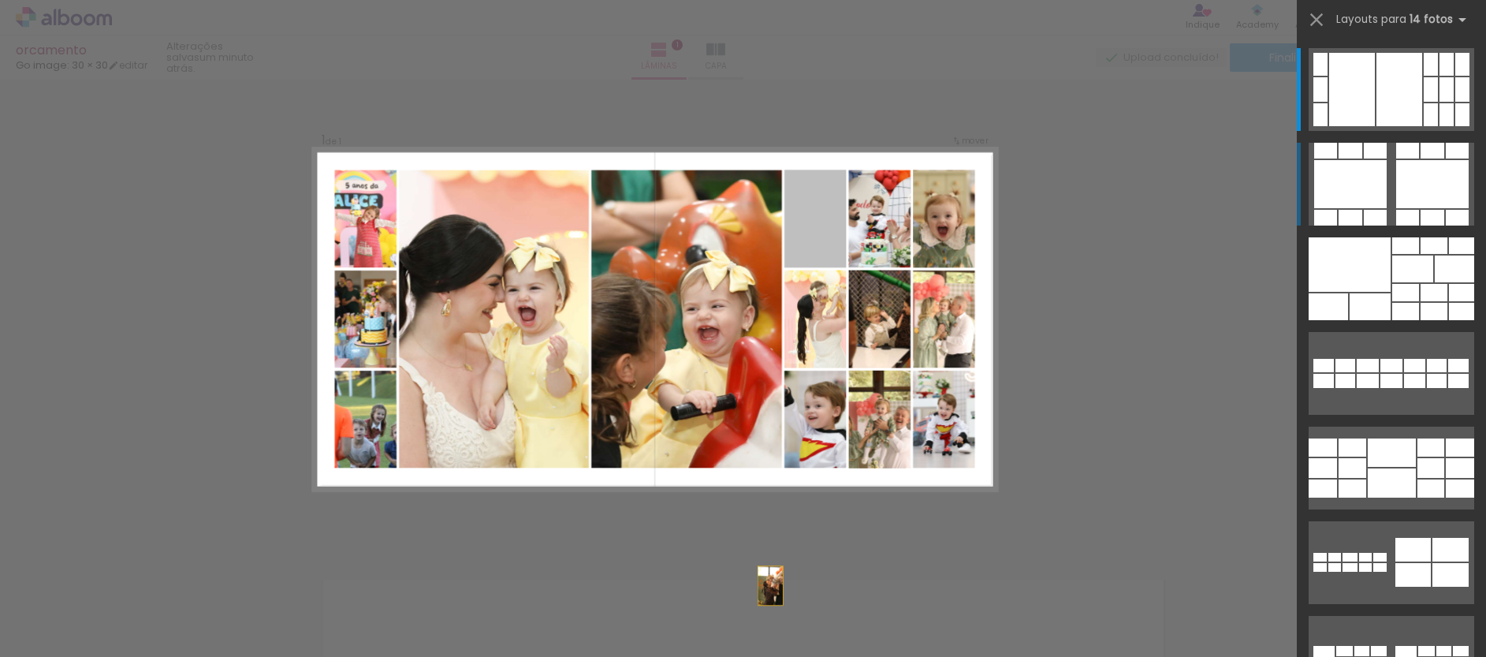
drag, startPoint x: 805, startPoint y: 218, endPoint x: 753, endPoint y: 677, distance: 461.7
click at [753, 656] on html "link( href="../../bower_components/polymer/polymer.html" rel="import" ) picture…" at bounding box center [743, 328] width 1486 height 657
drag, startPoint x: 809, startPoint y: 214, endPoint x: 466, endPoint y: 675, distance: 575.0
click at [466, 656] on html "link( href="../../bower_components/polymer/polymer.html" rel="import" ) picture…" at bounding box center [743, 328] width 1486 height 657
drag, startPoint x: 804, startPoint y: 214, endPoint x: 1129, endPoint y: 648, distance: 541.6
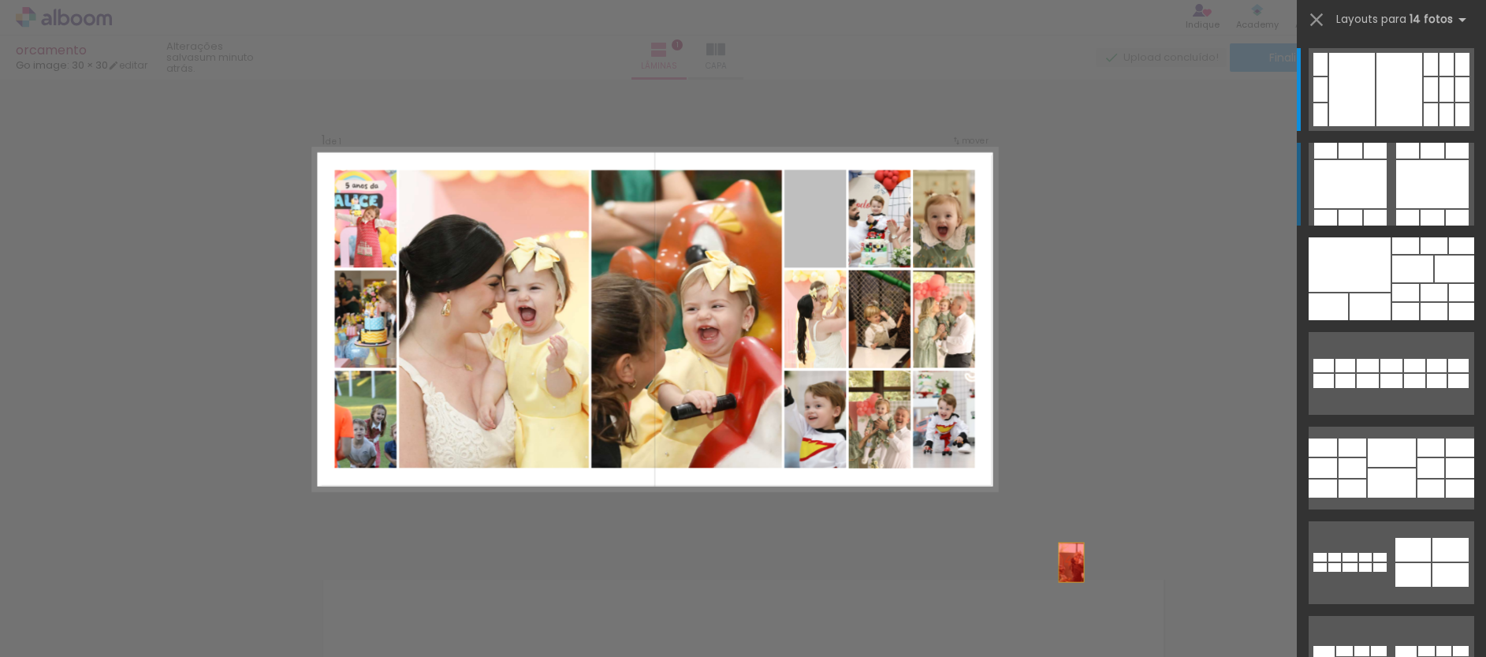
click at [1129, 648] on quentale-workspace at bounding box center [743, 328] width 1486 height 657
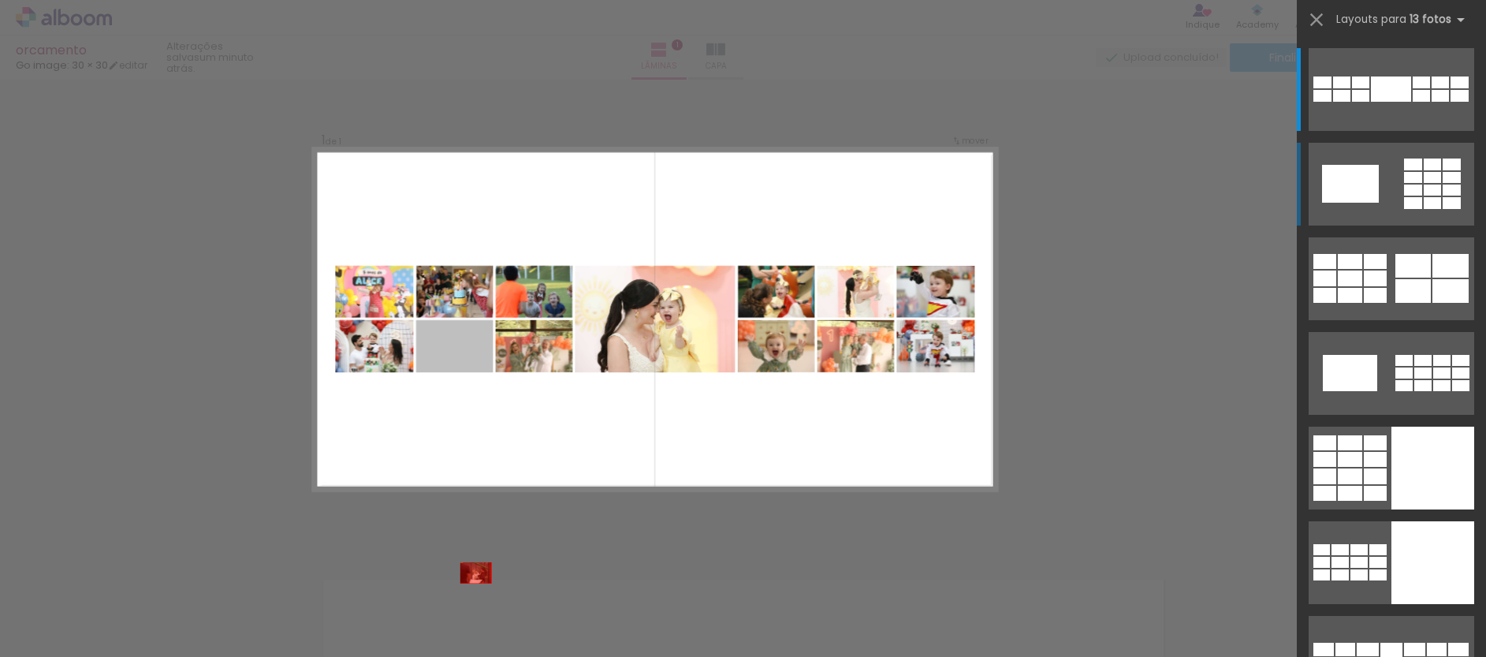
drag, startPoint x: 459, startPoint y: 348, endPoint x: 474, endPoint y: 629, distance: 281.8
click at [474, 629] on quentale-workspace at bounding box center [743, 328] width 1486 height 657
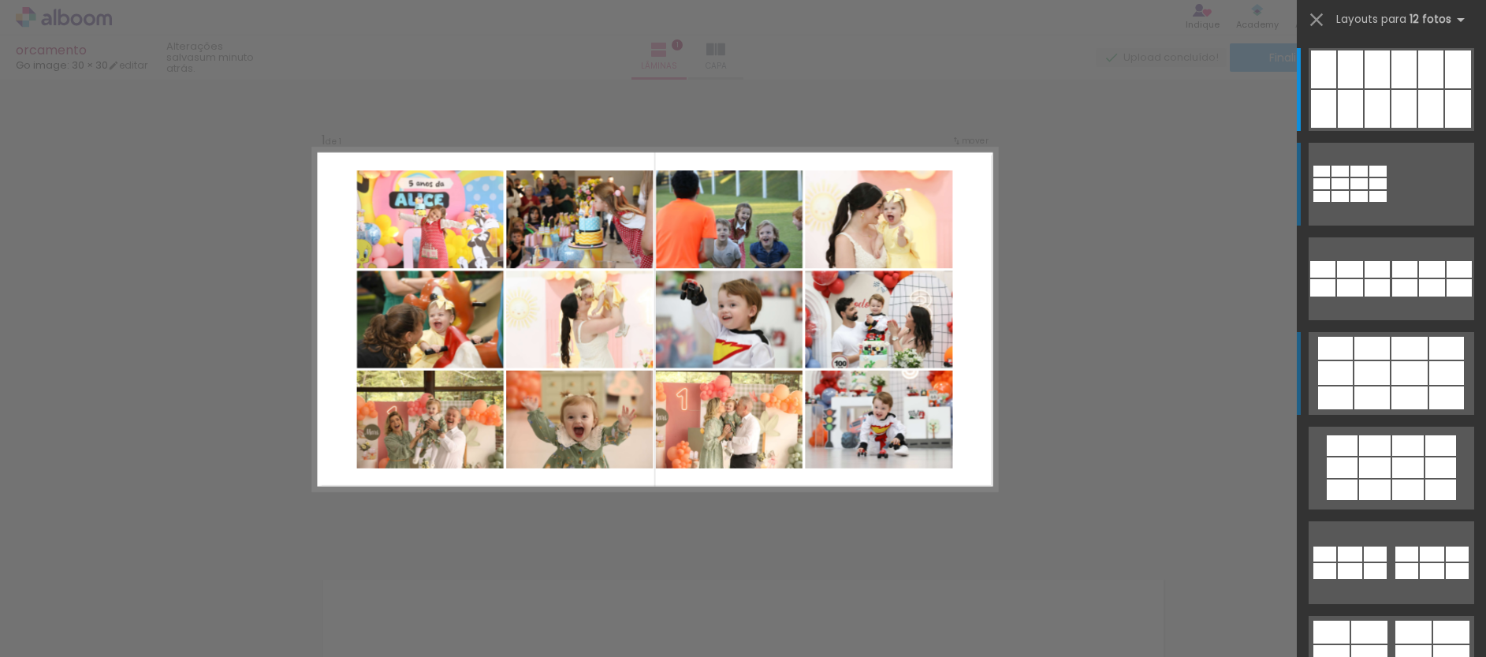
click at [1392, 378] on div at bounding box center [1409, 373] width 36 height 24
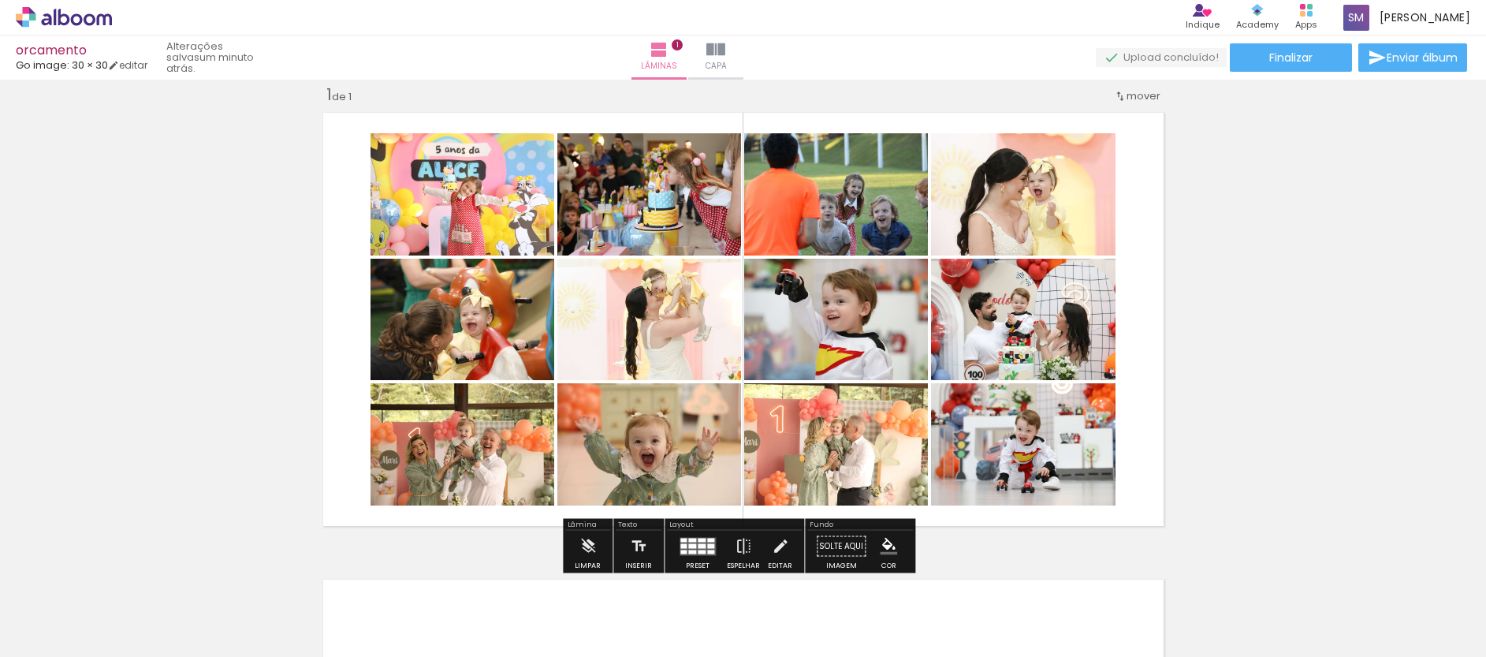
click at [851, 474] on quentale-photo at bounding box center [836, 444] width 184 height 122
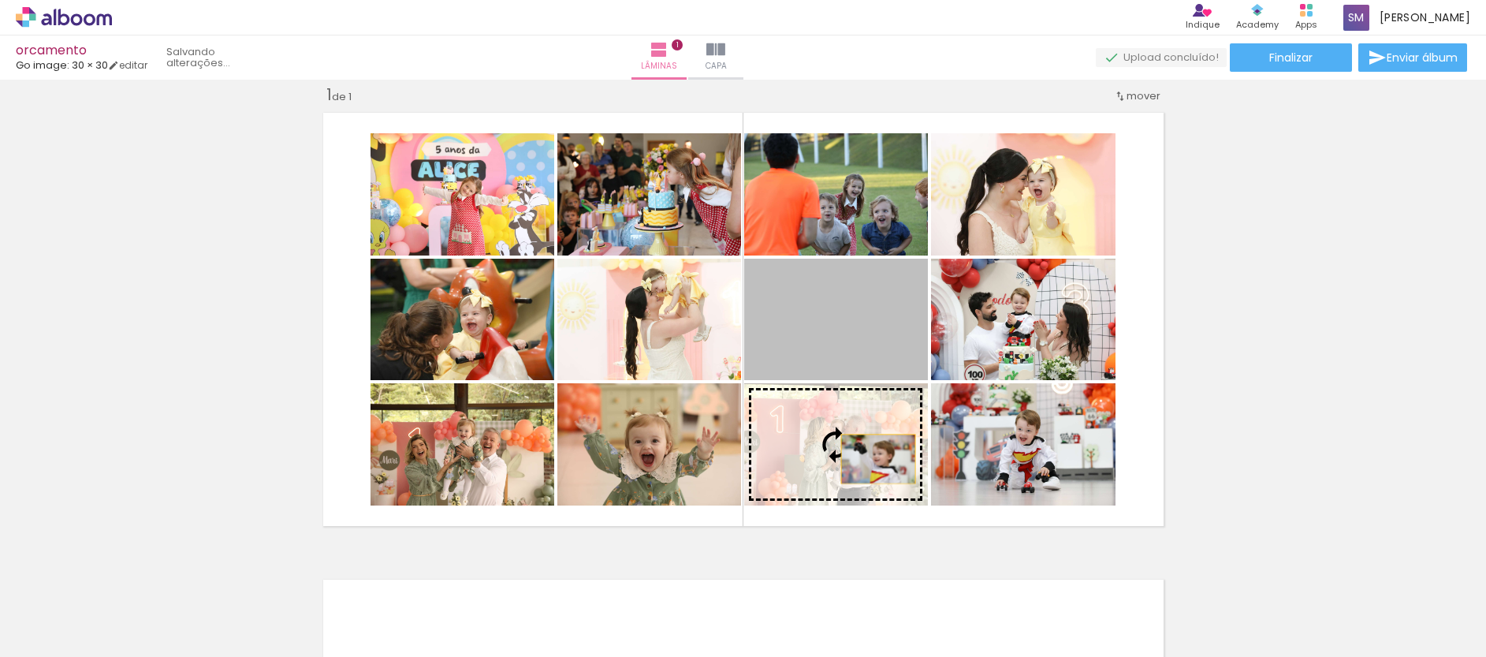
drag, startPoint x: 869, startPoint y: 318, endPoint x: 872, endPoint y: 459, distance: 140.3
click at [0, 0] on slot at bounding box center [0, 0] width 0 height 0
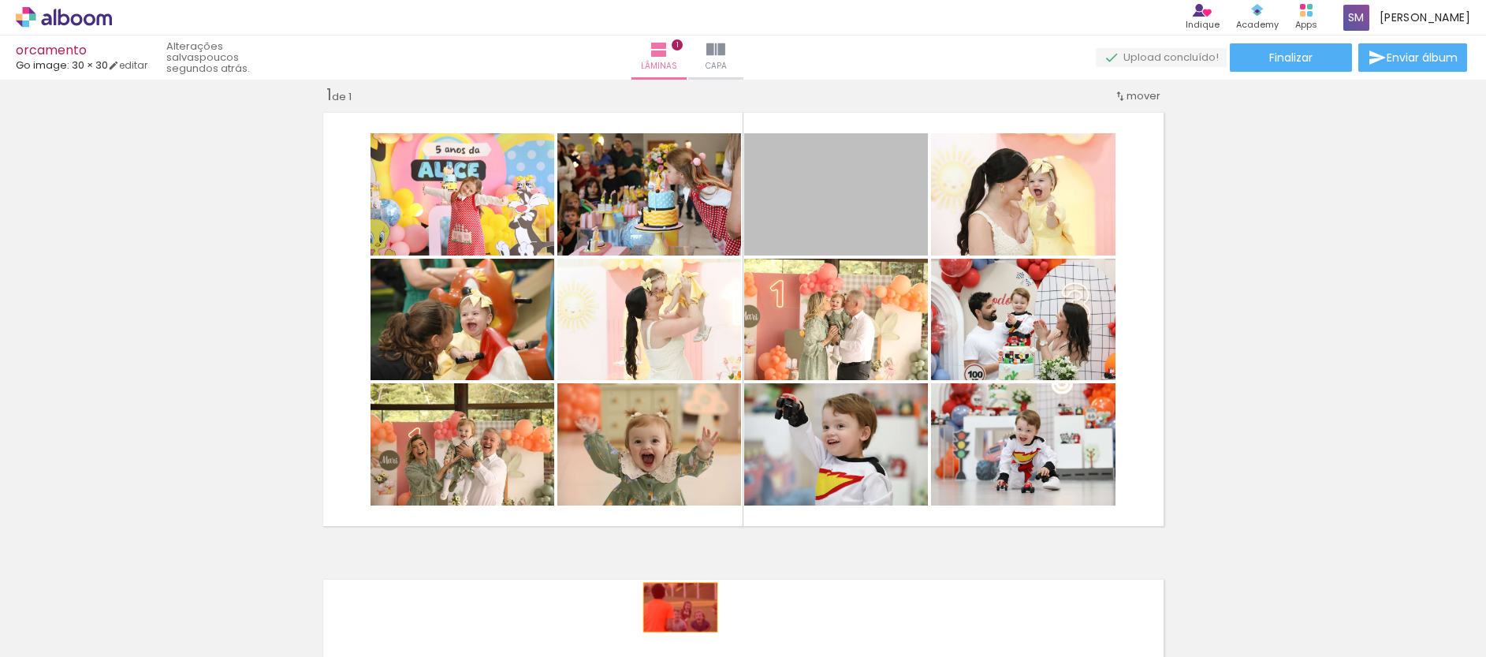
drag, startPoint x: 884, startPoint y: 195, endPoint x: 805, endPoint y: 398, distance: 217.3
click at [675, 607] on quentale-workspace at bounding box center [743, 328] width 1486 height 657
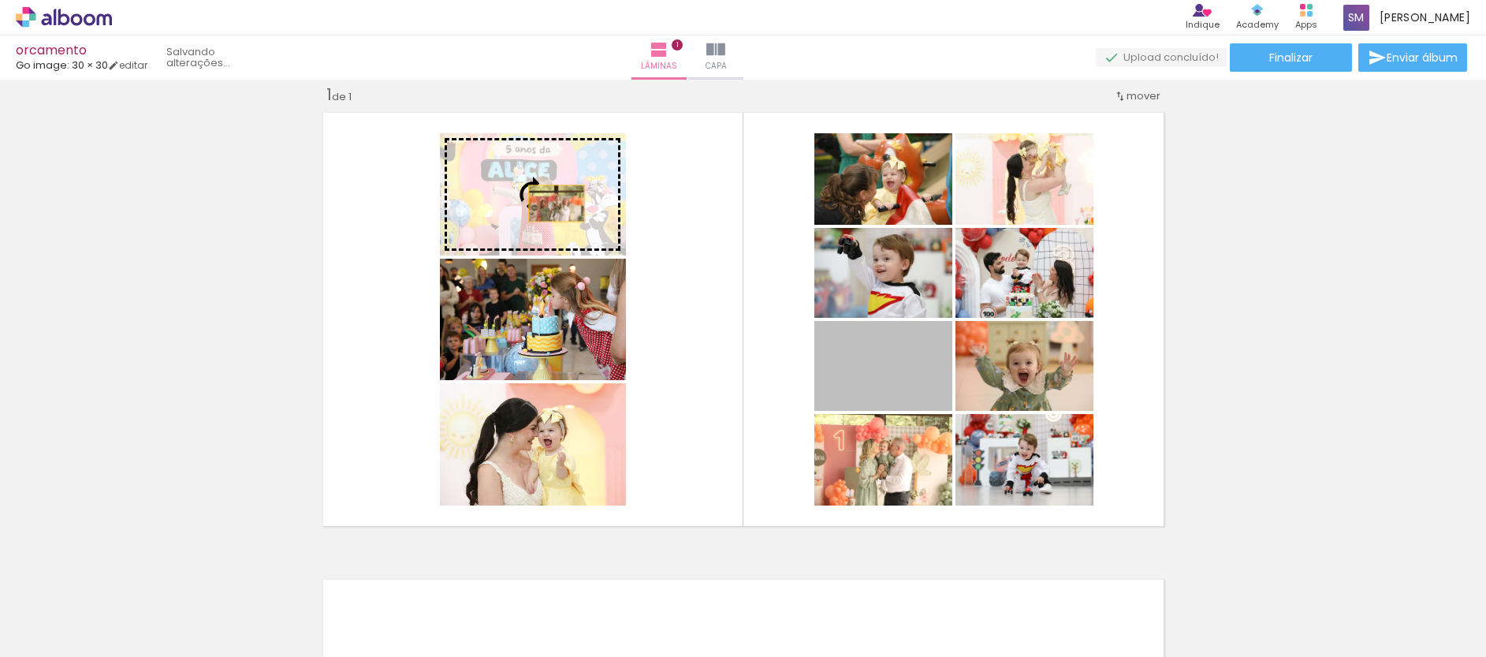
drag, startPoint x: 906, startPoint y: 386, endPoint x: 550, endPoint y: 203, distance: 400.4
click at [0, 0] on slot at bounding box center [0, 0] width 0 height 0
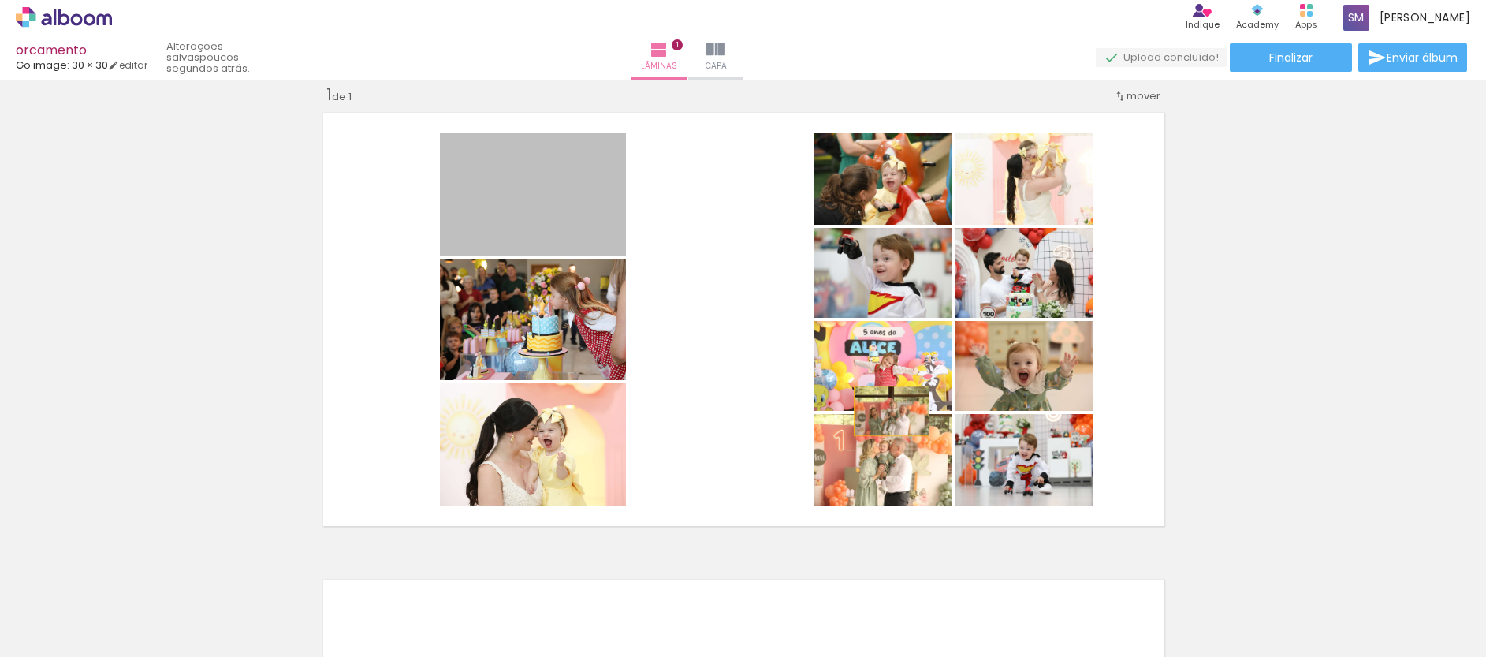
drag, startPoint x: 535, startPoint y: 189, endPoint x: 932, endPoint y: 424, distance: 461.5
click at [0, 0] on slot at bounding box center [0, 0] width 0 height 0
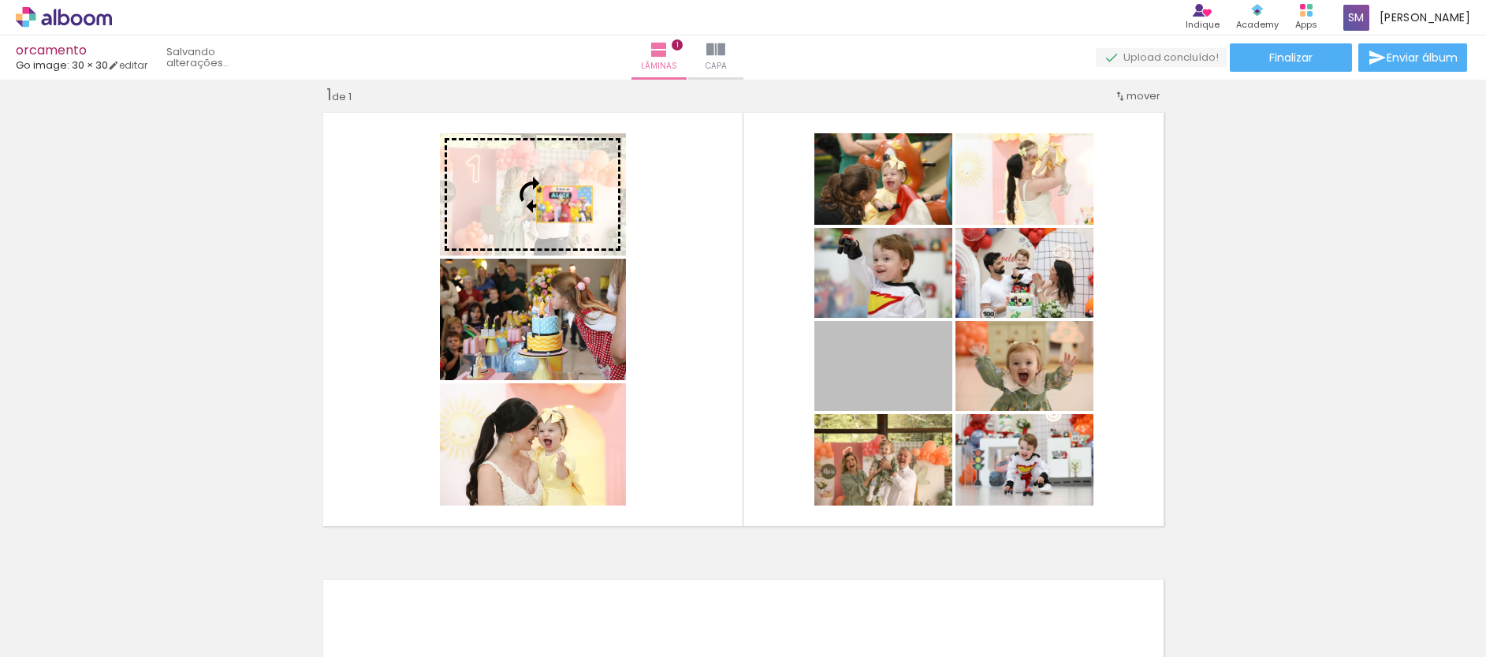
drag, startPoint x: 912, startPoint y: 379, endPoint x: 558, endPoint y: 204, distance: 394.8
click at [0, 0] on slot at bounding box center [0, 0] width 0 height 0
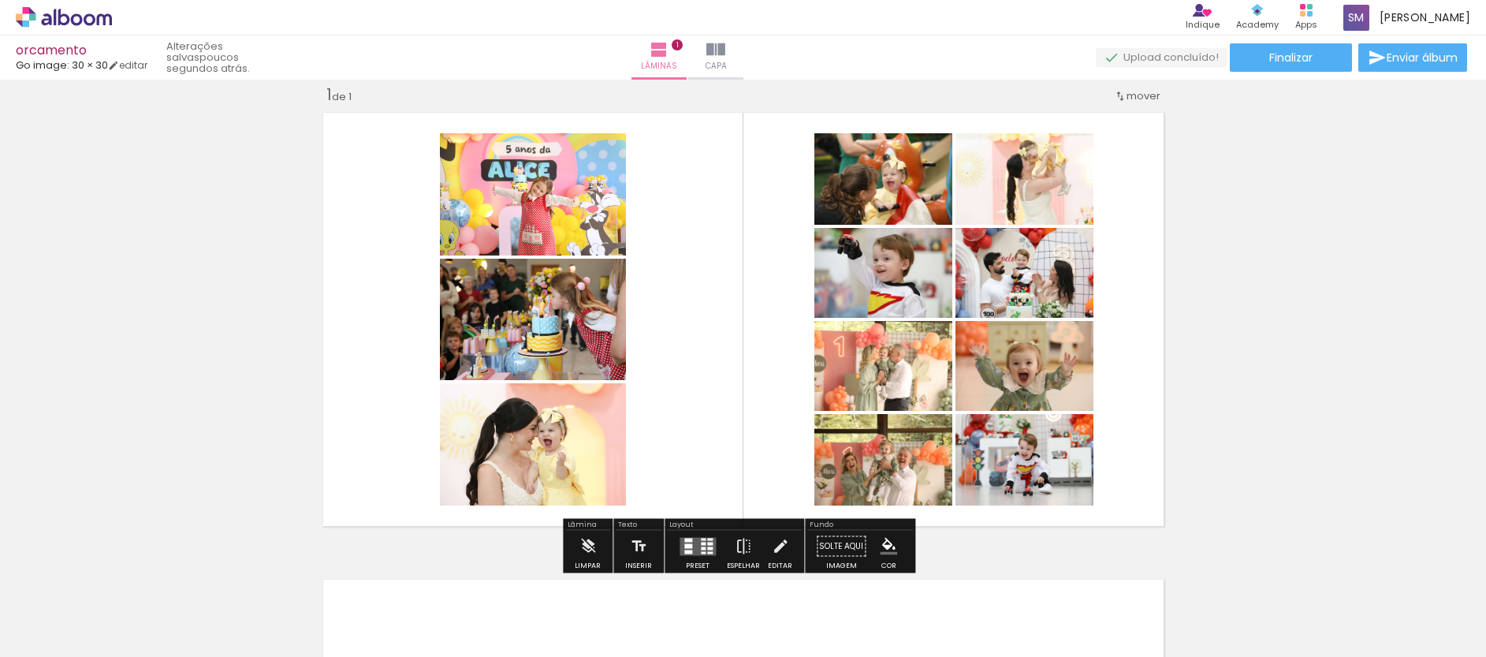
click at [707, 548] on div at bounding box center [710, 547] width 6 height 3
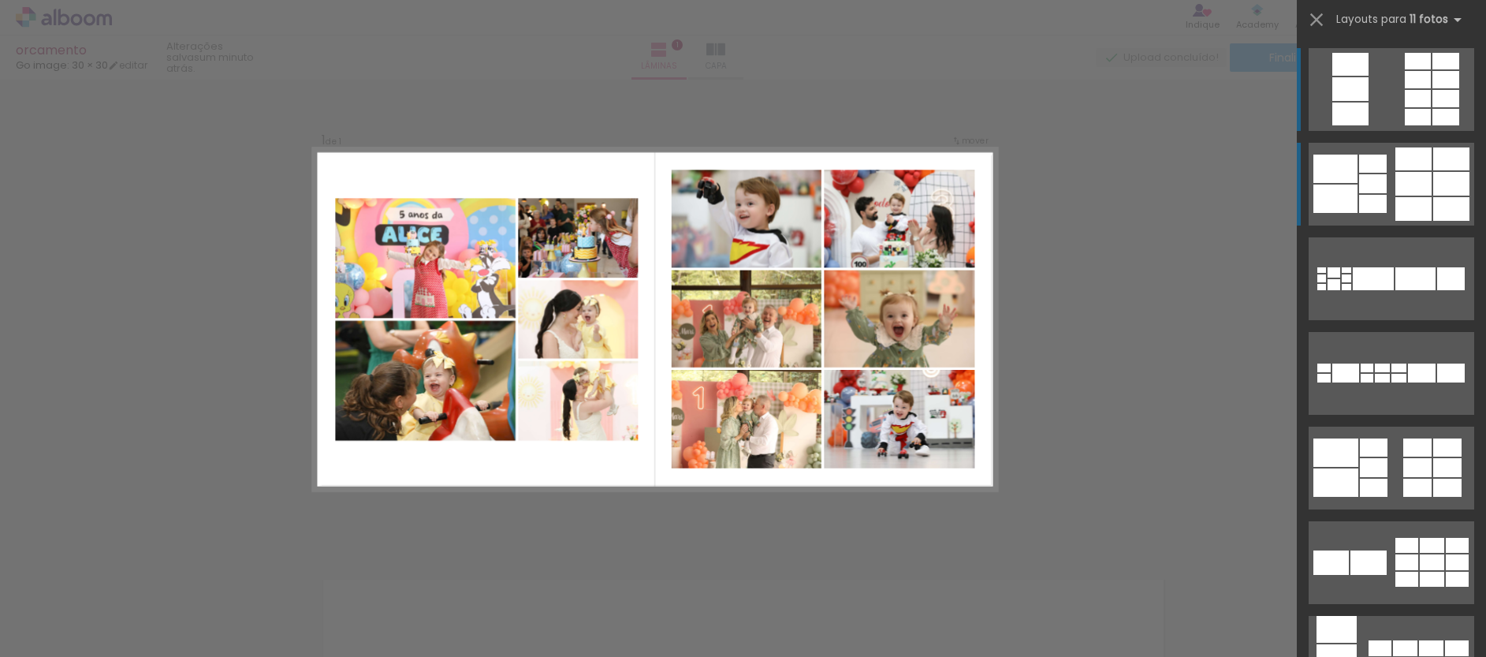
click at [1402, 195] on quentale-layouter at bounding box center [1391, 184] width 166 height 83
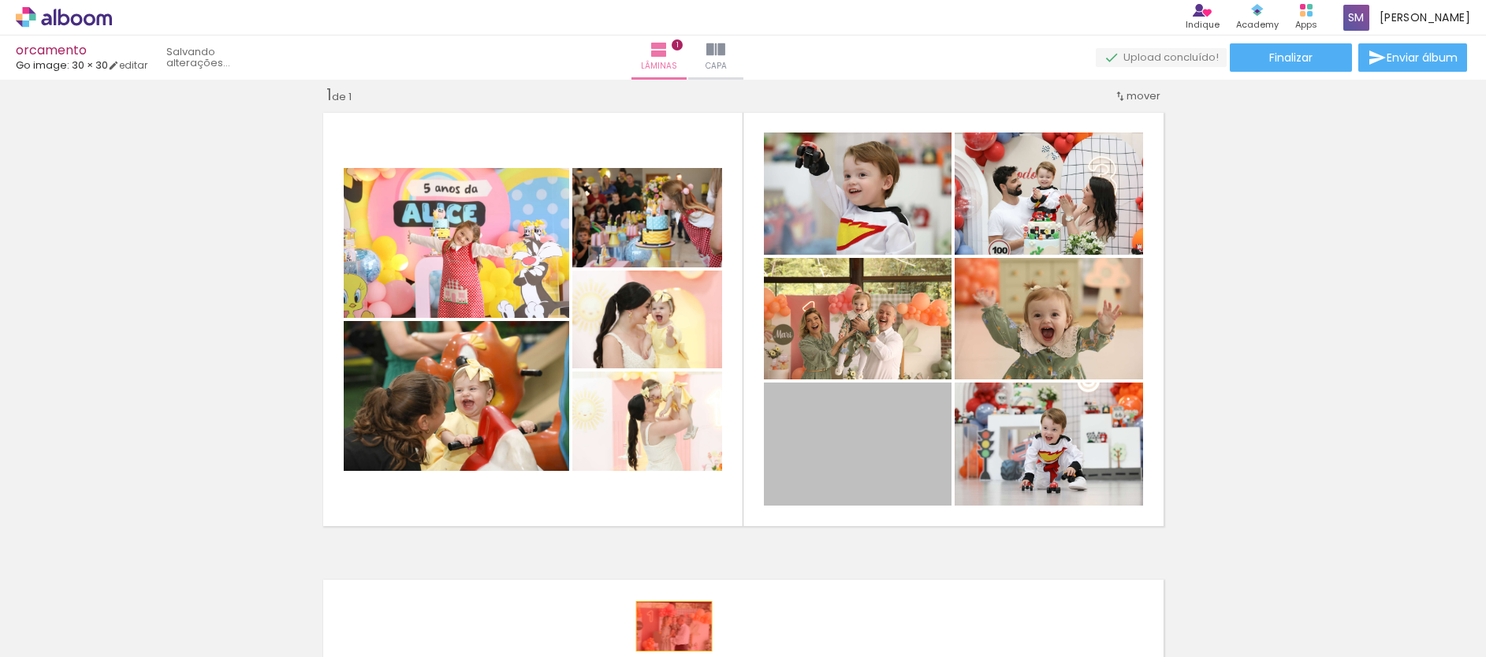
drag, startPoint x: 869, startPoint y: 457, endPoint x: 668, endPoint y: 626, distance: 262.4
click at [668, 626] on quentale-workspace at bounding box center [743, 328] width 1486 height 657
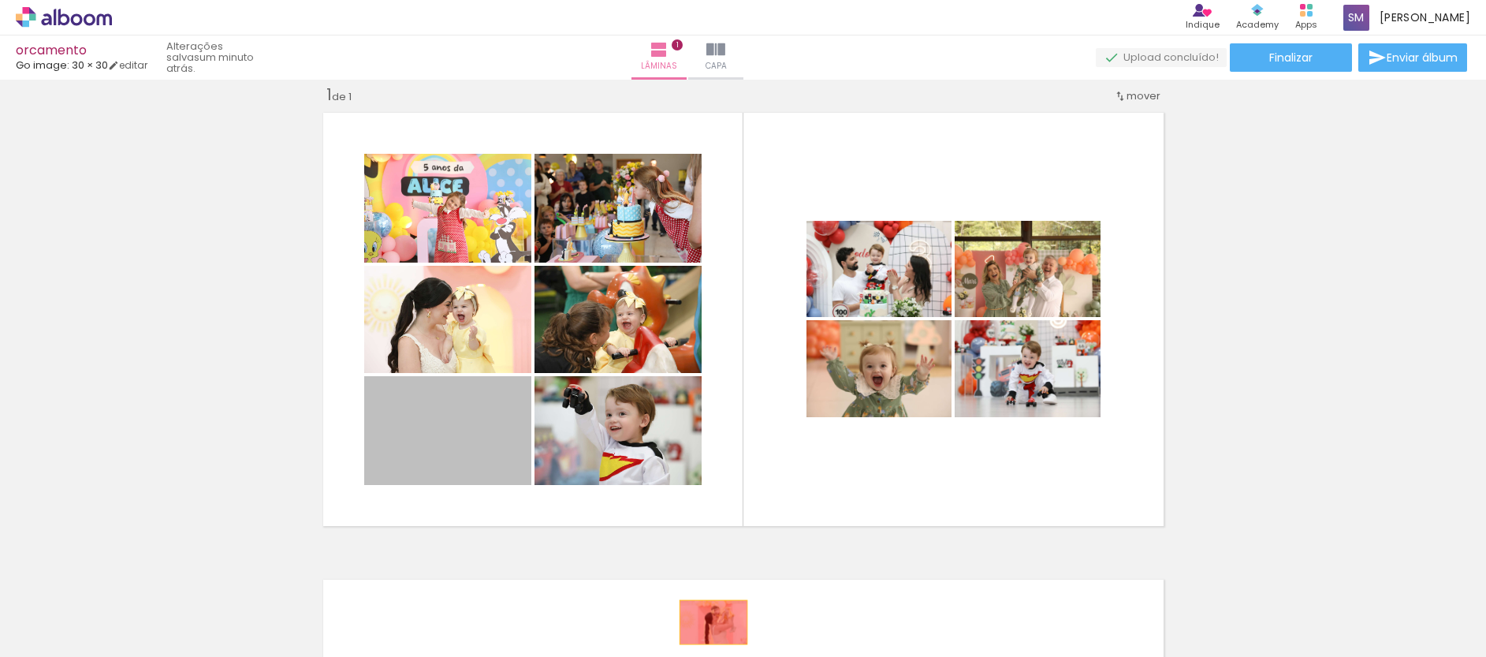
drag, startPoint x: 421, startPoint y: 439, endPoint x: 710, endPoint y: 624, distance: 343.5
click at [710, 624] on quentale-workspace at bounding box center [743, 328] width 1486 height 657
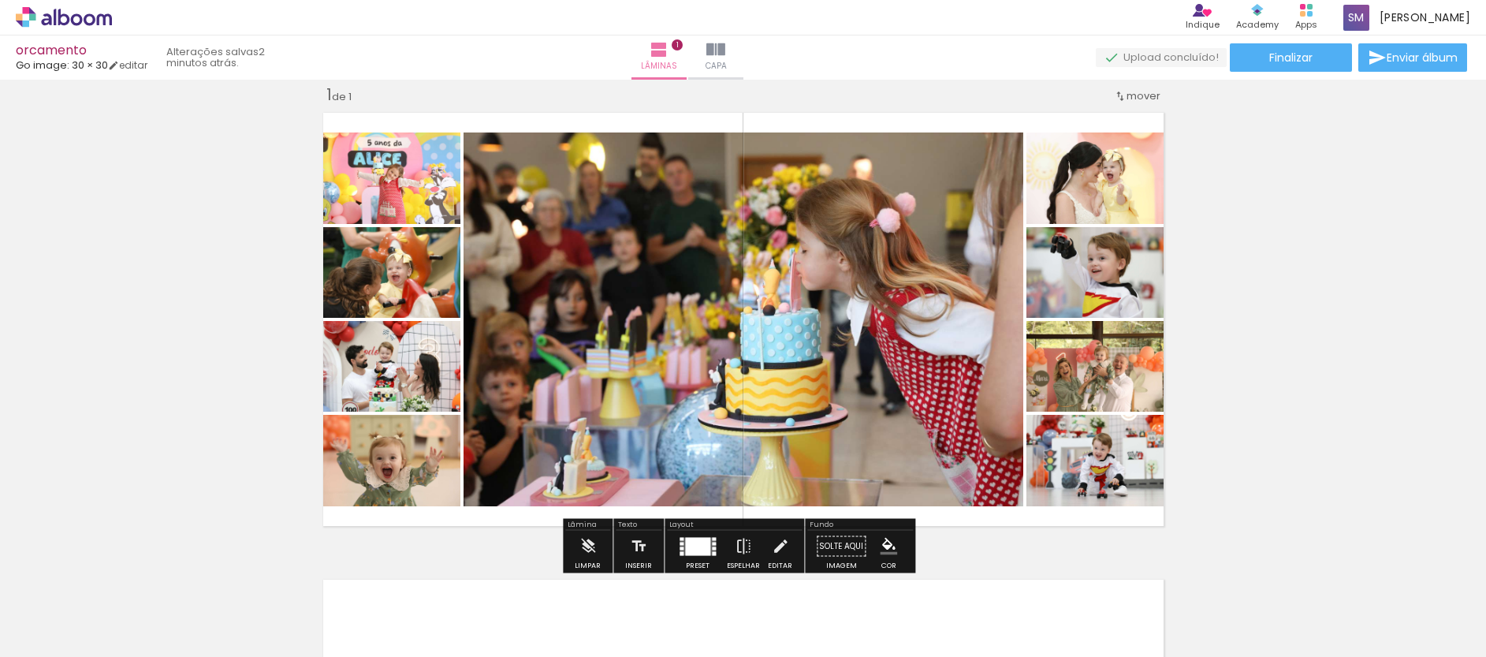
click at [697, 549] on div at bounding box center [697, 546] width 25 height 18
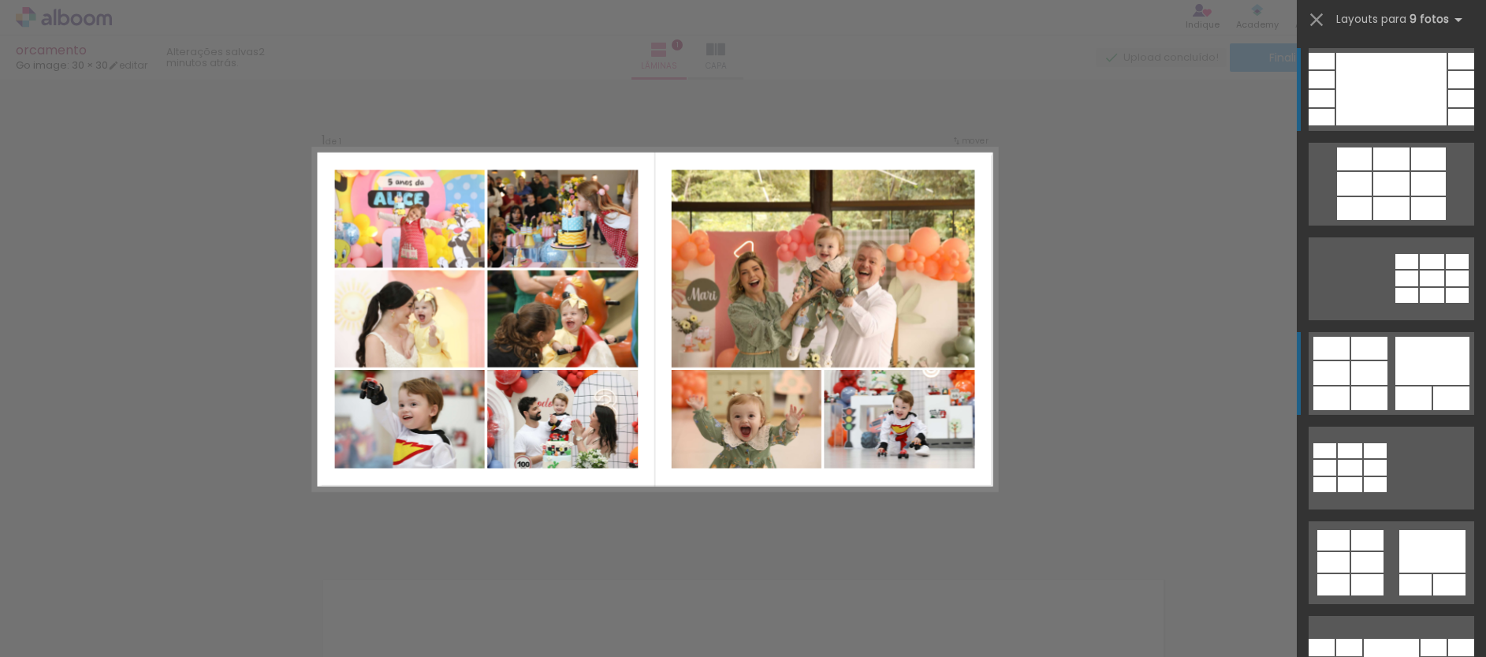
click at [1373, 384] on div at bounding box center [1369, 373] width 36 height 24
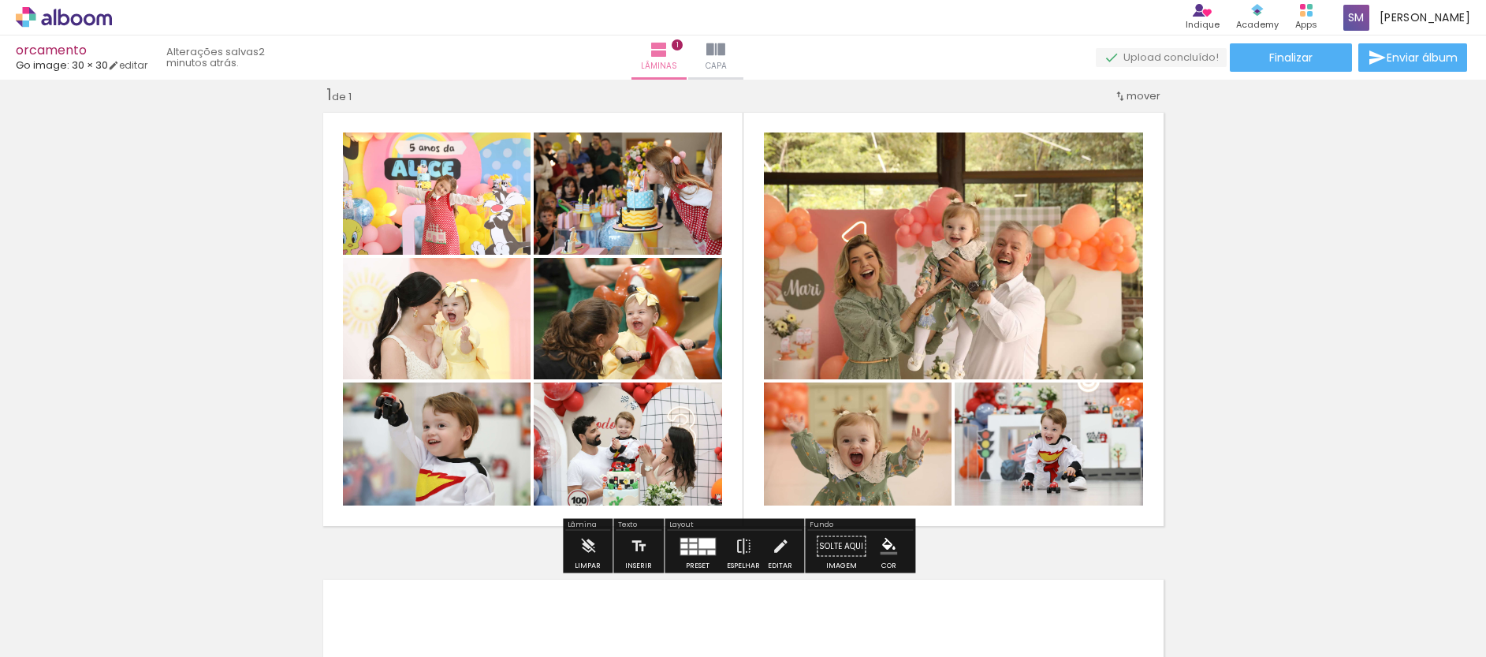
click at [694, 607] on div at bounding box center [688, 604] width 78 height 52
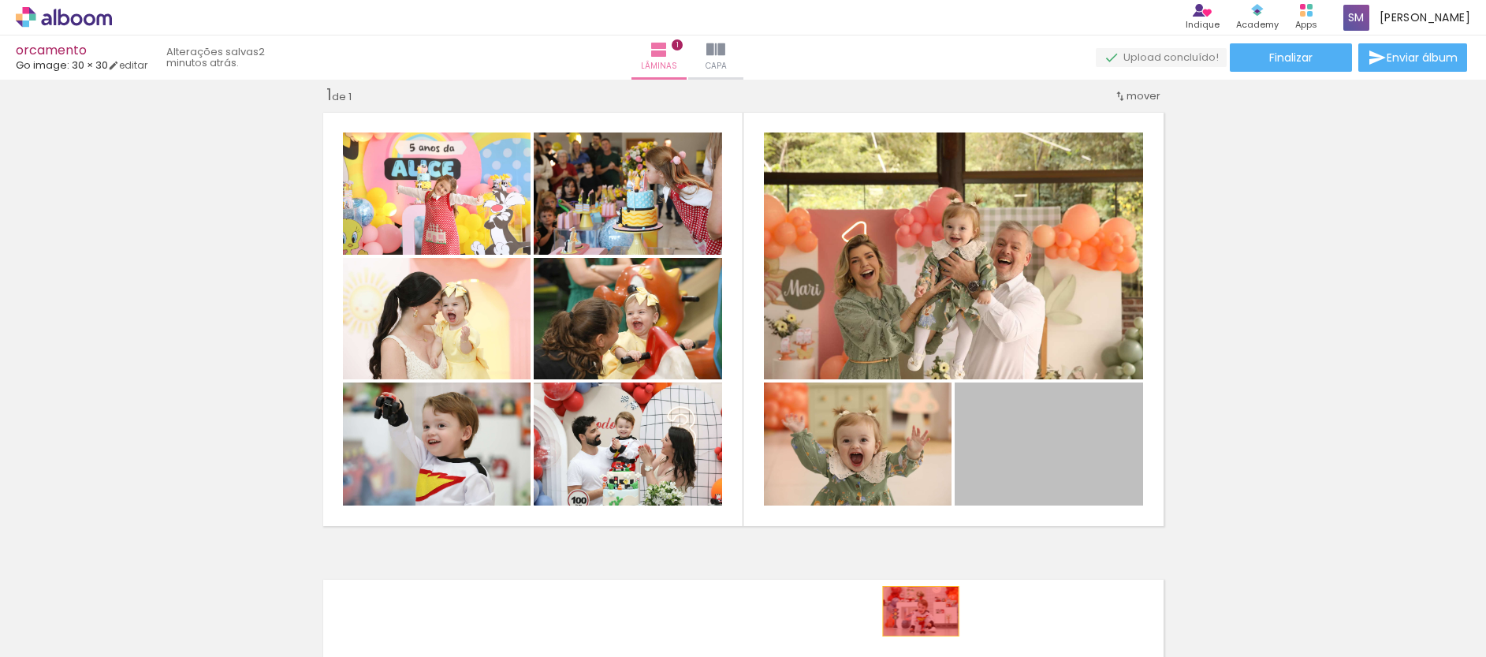
drag, startPoint x: 1089, startPoint y: 464, endPoint x: 914, endPoint y: 611, distance: 228.3
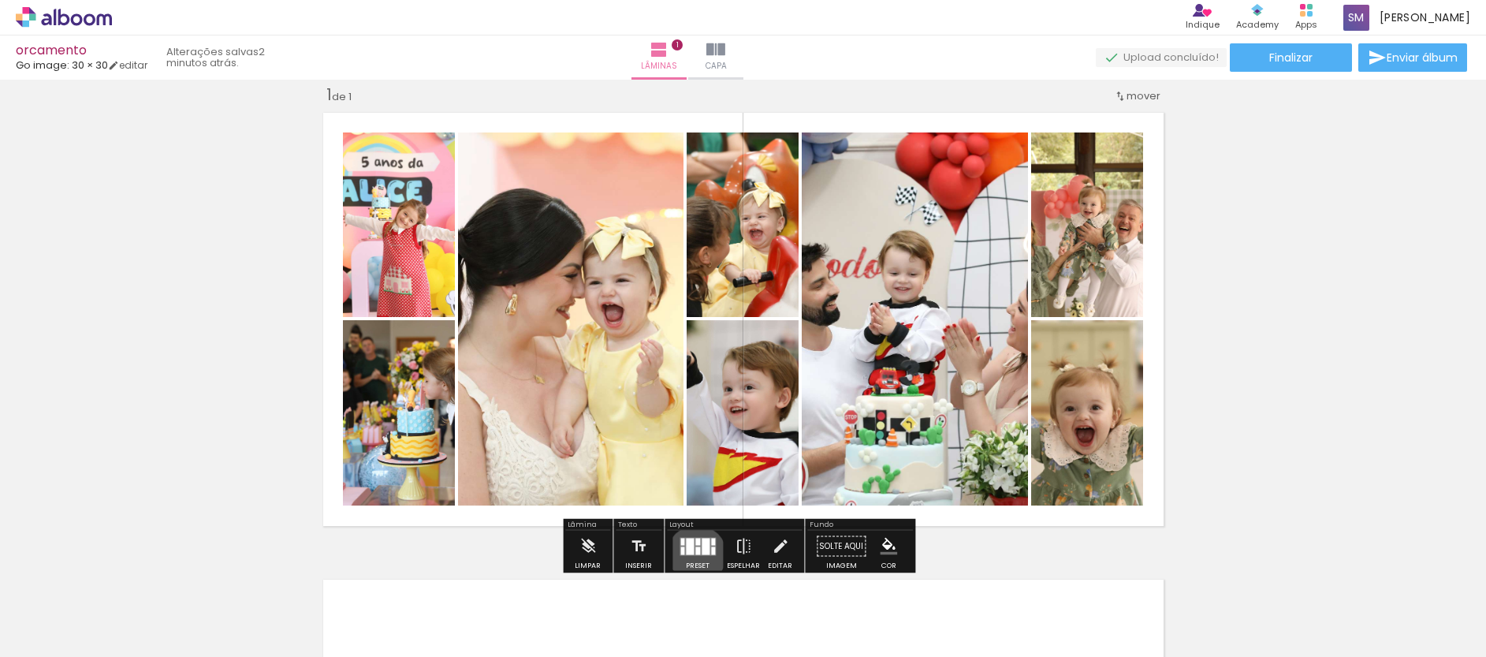
click at [693, 554] on quentale-layouter at bounding box center [697, 546] width 36 height 18
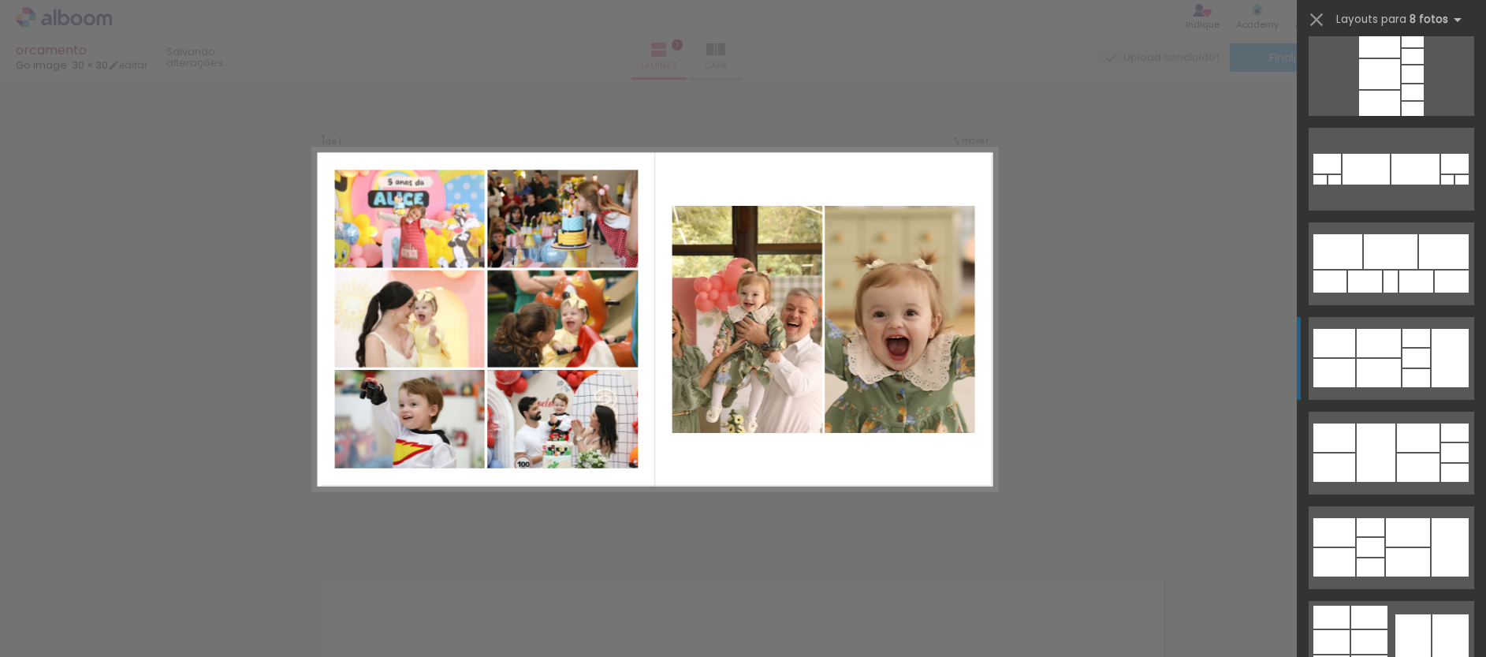
scroll to position [2383, 0]
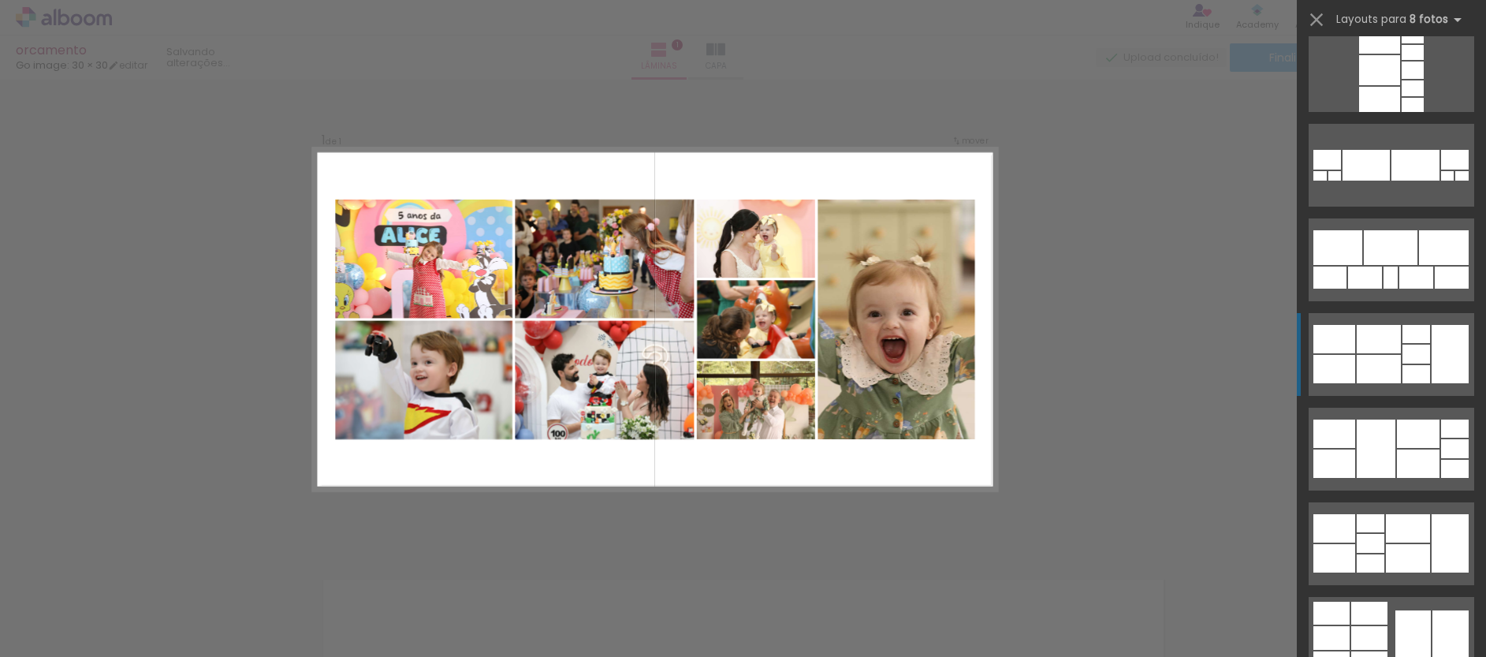
click at [1434, 354] on div at bounding box center [1449, 354] width 37 height 58
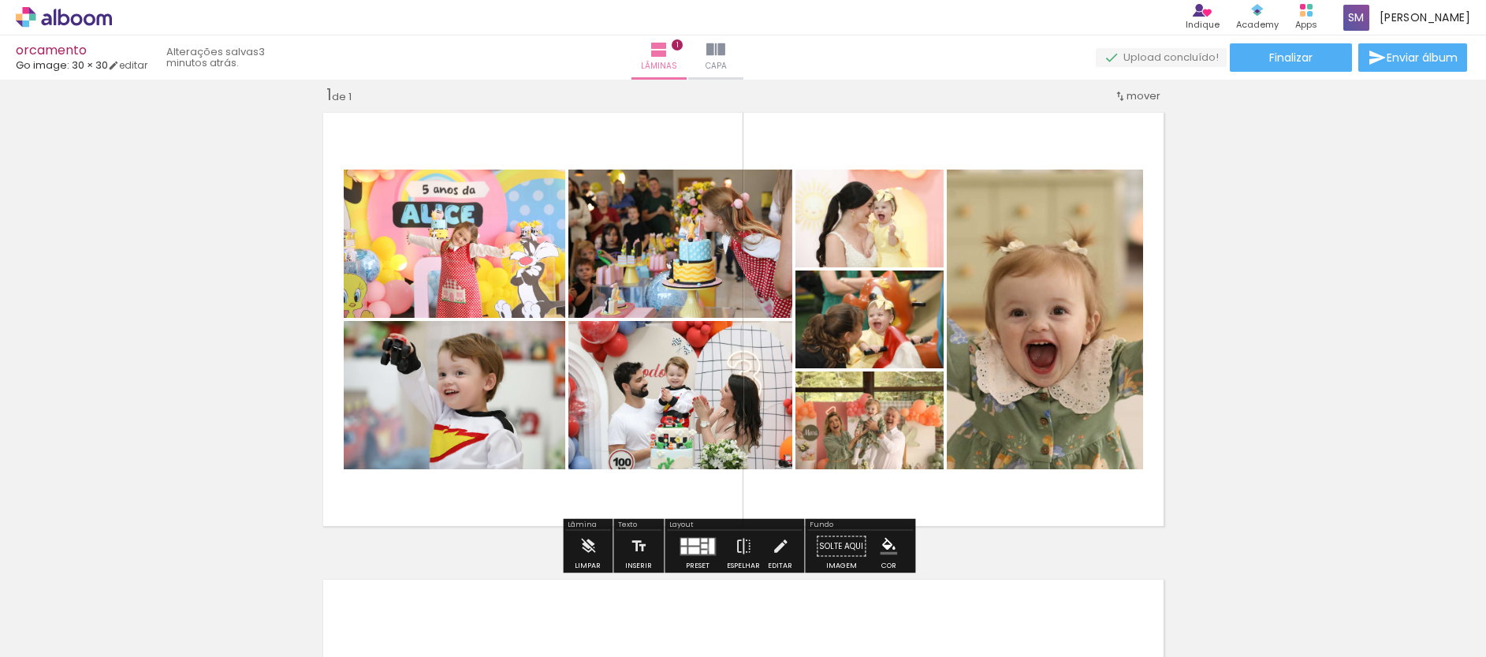
click at [709, 547] on div at bounding box center [712, 545] width 6 height 16
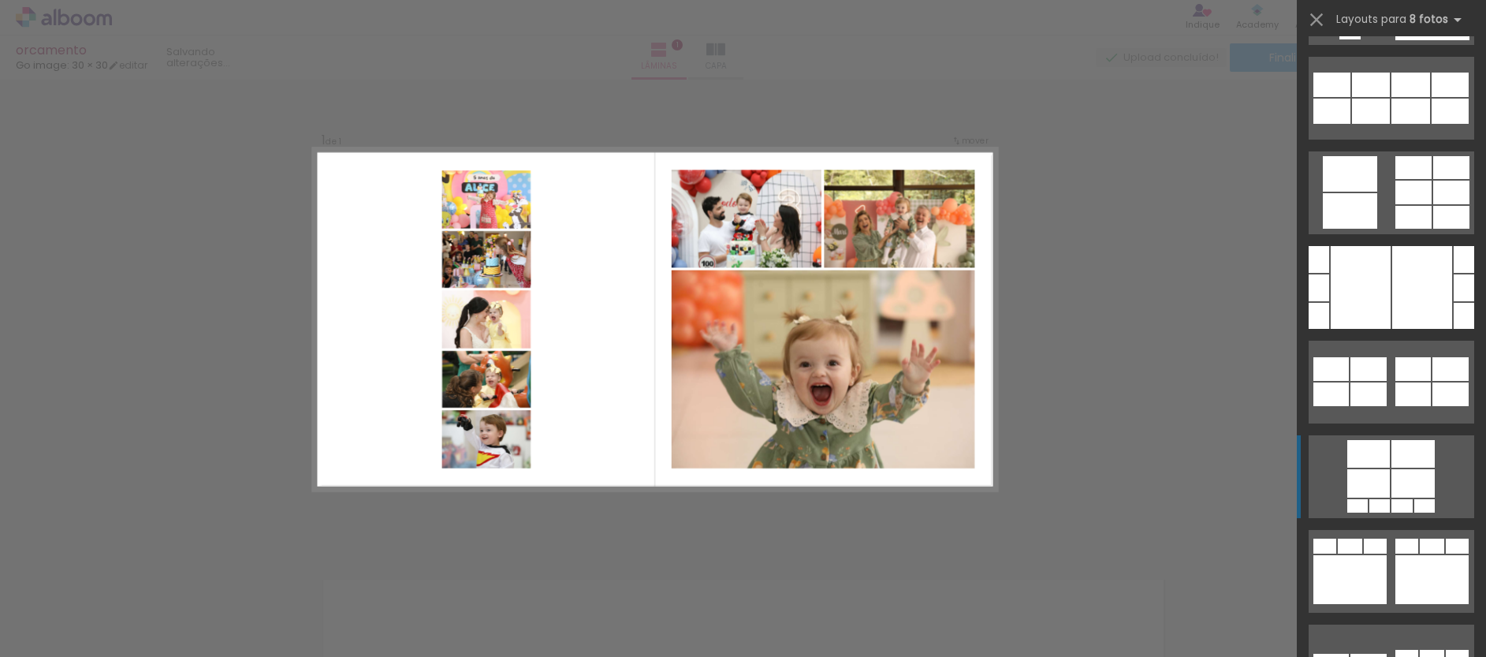
scroll to position [1244, 0]
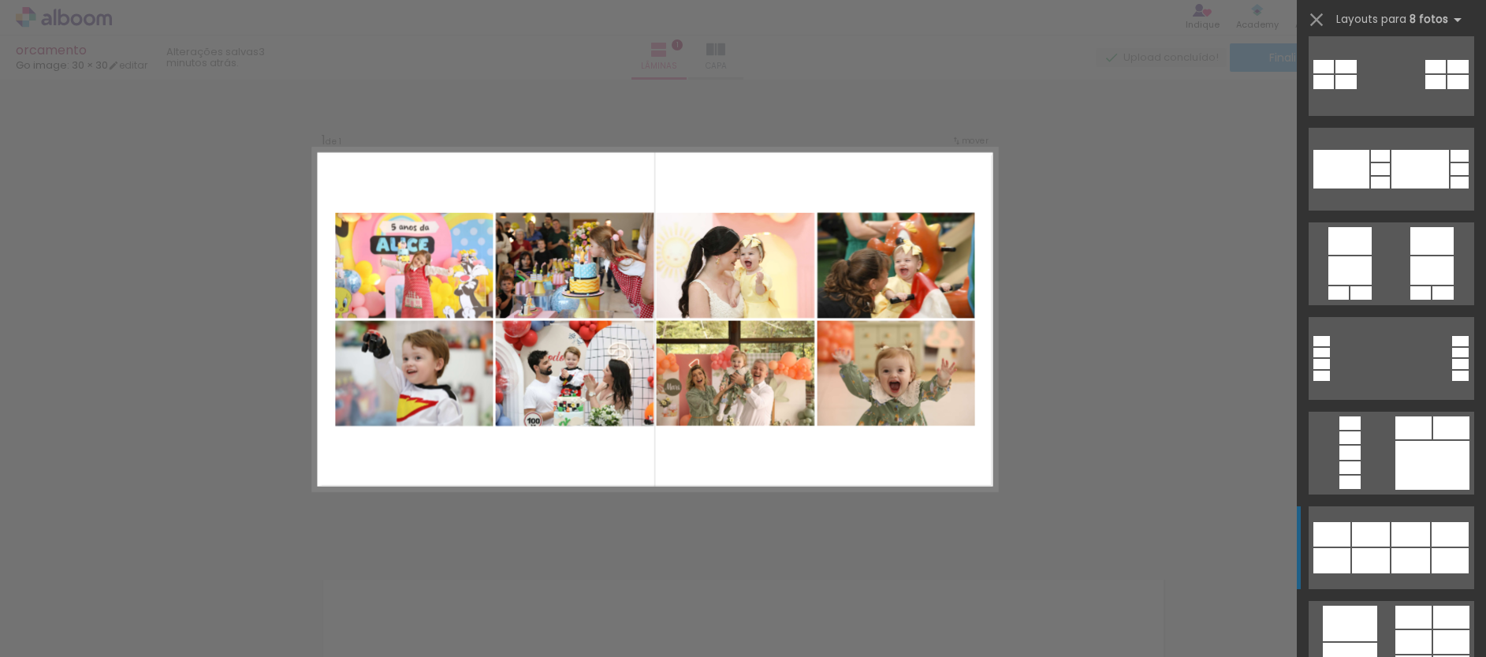
click at [1382, 537] on div at bounding box center [1371, 534] width 38 height 24
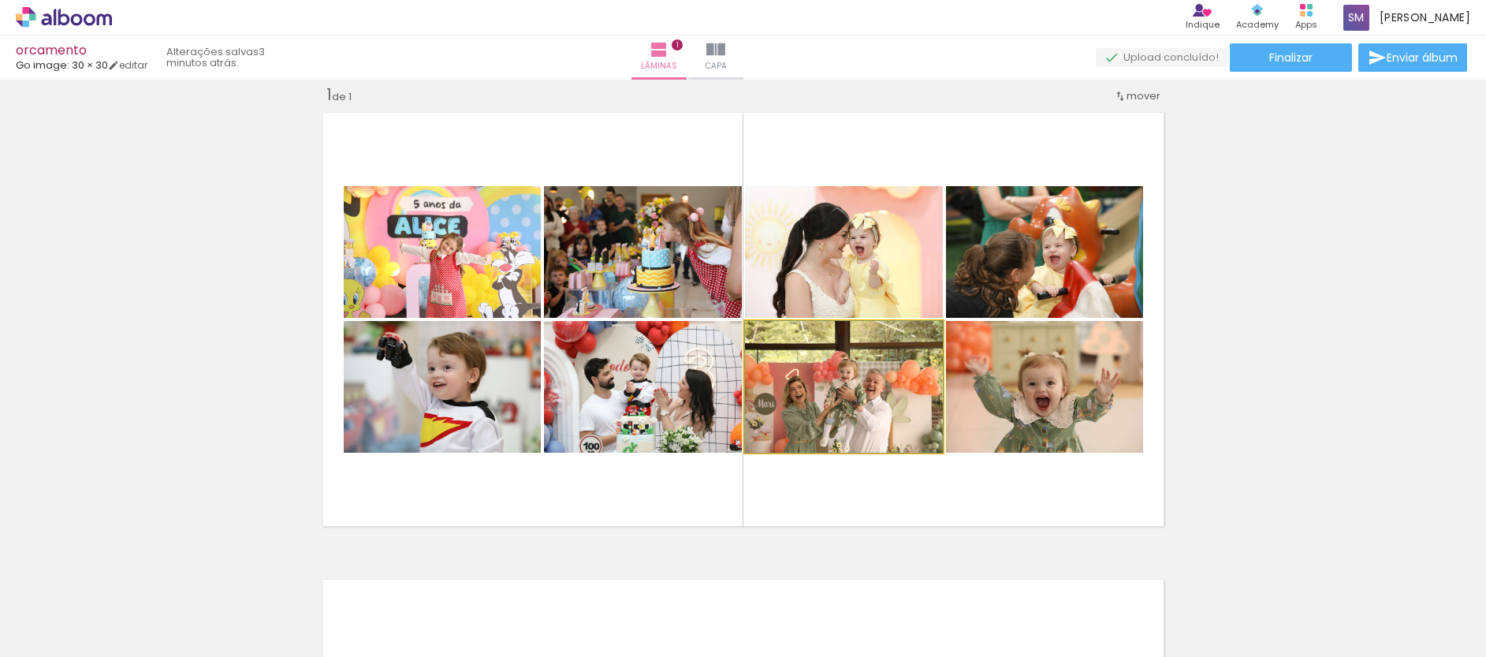
click at [891, 415] on quentale-photo at bounding box center [844, 387] width 198 height 132
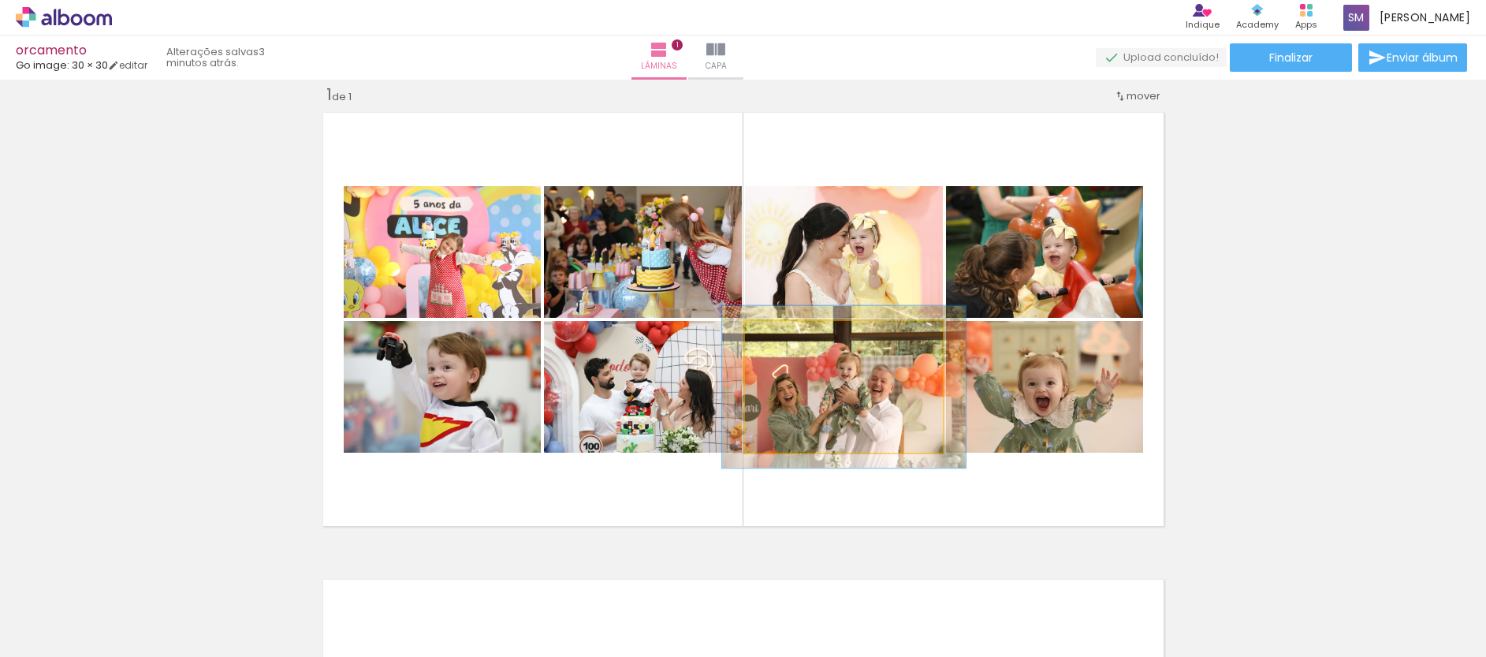
drag, startPoint x: 773, startPoint y: 337, endPoint x: 786, endPoint y: 339, distance: 12.7
type paper-slider "123"
click at [787, 339] on div at bounding box center [794, 337] width 14 height 14
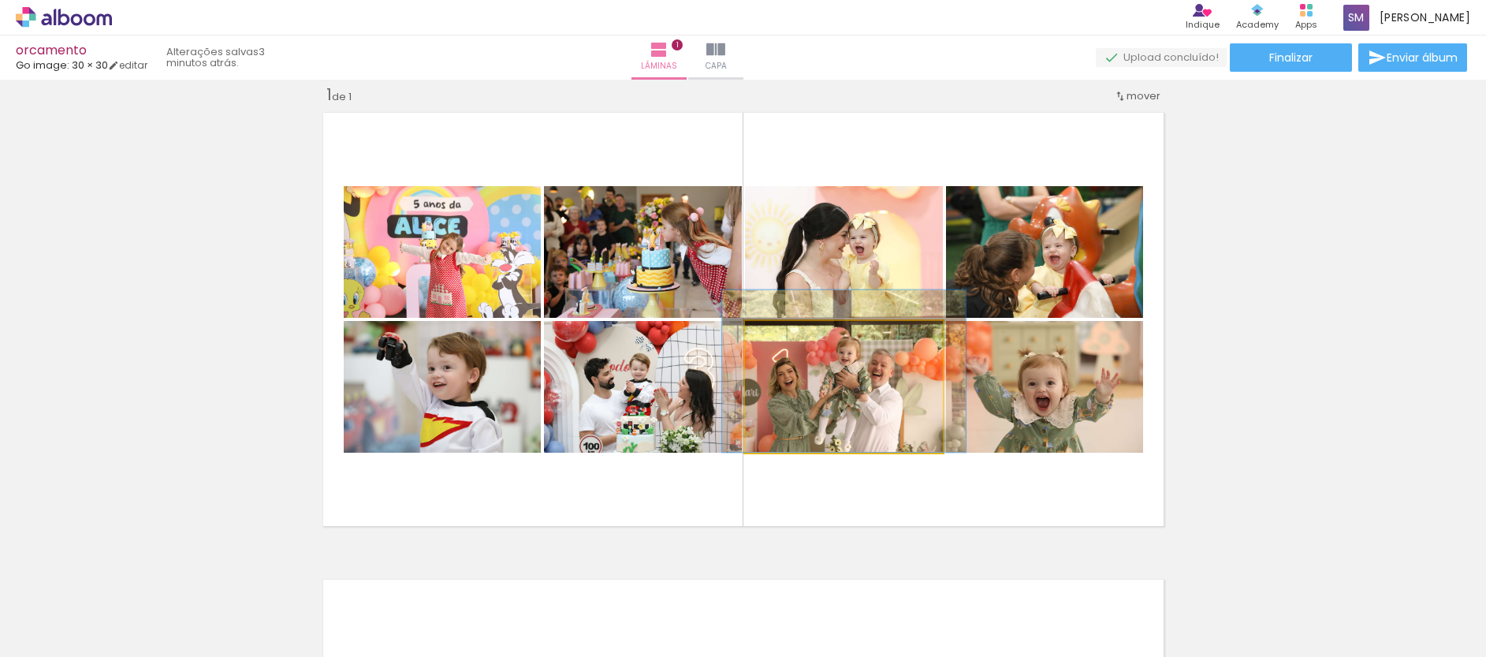
drag, startPoint x: 804, startPoint y: 398, endPoint x: 803, endPoint y: 373, distance: 25.2
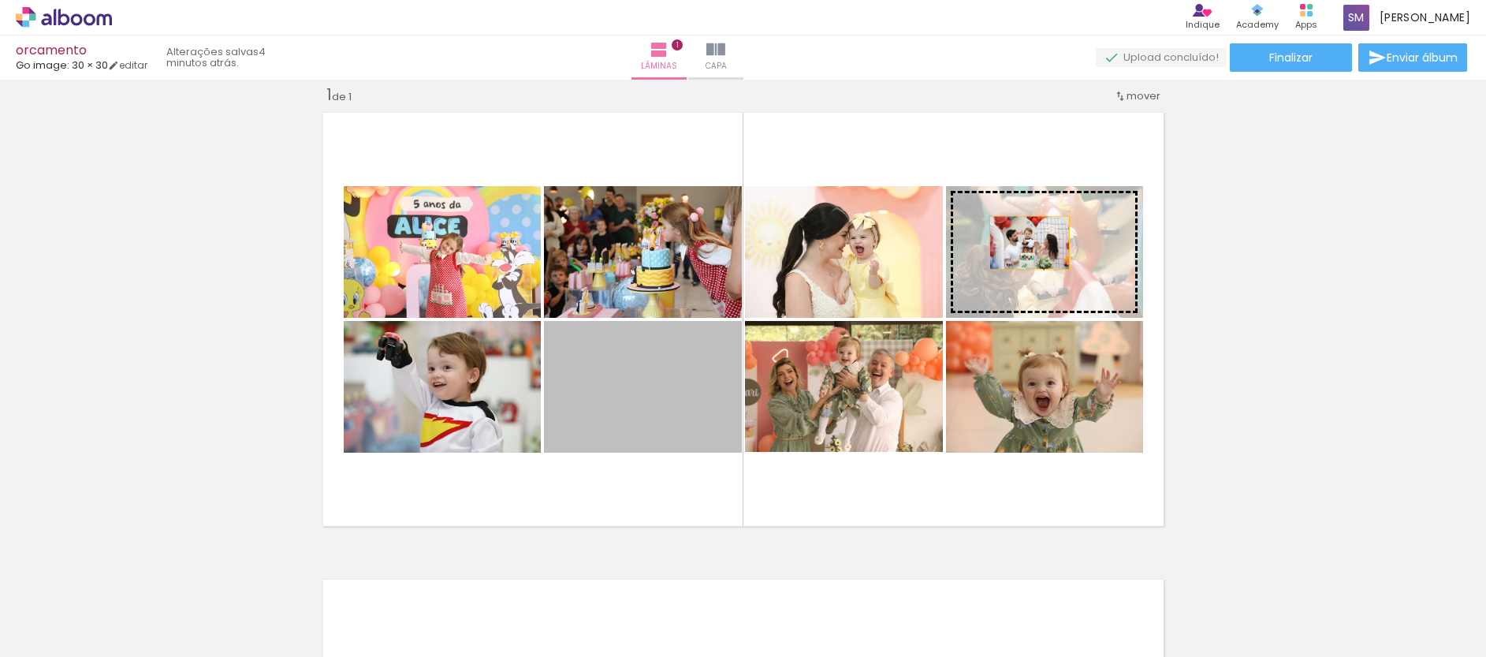
drag, startPoint x: 632, startPoint y: 389, endPoint x: 1032, endPoint y: 243, distance: 426.4
click at [0, 0] on slot at bounding box center [0, 0] width 0 height 0
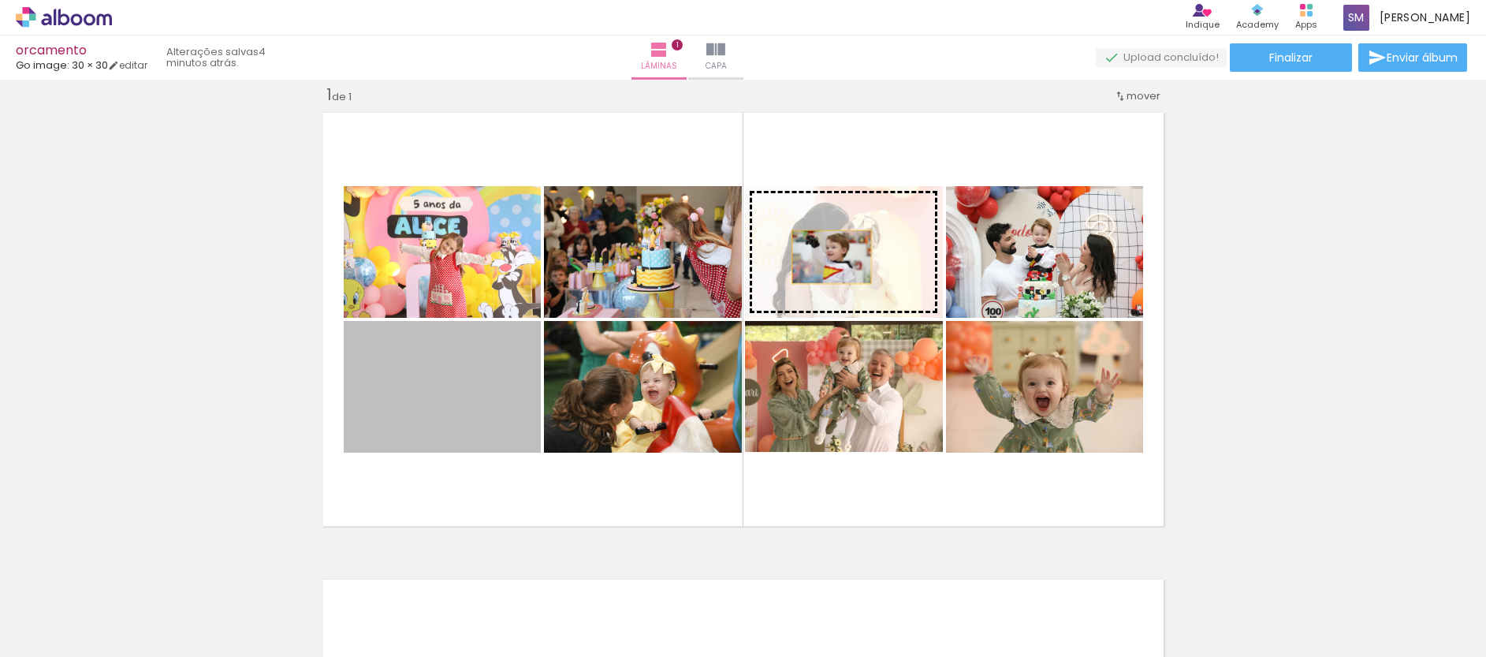
drag, startPoint x: 424, startPoint y: 421, endPoint x: 851, endPoint y: 244, distance: 462.2
click at [0, 0] on slot at bounding box center [0, 0] width 0 height 0
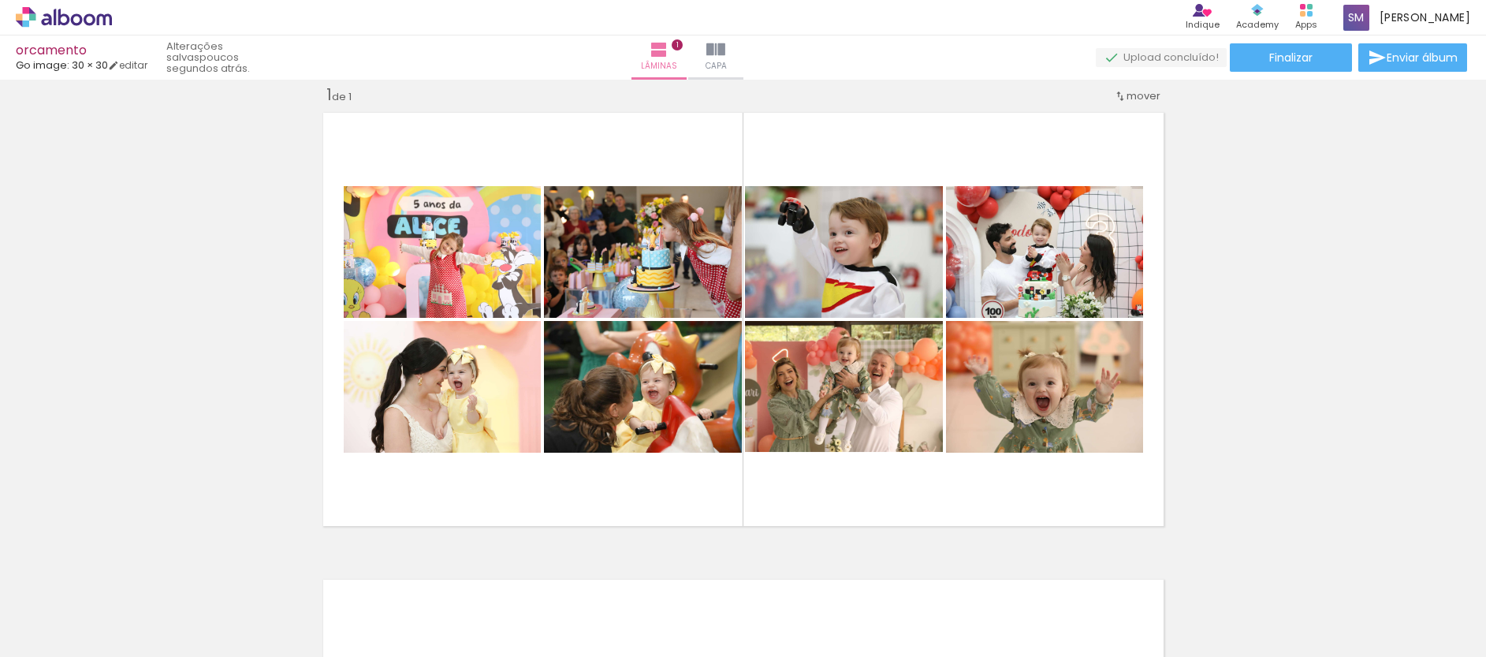
click at [241, 160] on div "Inserir lâmina 1 de 1" at bounding box center [743, 532] width 1486 height 934
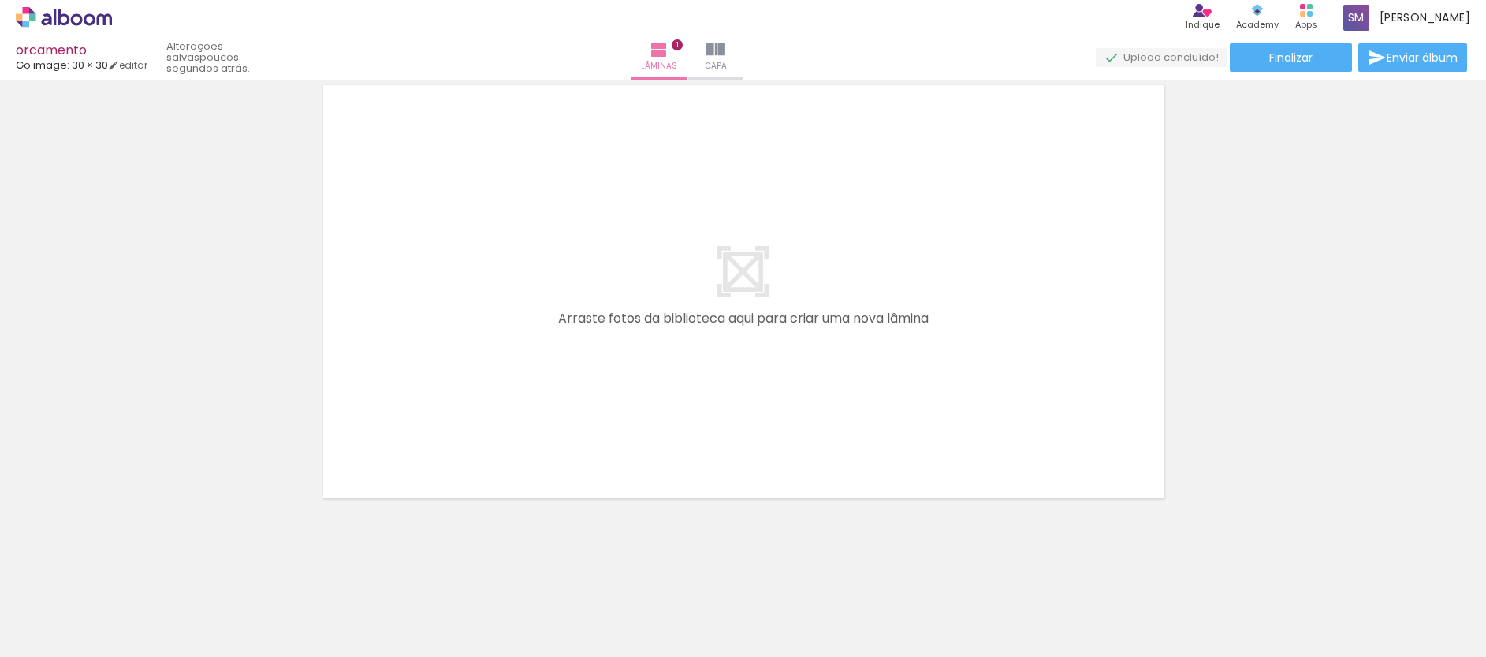
scroll to position [516, 0]
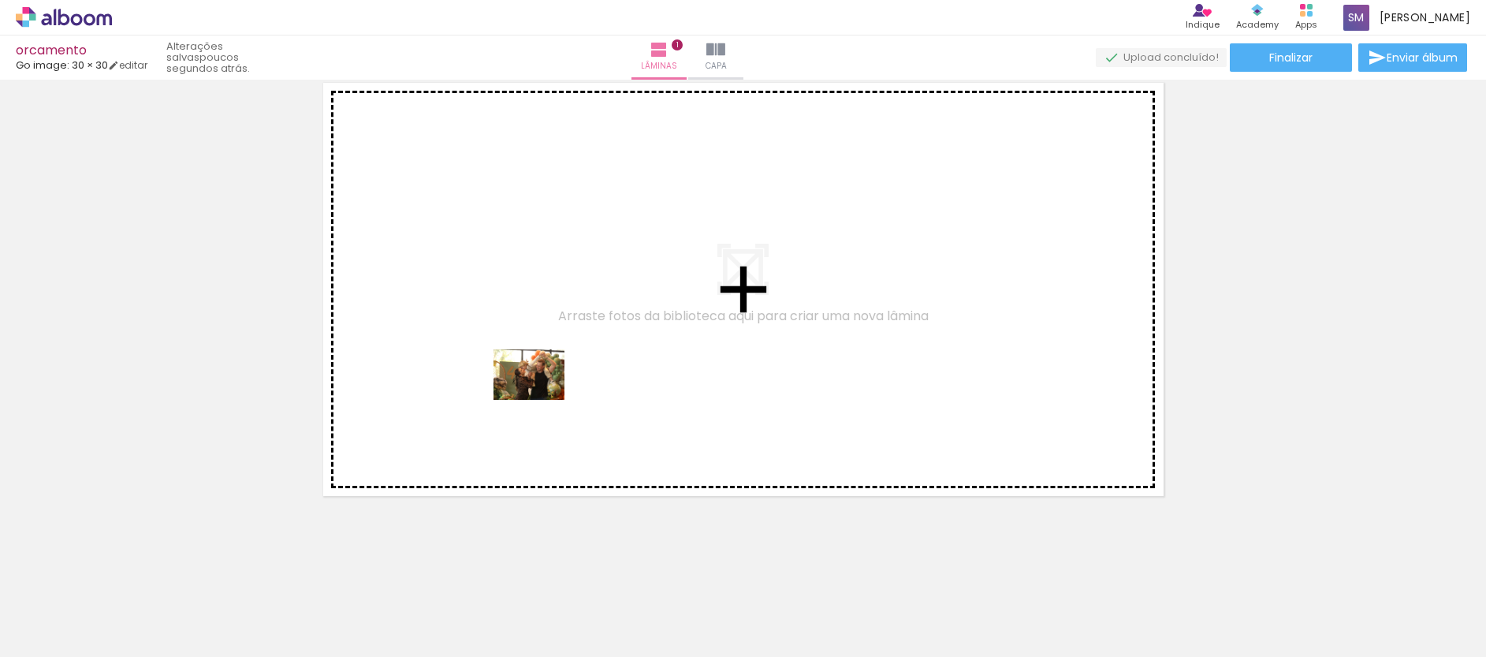
drag, startPoint x: 348, startPoint y: 613, endPoint x: 541, endPoint y: 396, distance: 290.3
click at [541, 396] on quentale-workspace at bounding box center [743, 328] width 1486 height 657
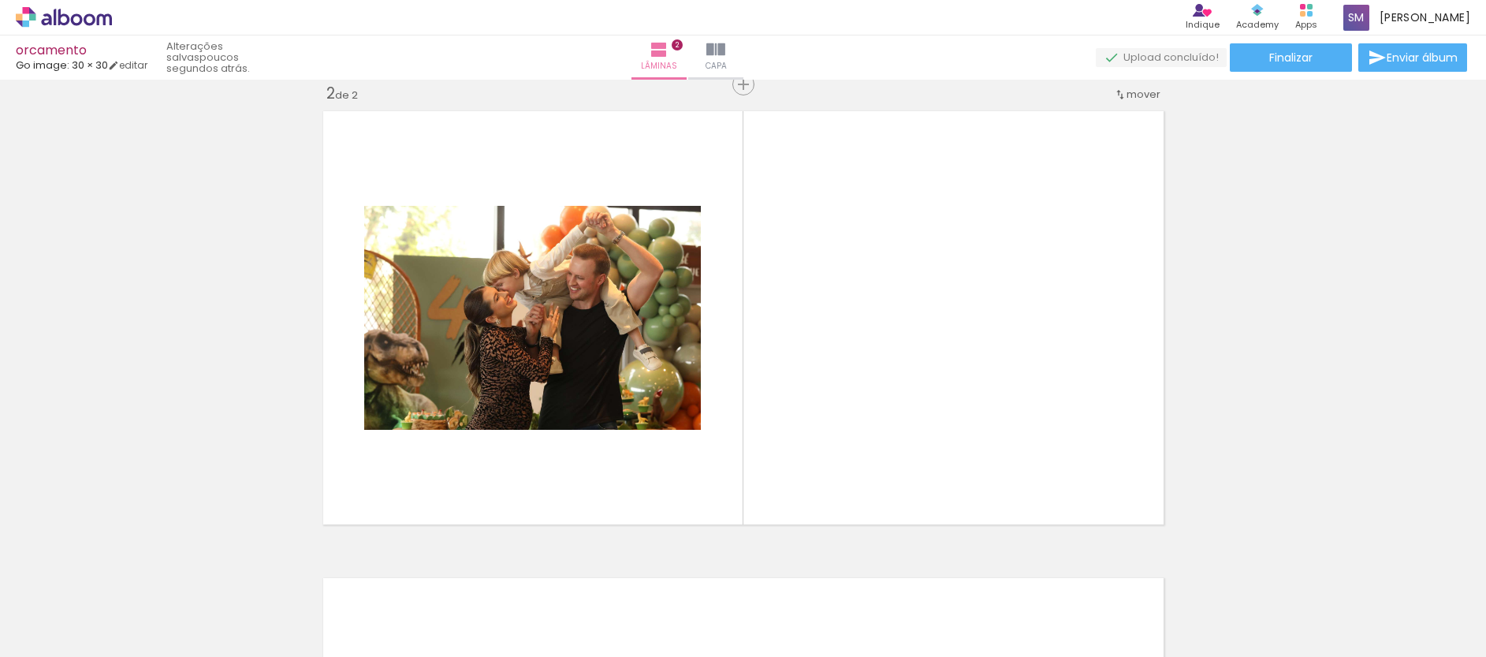
scroll to position [486, 0]
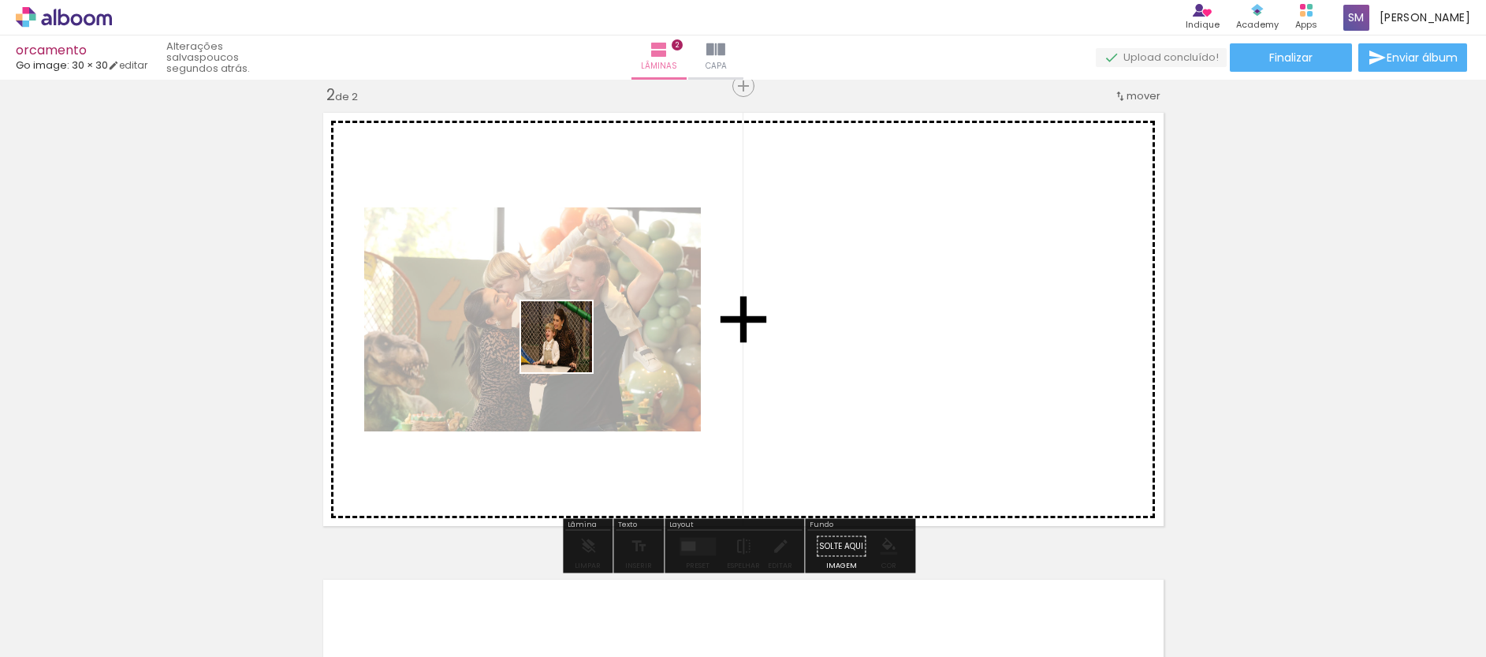
drag, startPoint x: 368, startPoint y: 610, endPoint x: 572, endPoint y: 346, distance: 333.7
click at [572, 346] on quentale-workspace at bounding box center [743, 328] width 1486 height 657
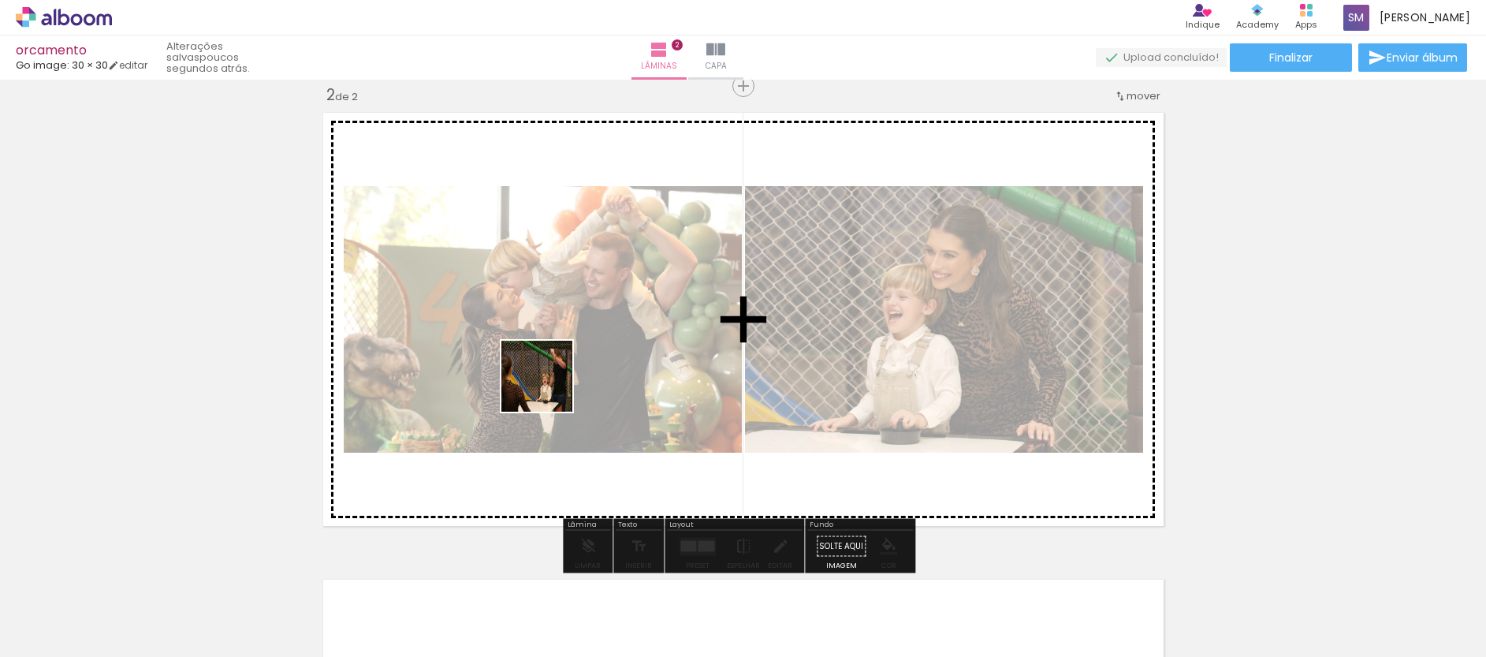
drag, startPoint x: 409, startPoint y: 605, endPoint x: 576, endPoint y: 338, distance: 315.1
click at [576, 338] on quentale-workspace at bounding box center [743, 328] width 1486 height 657
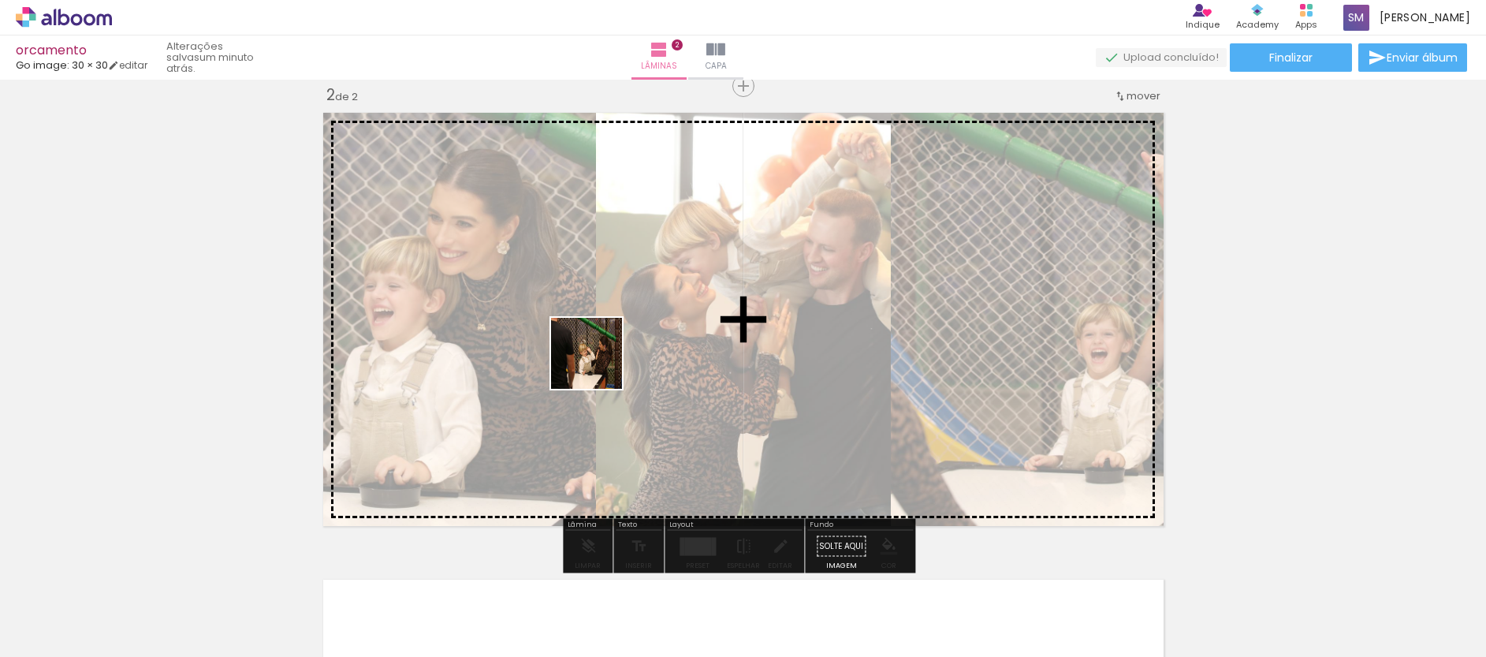
drag, startPoint x: 344, startPoint y: 612, endPoint x: 599, endPoint y: 364, distance: 355.6
click at [599, 364] on quentale-workspace at bounding box center [743, 328] width 1486 height 657
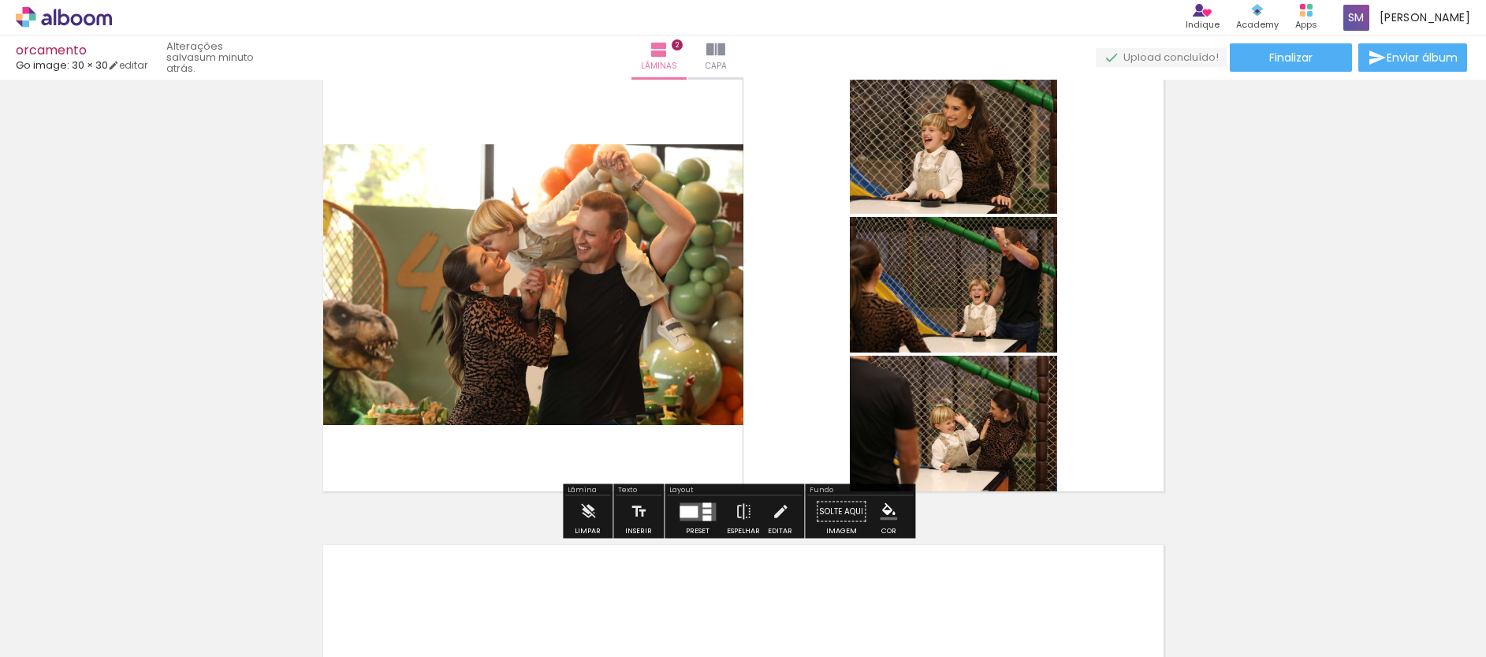
scroll to position [543, 0]
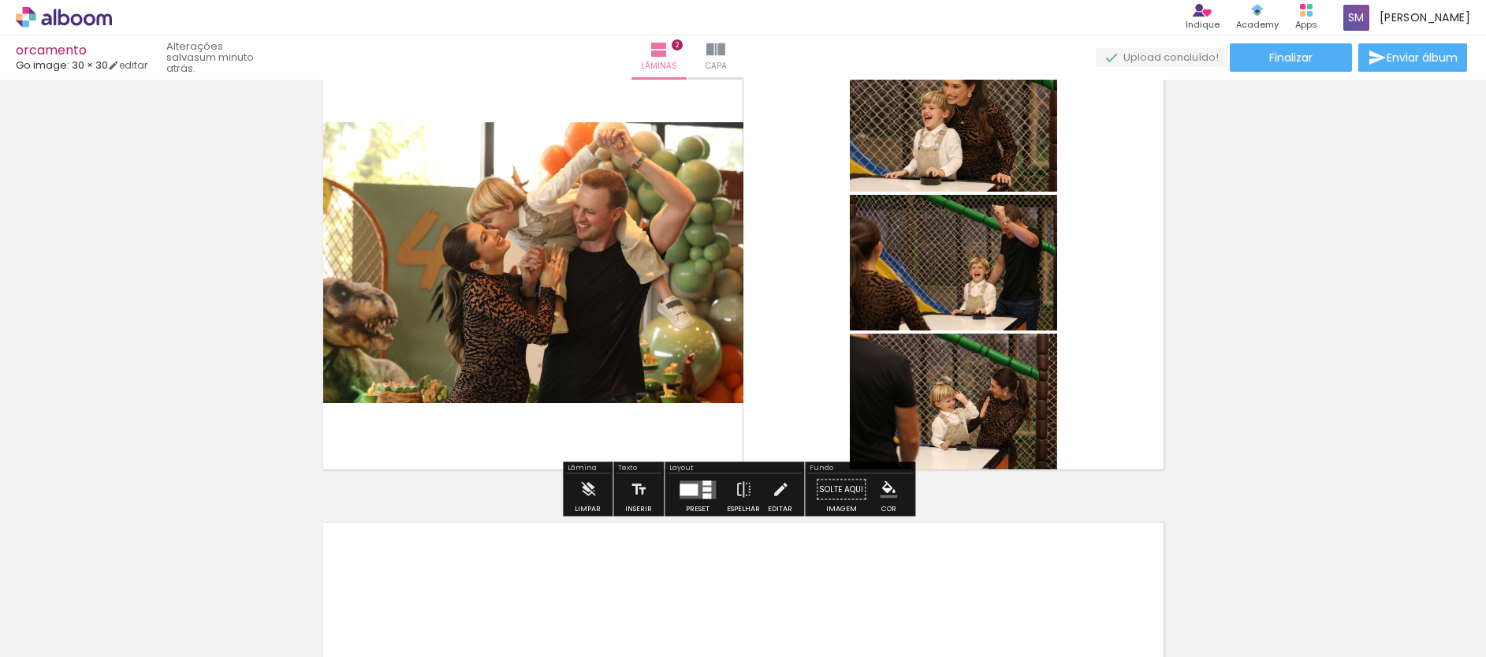
click at [681, 483] on div at bounding box center [688, 489] width 18 height 12
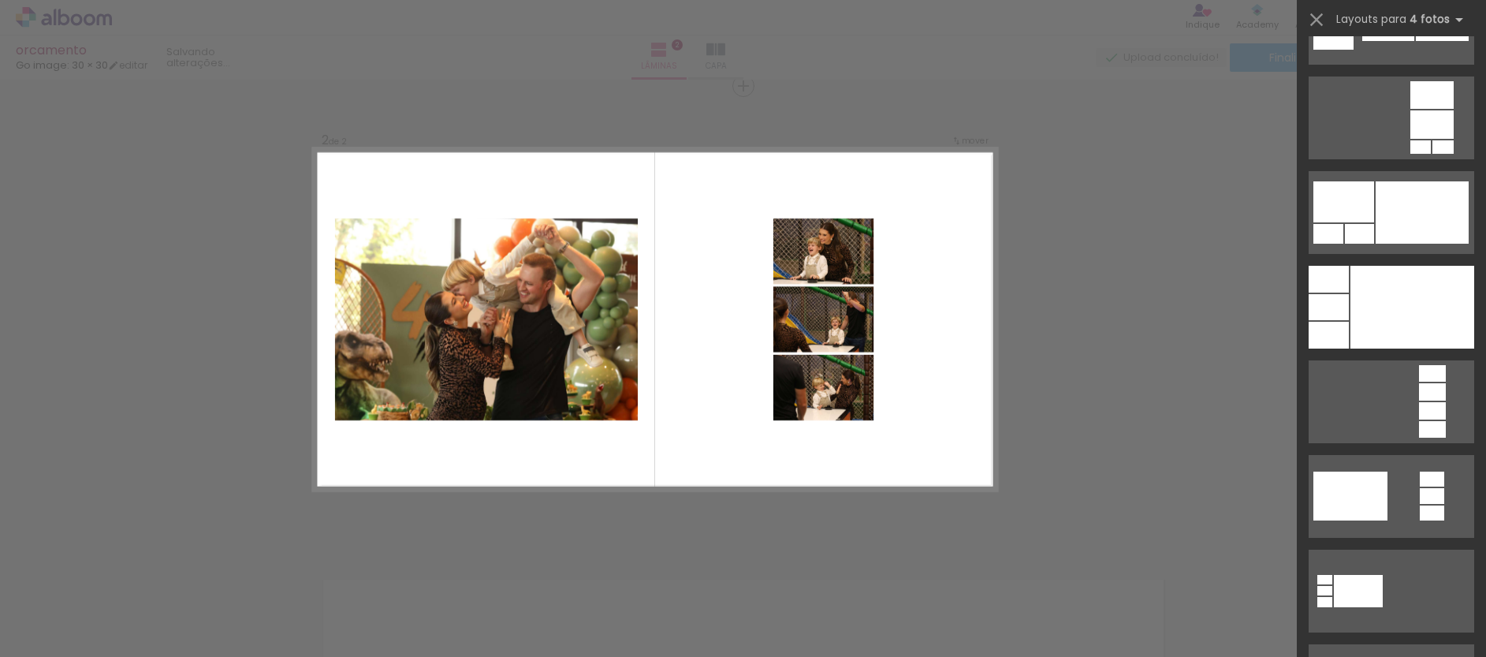
scroll to position [5473, 0]
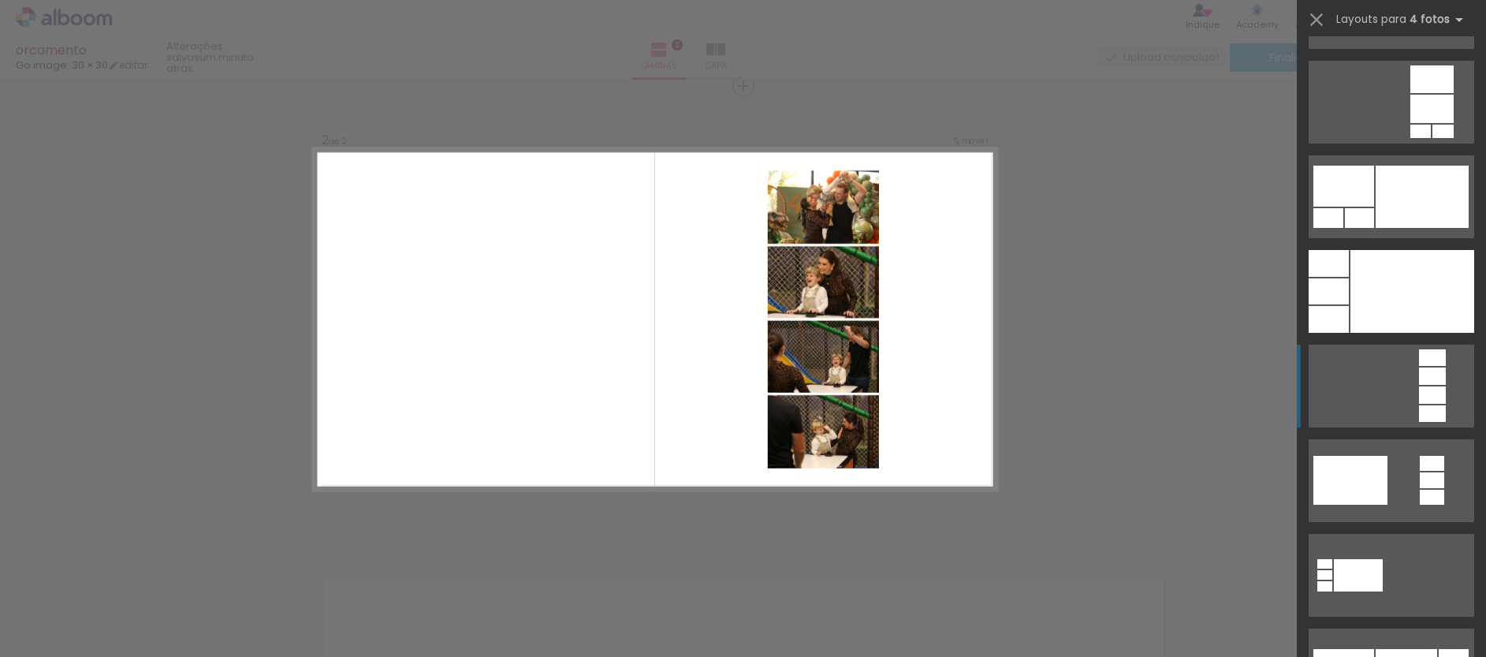
click at [1429, 397] on div at bounding box center [1432, 394] width 27 height 17
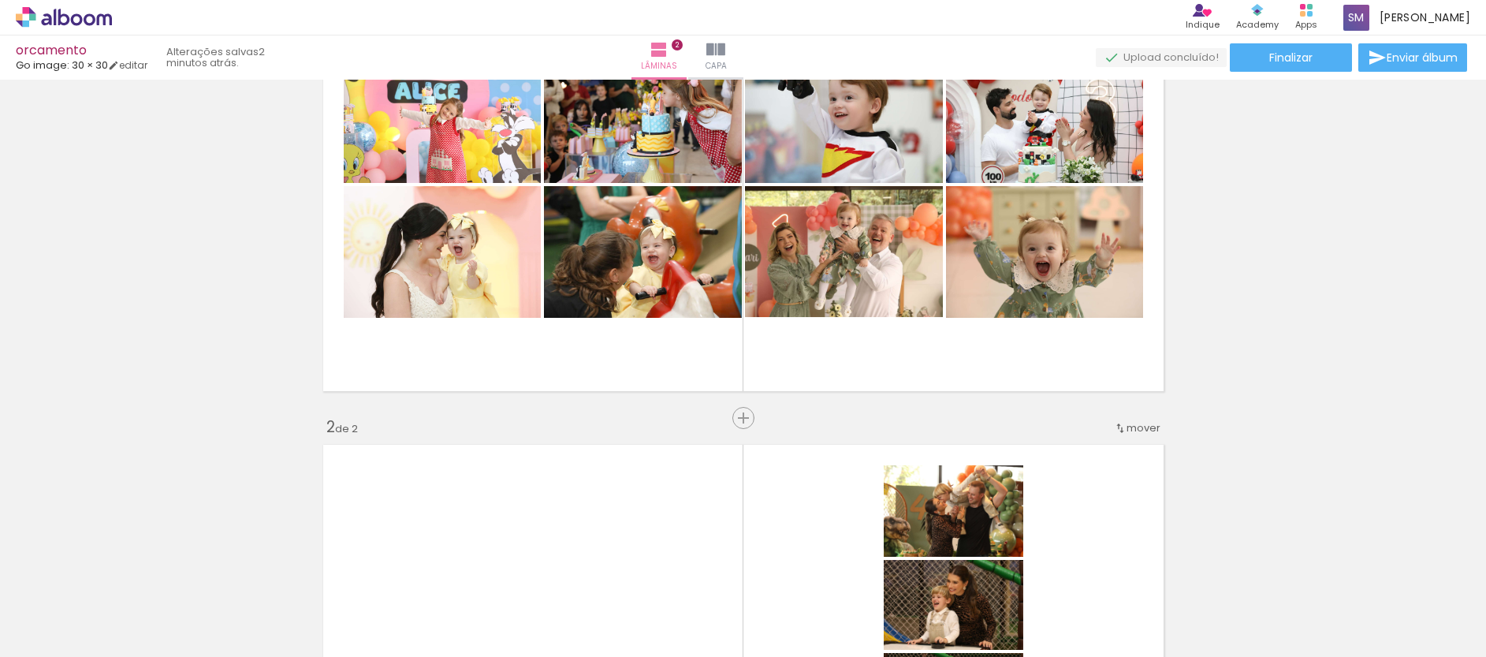
scroll to position [102, 0]
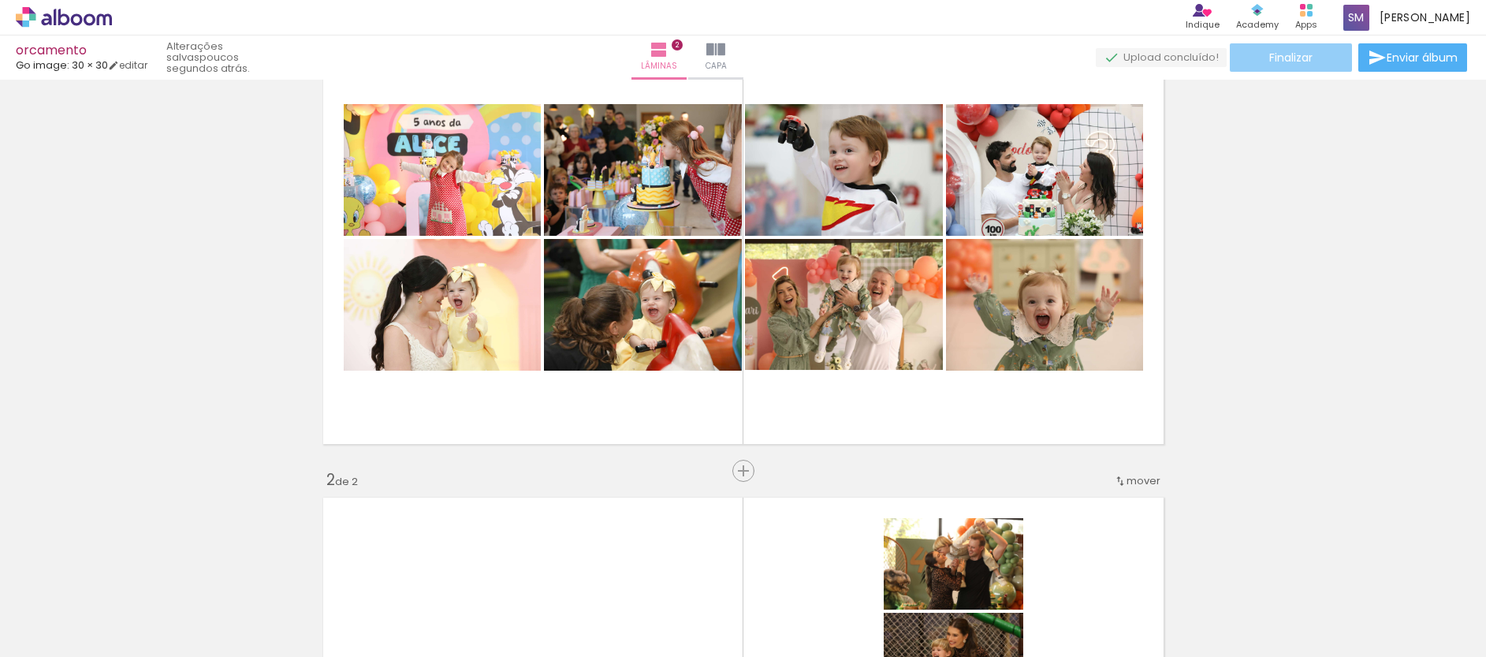
click at [1290, 59] on span "Finalizar" at bounding box center [1290, 57] width 43 height 11
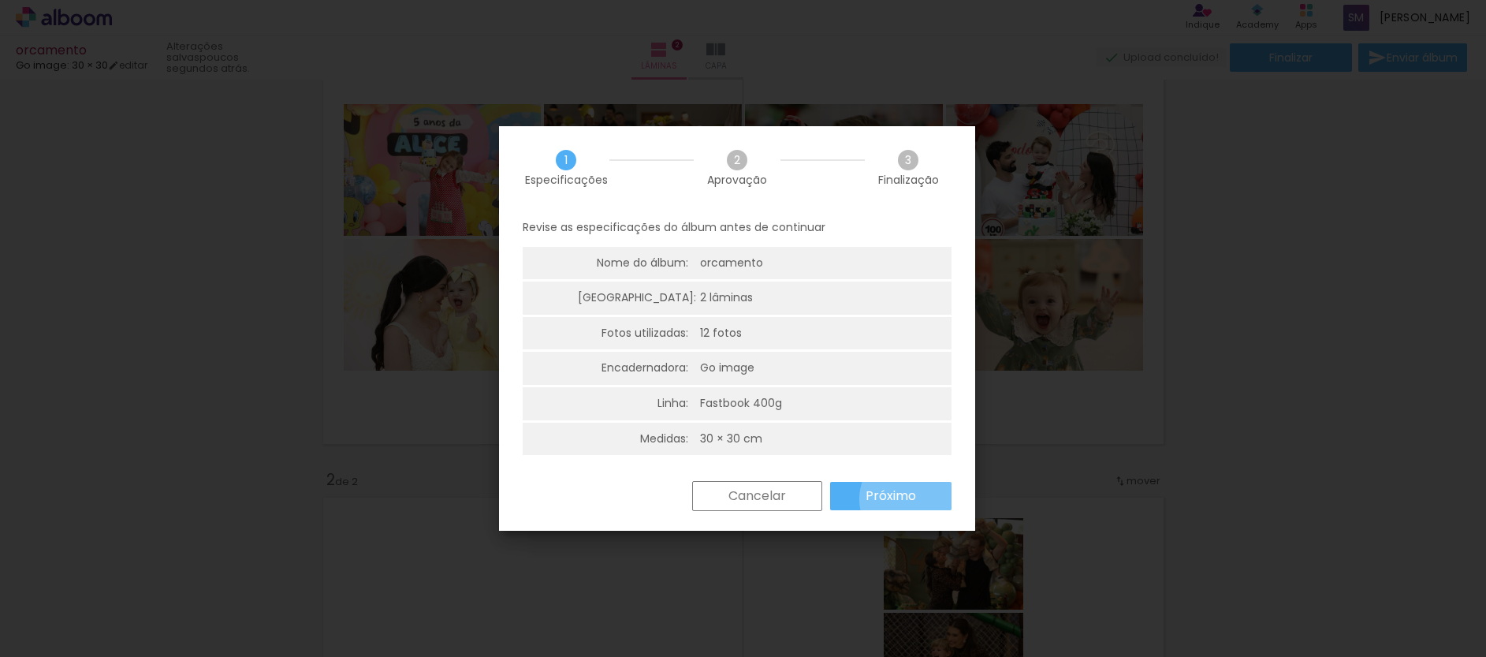
click at [0, 0] on slot "Próximo" at bounding box center [0, 0] width 0 height 0
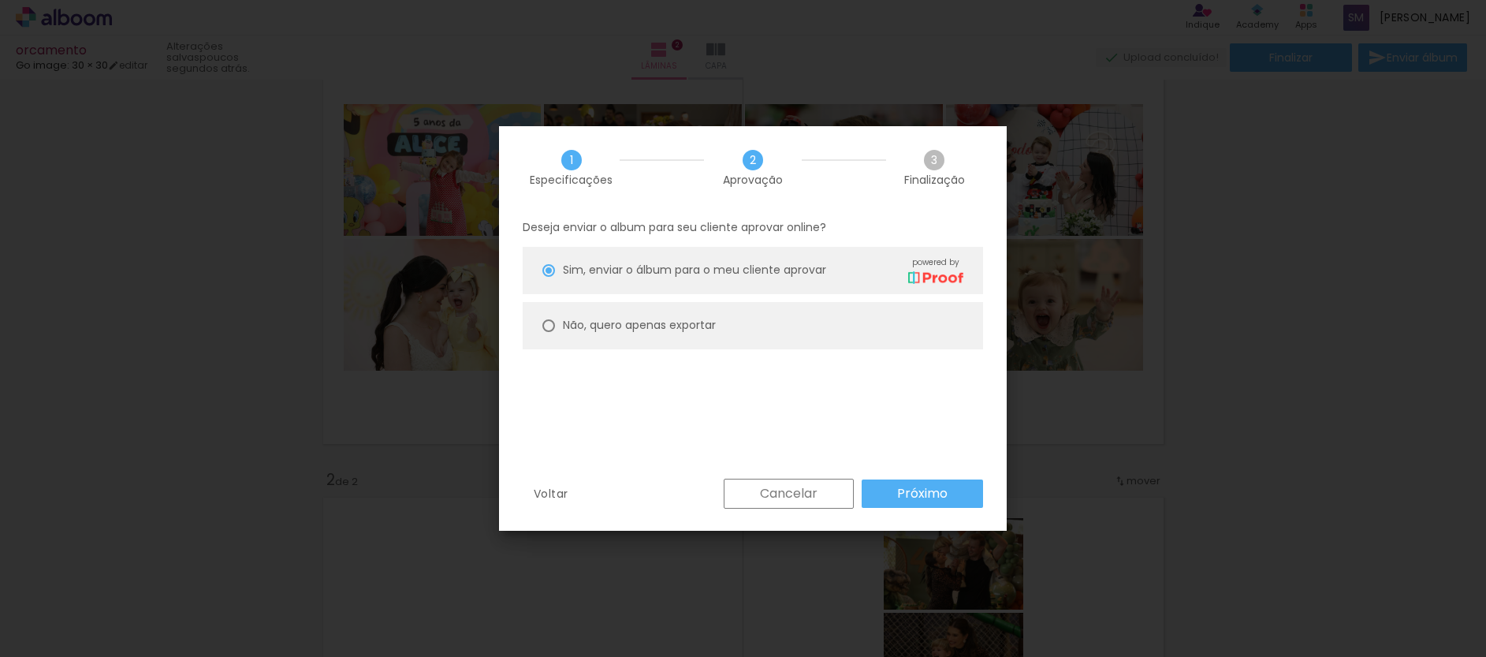
click at [0, 0] on slot "Não, quero apenas exportar" at bounding box center [0, 0] width 0 height 0
type paper-radio-button "on"
click at [0, 0] on slot "Próximo" at bounding box center [0, 0] width 0 height 0
type input "Alta, 300 DPI"
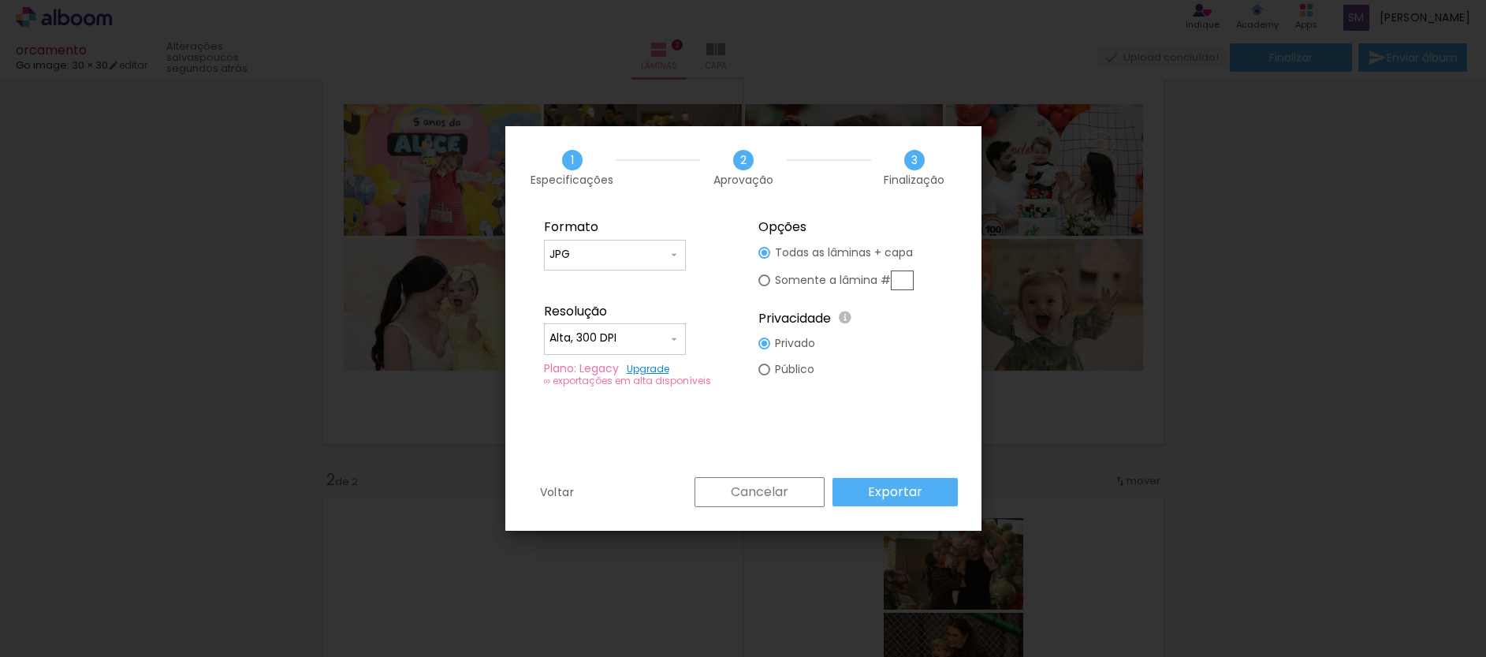
click at [0, 0] on slot "Exportar" at bounding box center [0, 0] width 0 height 0
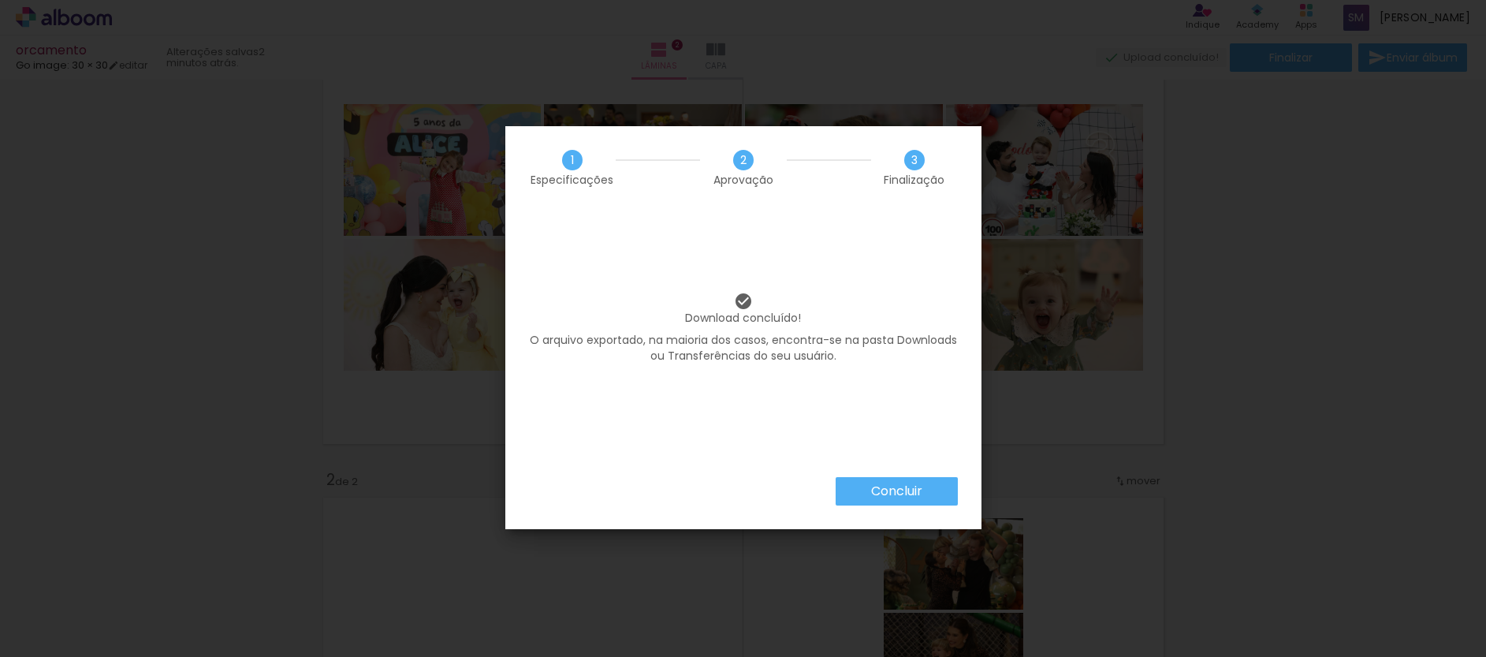
click at [0, 0] on slot "Concluir" at bounding box center [0, 0] width 0 height 0
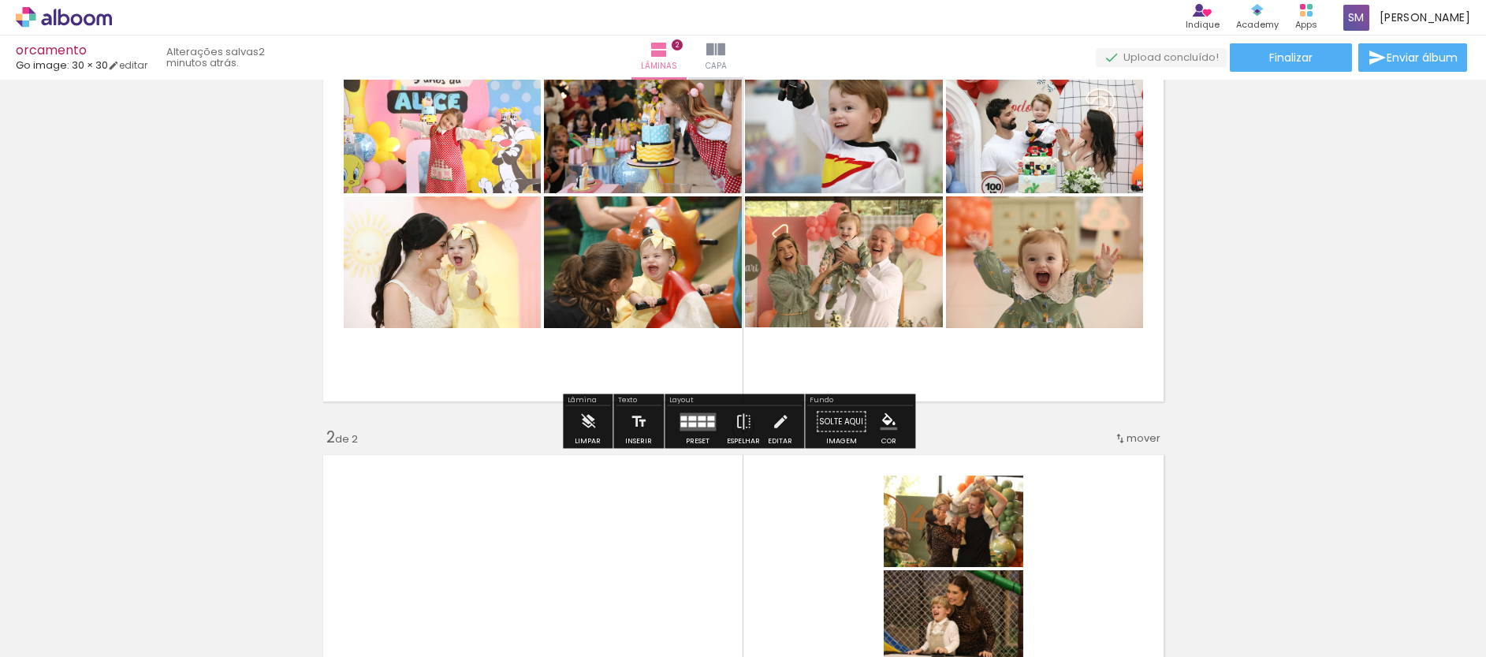
scroll to position [87, 0]
